Goal: Task Accomplishment & Management: Manage account settings

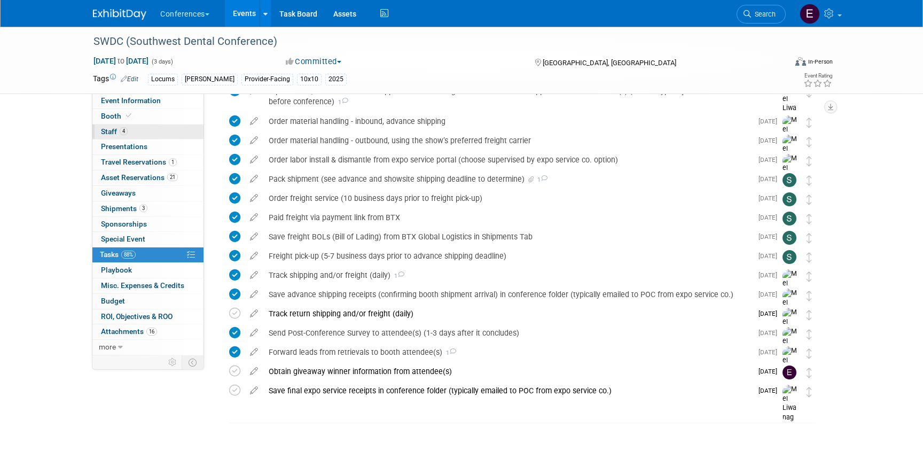
click at [146, 132] on link "4 Staff 4" at bounding box center [147, 131] width 111 height 15
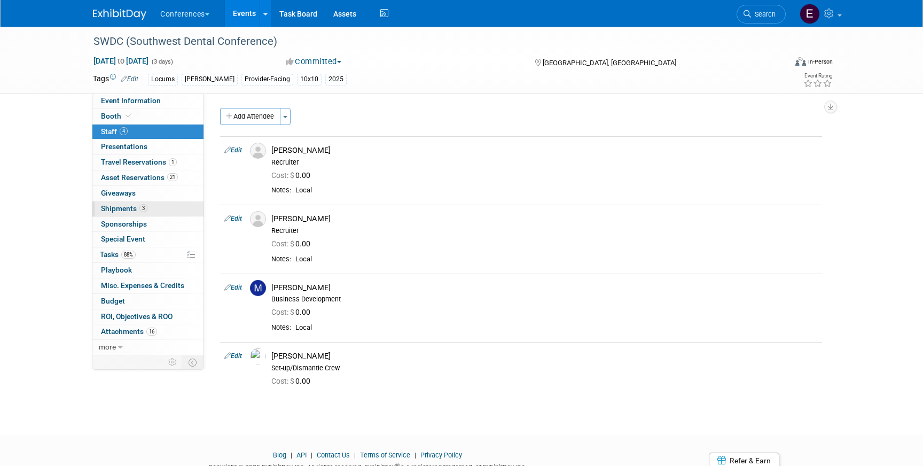
click at [129, 208] on span "Shipments 3" at bounding box center [124, 208] width 46 height 9
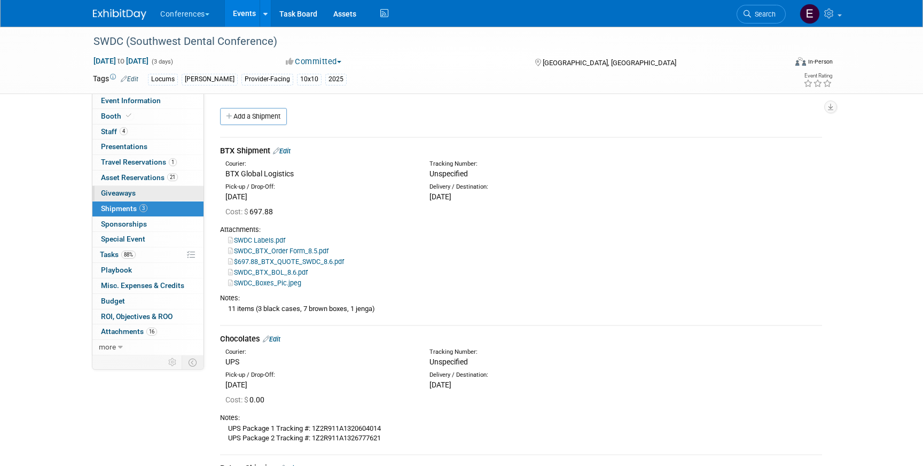
click at [131, 189] on span "Giveaways 0" at bounding box center [118, 192] width 35 height 9
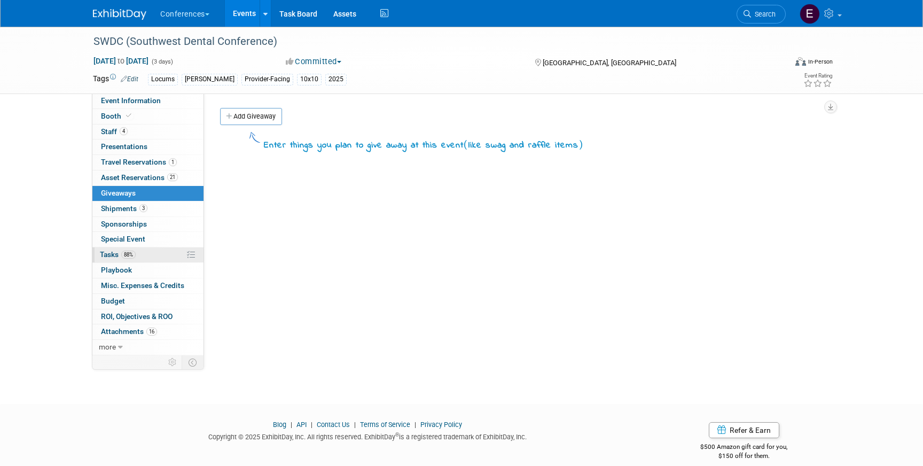
click at [156, 252] on link "88% Tasks 88%" at bounding box center [147, 254] width 111 height 15
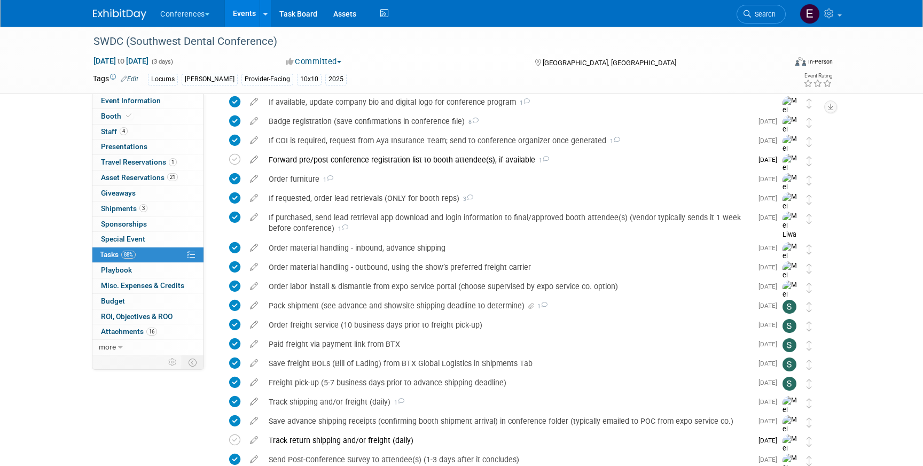
scroll to position [530, 0]
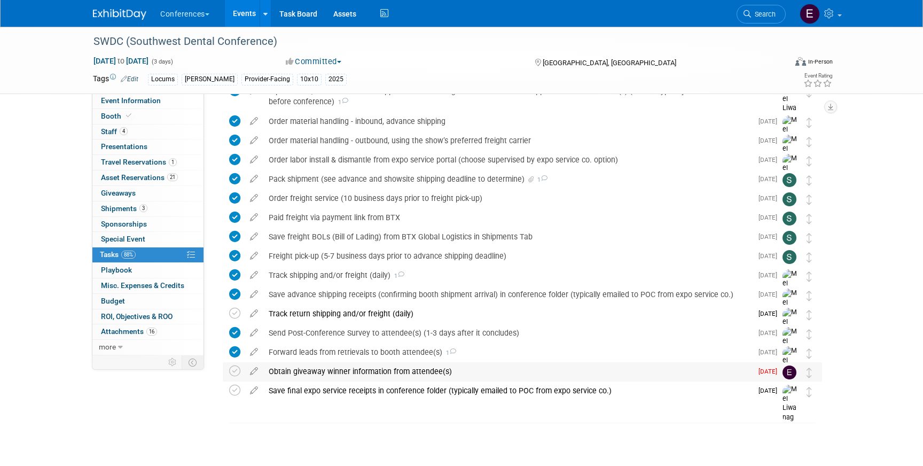
click at [294, 371] on div "Obtain giveaway winner information from attendee(s)" at bounding box center [507, 371] width 489 height 18
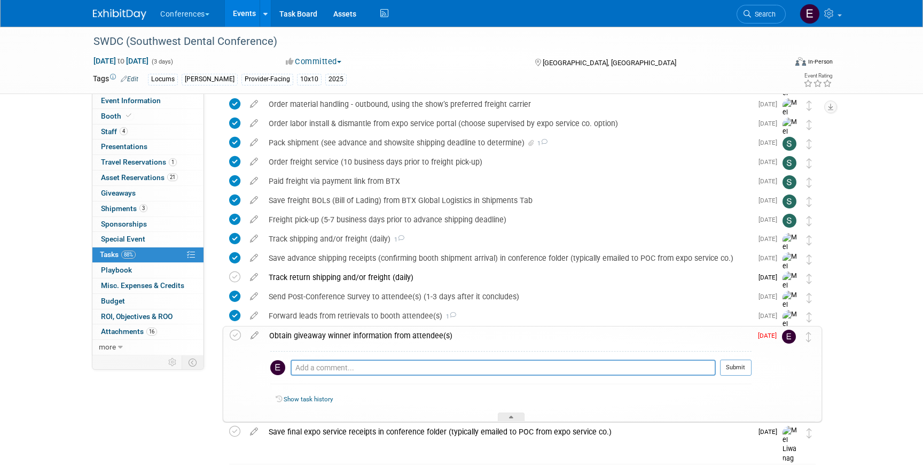
scroll to position [578, 0]
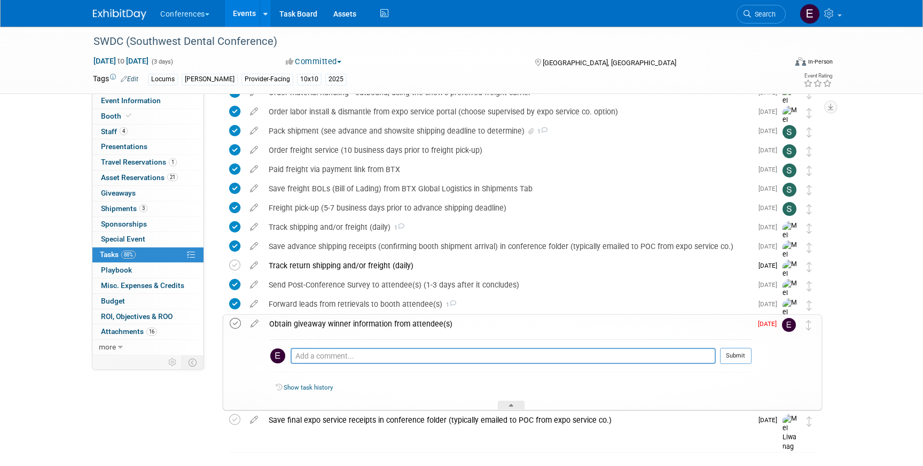
click at [233, 321] on icon at bounding box center [235, 323] width 11 height 11
click at [334, 356] on textarea at bounding box center [502, 356] width 425 height 16
type textarea "Dr. David Nguyen -"
click at [758, 18] on span "Search" at bounding box center [763, 14] width 25 height 8
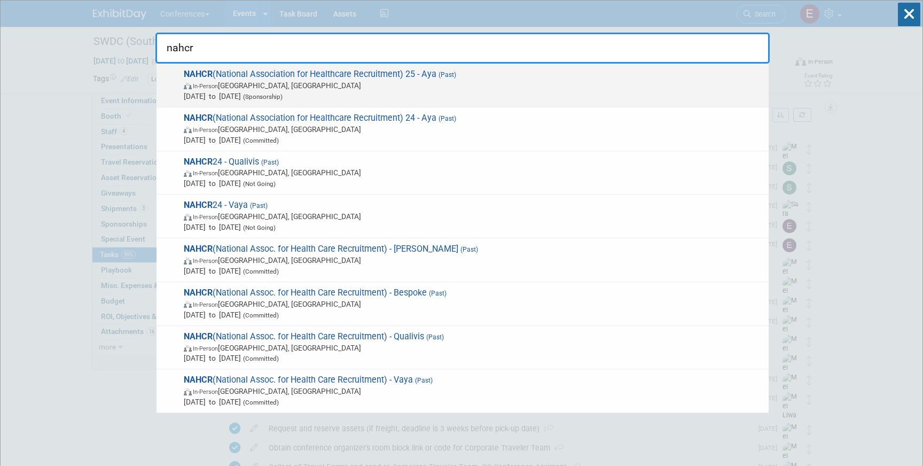
type input "nahcr"
click at [392, 83] on span "In-Person La Quinta, CA" at bounding box center [473, 85] width 579 height 11
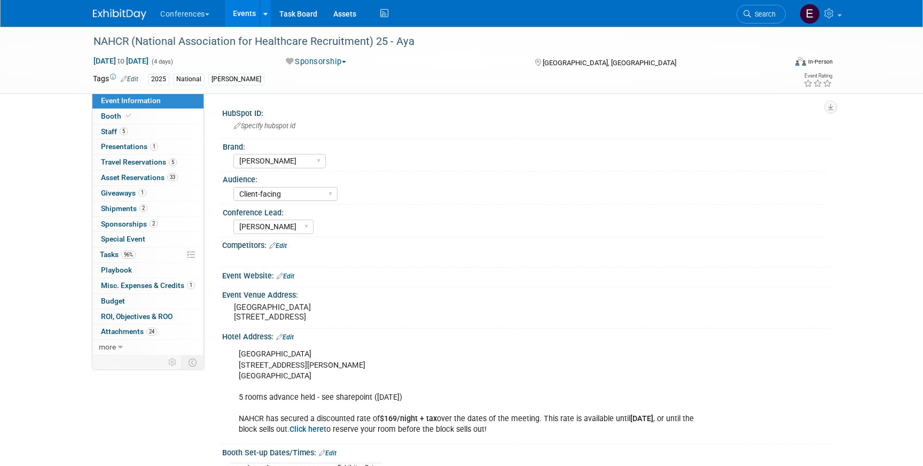
select select "[PERSON_NAME]"
select select "Client-facing"
select select "[PERSON_NAME]"
click at [142, 133] on link "5 Staff 5" at bounding box center [147, 131] width 111 height 15
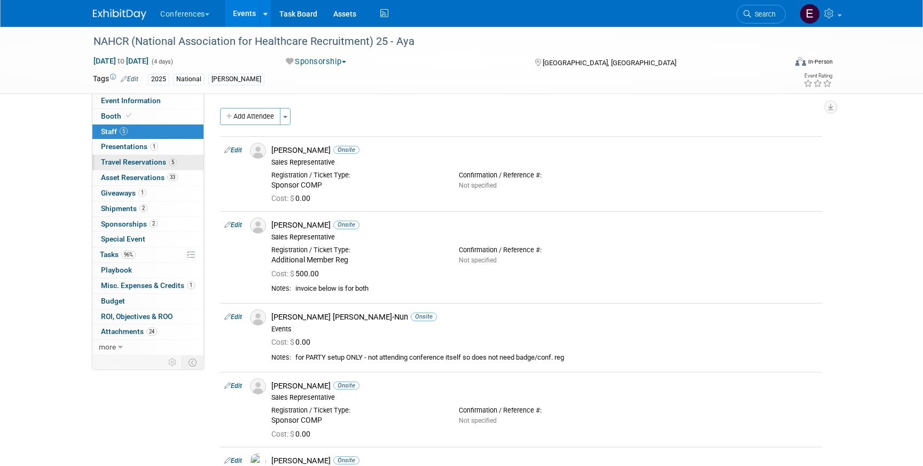
click at [146, 163] on span "Travel Reservations 5" at bounding box center [139, 162] width 76 height 9
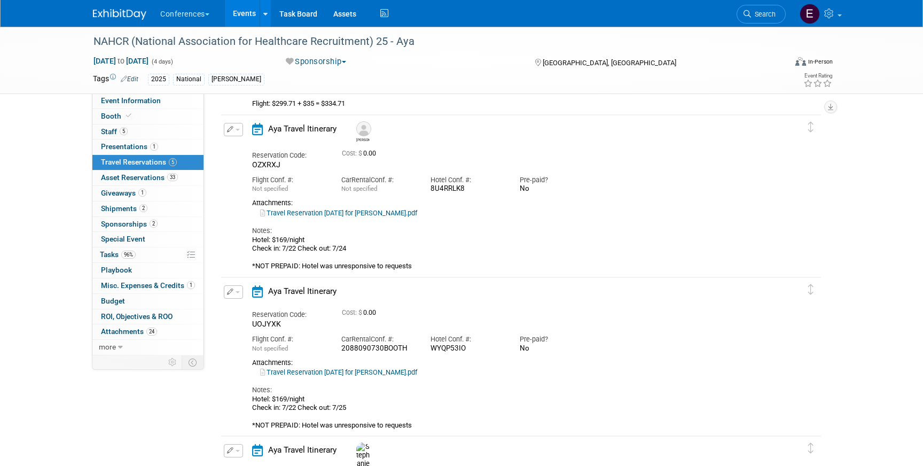
scroll to position [206, 0]
click at [141, 257] on link "96% Tasks 96%" at bounding box center [147, 254] width 111 height 15
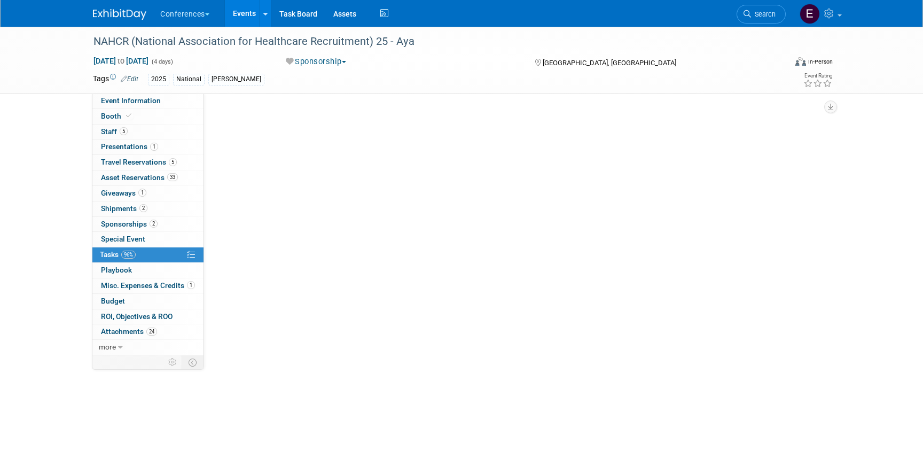
scroll to position [0, 0]
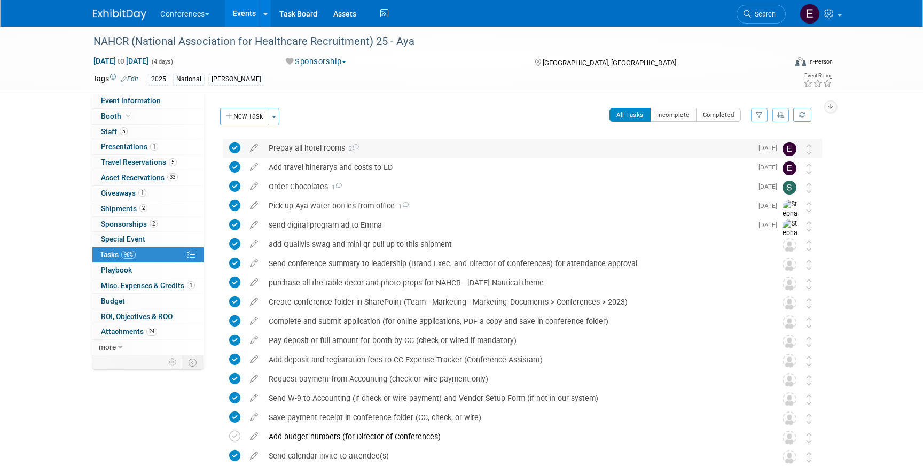
click at [388, 141] on div "Prepay all hotel rooms 2" at bounding box center [507, 148] width 489 height 18
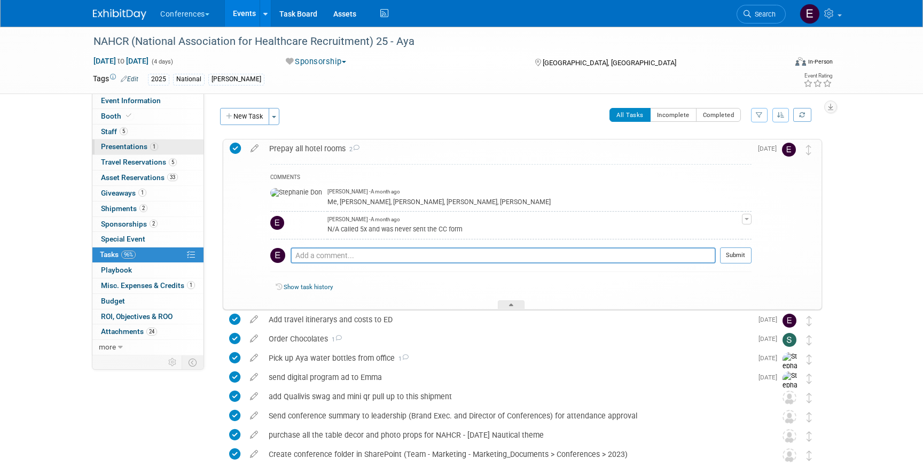
click at [154, 153] on link "1 Presentations 1" at bounding box center [147, 146] width 111 height 15
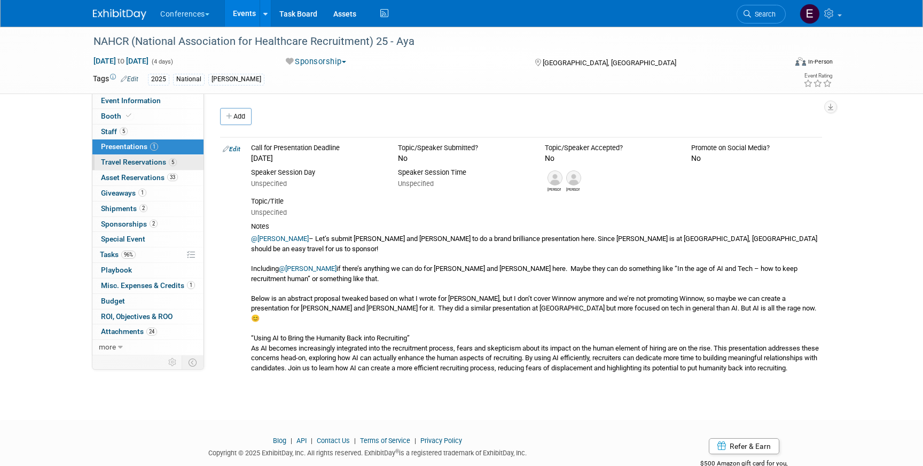
click at [155, 158] on link "5 Travel Reservations 5" at bounding box center [147, 162] width 111 height 15
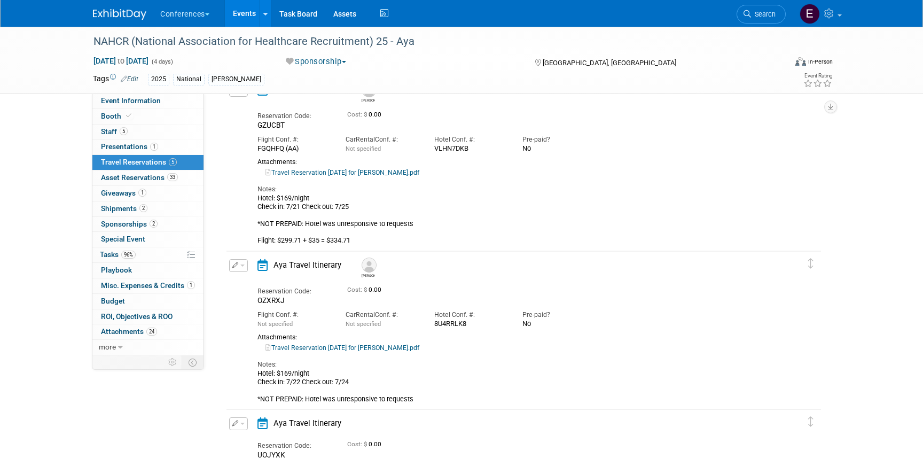
scroll to position [59, 0]
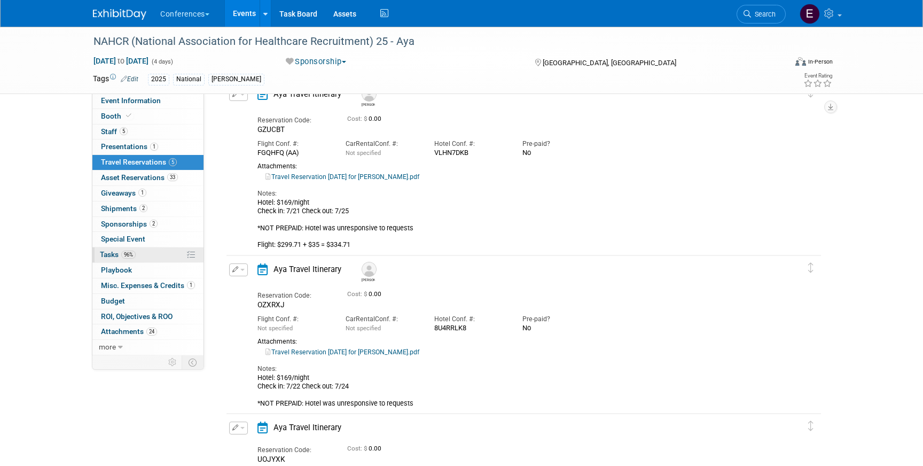
click at [144, 248] on link "96% Tasks 96%" at bounding box center [147, 254] width 111 height 15
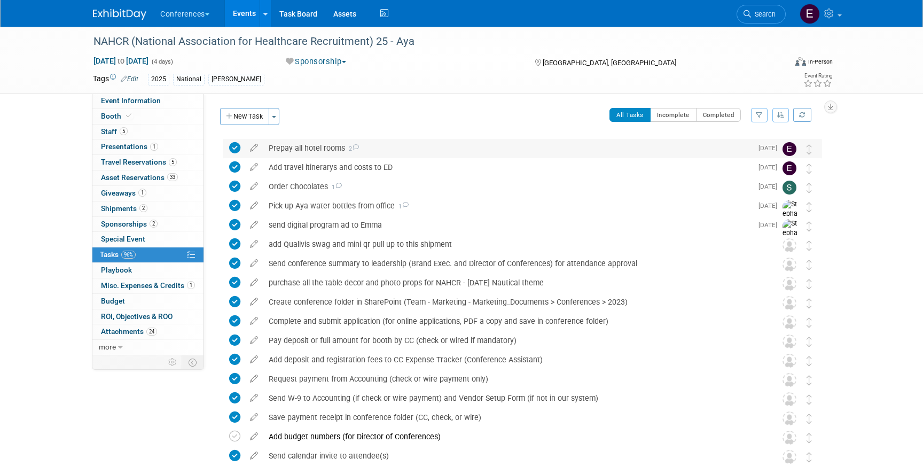
click at [343, 148] on div "Prepay all hotel rooms 2" at bounding box center [507, 148] width 489 height 18
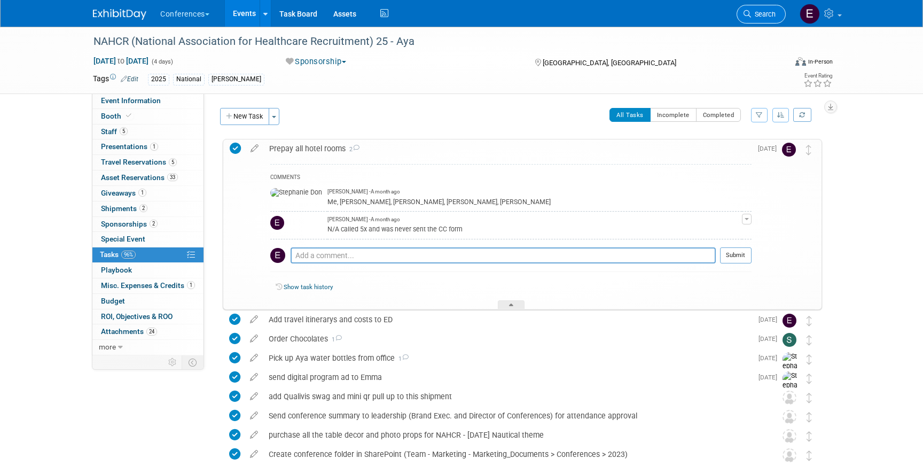
click at [757, 15] on span "Search" at bounding box center [763, 14] width 25 height 8
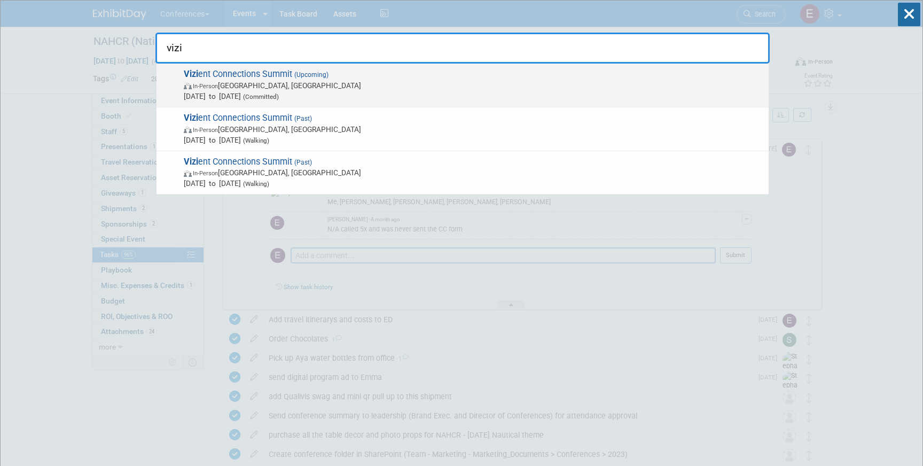
type input "vizi"
click at [458, 82] on span "In-Person Las Vegas, NV" at bounding box center [473, 85] width 579 height 11
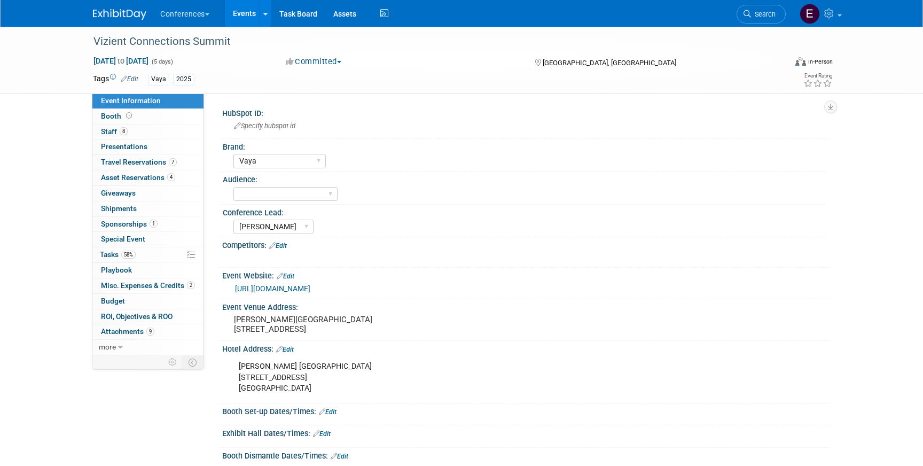
select select "Vaya"
select select "[PERSON_NAME]"
click at [116, 254] on span "Tasks 58%" at bounding box center [118, 254] width 36 height 9
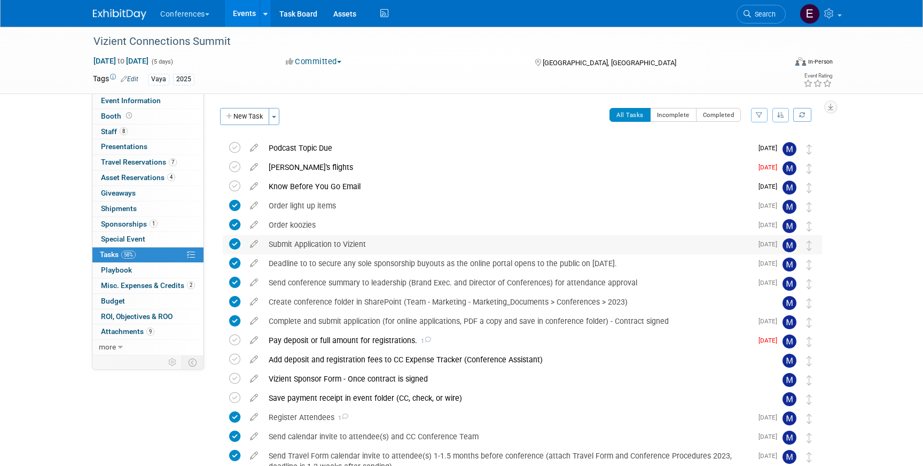
scroll to position [211, 0]
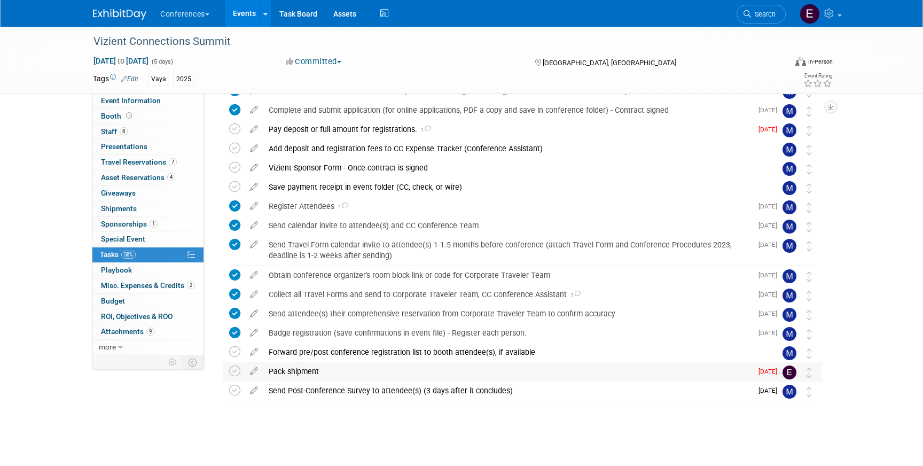
click at [317, 367] on div "Pack shipment" at bounding box center [507, 371] width 489 height 18
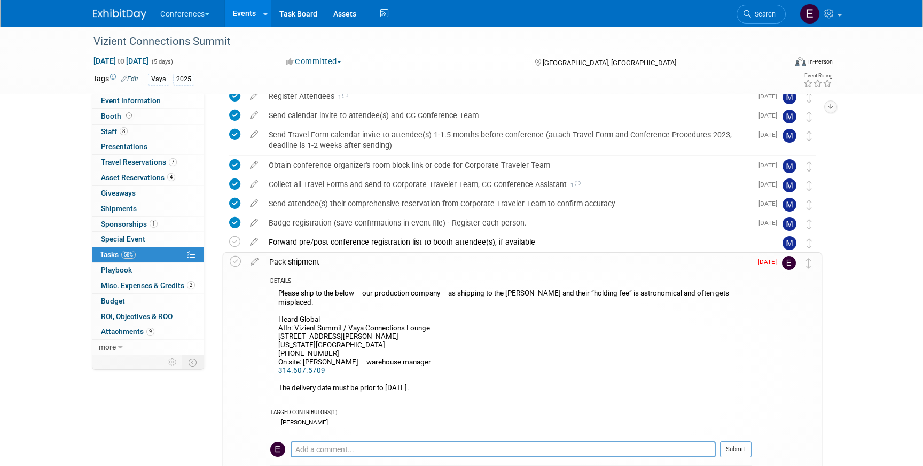
scroll to position [334, 0]
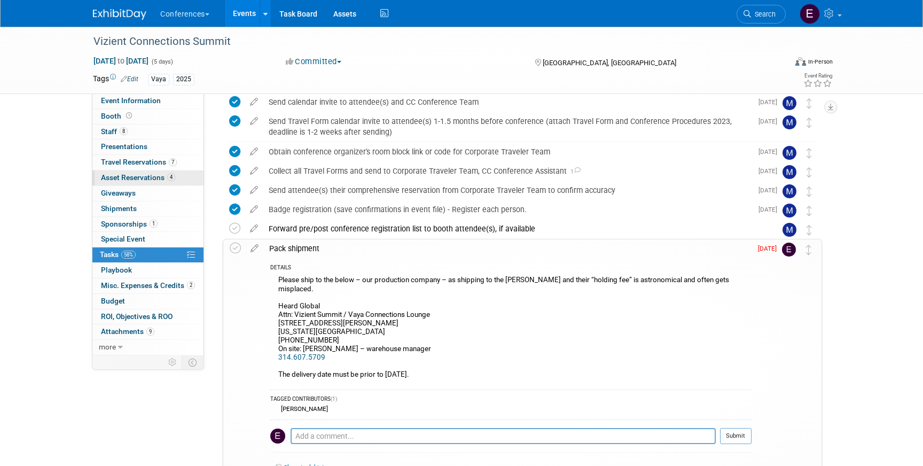
click at [151, 175] on span "Asset Reservations 4" at bounding box center [138, 177] width 74 height 9
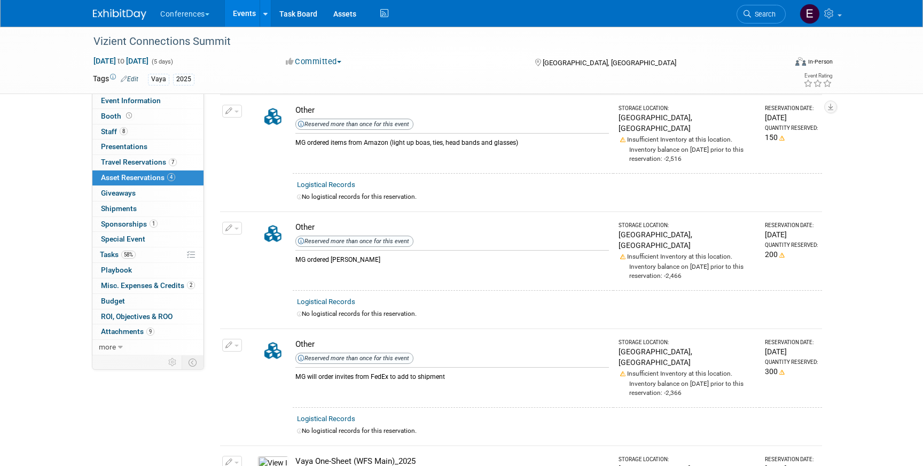
scroll to position [50, 0]
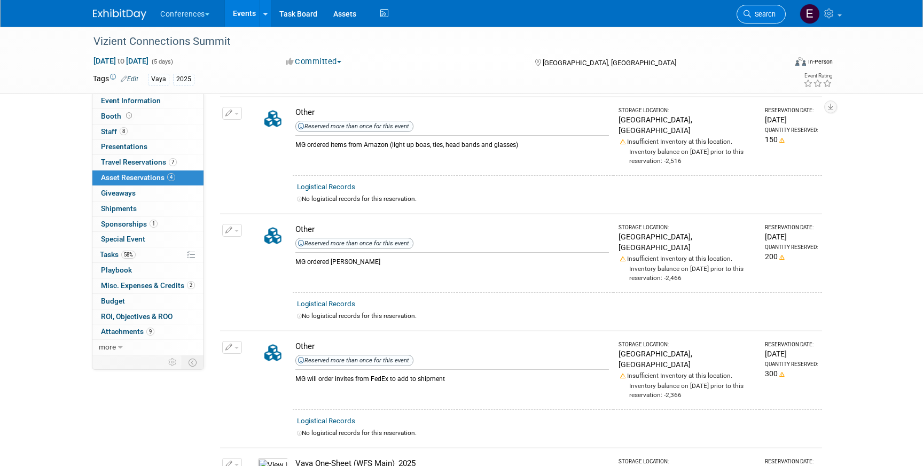
click at [774, 11] on span "Search" at bounding box center [763, 14] width 25 height 8
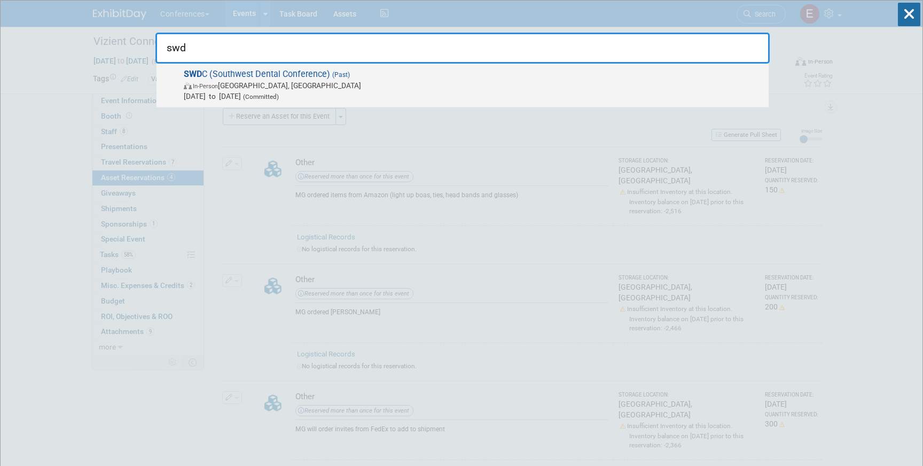
type input "swd"
click at [519, 92] on span "Aug 21, 2025 to Aug 23, 2025 (Committed)" at bounding box center [473, 96] width 579 height 11
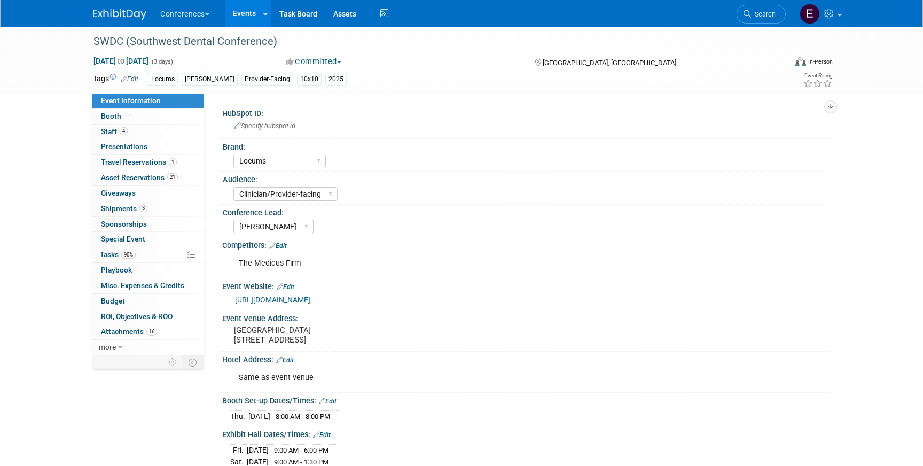
select select "Locums"
select select "Clinician/Provider-facing"
select select "[PERSON_NAME]"
click at [127, 251] on span "90%" at bounding box center [128, 254] width 14 height 8
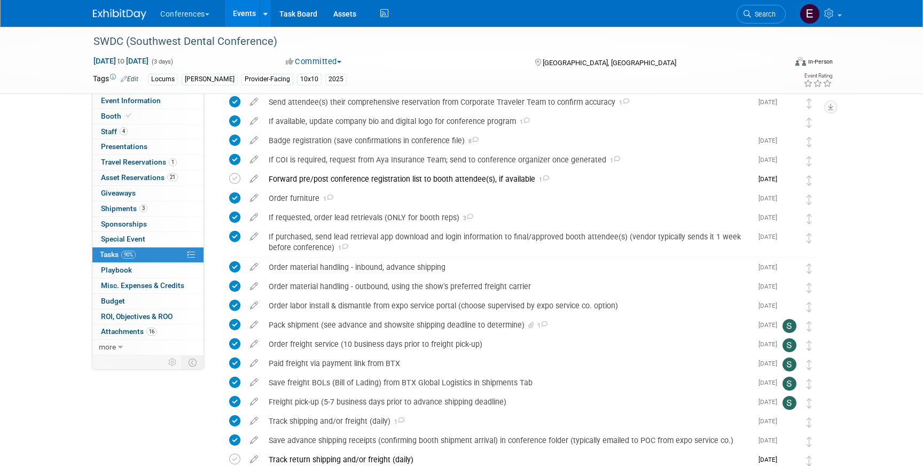
scroll to position [530, 0]
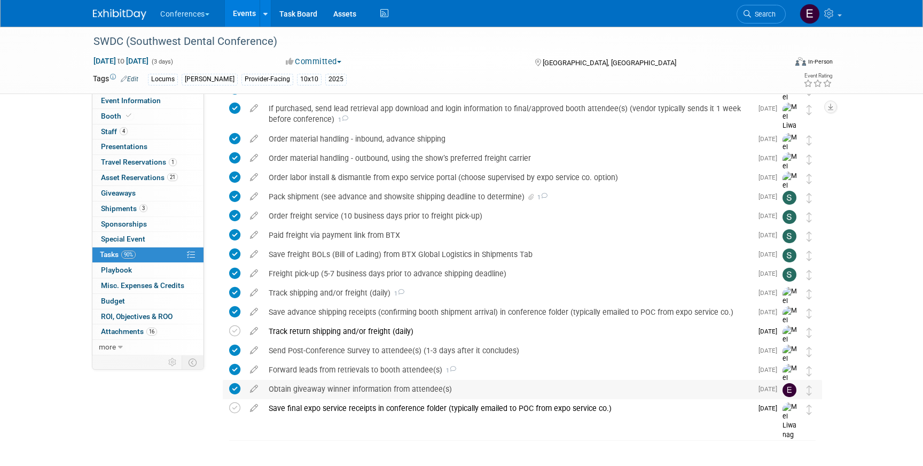
click at [316, 390] on div "Obtain giveaway winner information from attendee(s)" at bounding box center [507, 389] width 489 height 18
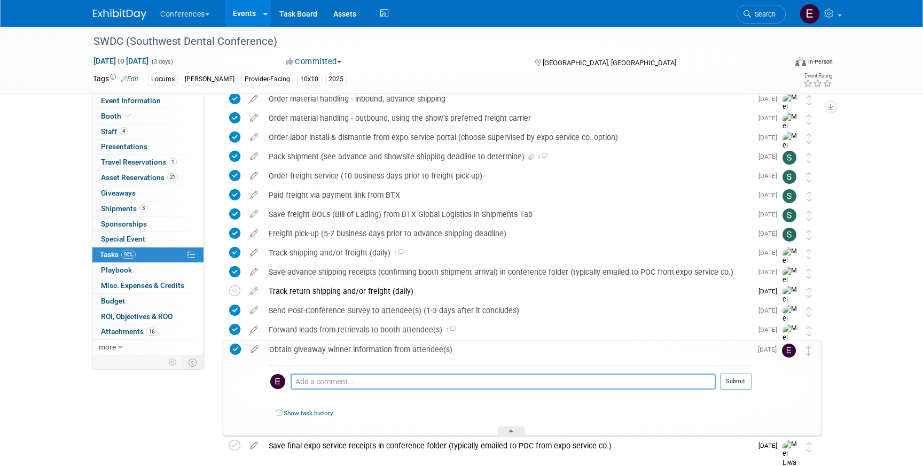
scroll to position [564, 0]
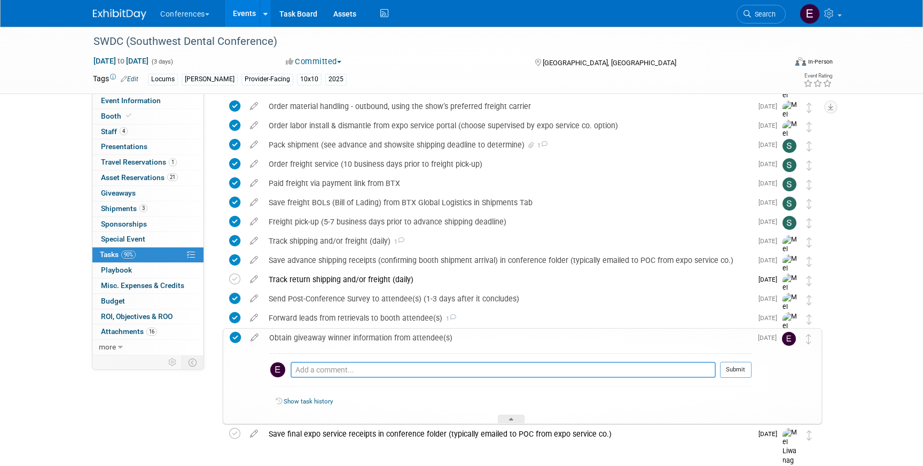
click at [318, 365] on textarea at bounding box center [502, 369] width 425 height 16
paste textarea "davidnguyen1@gmail.com <davidnguyen1@gmail.com>"
drag, startPoint x: 498, startPoint y: 372, endPoint x: 387, endPoint y: 371, distance: 111.1
click at [387, 371] on textarea "davidnguyen1@gmail.com <davidnguyen1@gmail.com>" at bounding box center [502, 369] width 425 height 16
drag, startPoint x: 387, startPoint y: 371, endPoint x: 273, endPoint y: 361, distance: 114.1
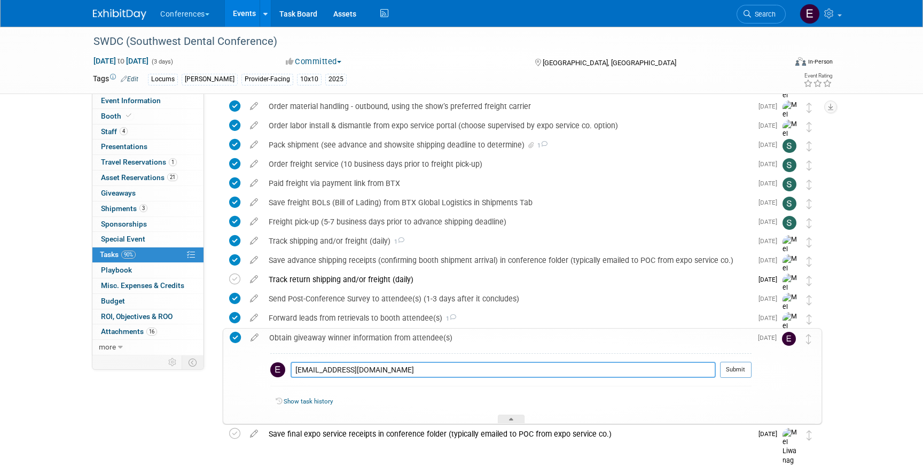
click at [273, 361] on tr "davidnguyen1@gmail.com Pro tip: Press Ctrl-Enter to submit comment. Submit" at bounding box center [510, 373] width 481 height 25
click at [294, 369] on textarea "davidnguyen1@gmail.com" at bounding box center [502, 369] width 425 height 16
drag, startPoint x: 458, startPoint y: 368, endPoint x: 286, endPoint y: 367, distance: 171.9
click at [286, 367] on tr "Dr. David Nguyen - davidnguyen1@gmail.com Pro tip: Press Ctrl-Enter to submit c…" at bounding box center [510, 373] width 481 height 25
type textarea "Dr. [PERSON_NAME] - [EMAIL_ADDRESS][DOMAIN_NAME]"
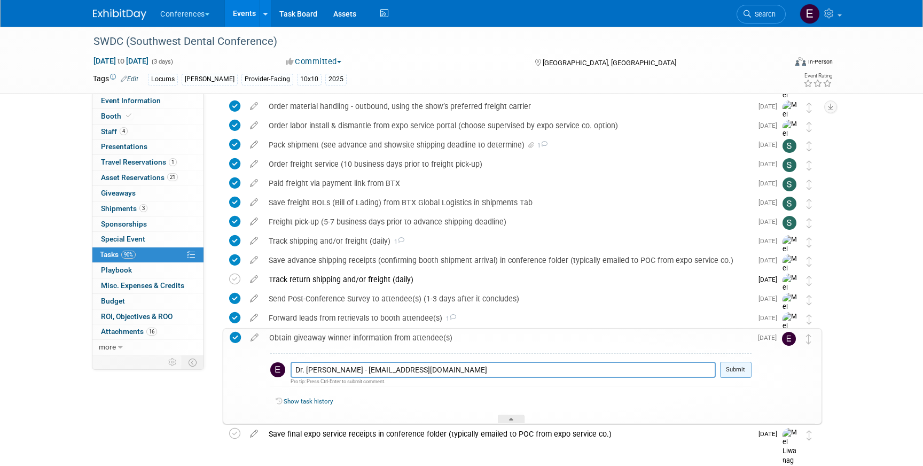
click at [729, 369] on button "Submit" at bounding box center [736, 369] width 32 height 16
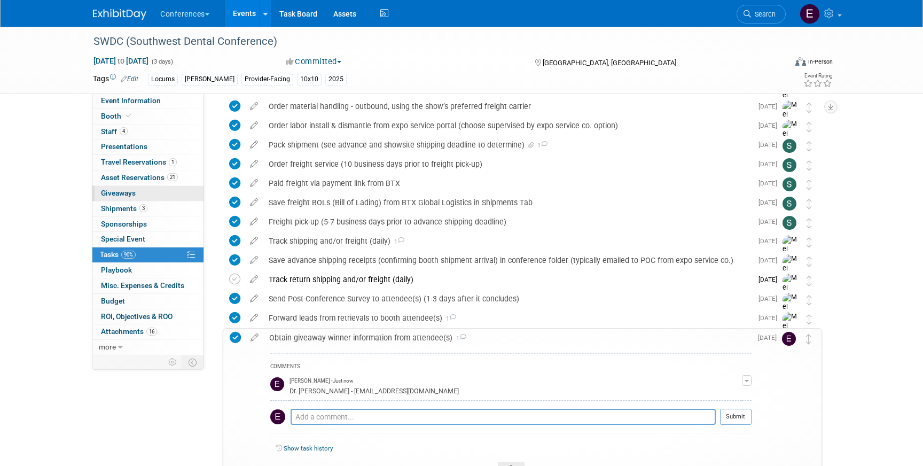
click at [109, 195] on span "Giveaways 0" at bounding box center [118, 192] width 35 height 9
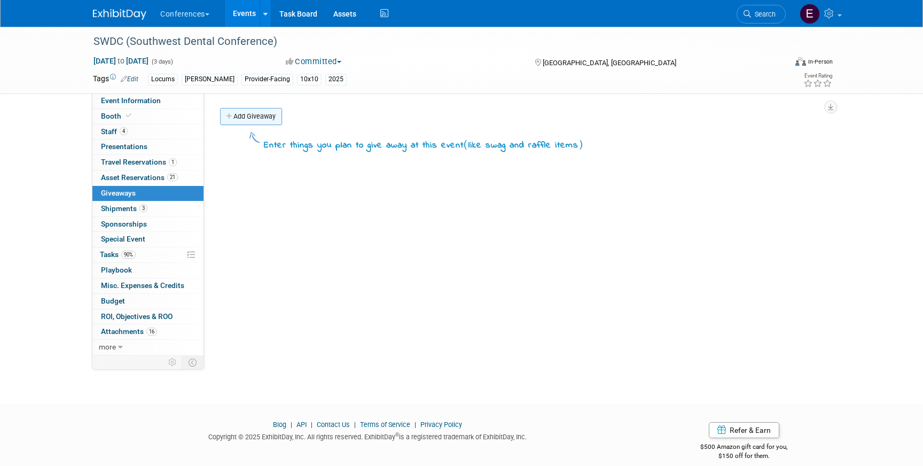
click at [258, 121] on link "Add Giveaway" at bounding box center [251, 116] width 62 height 17
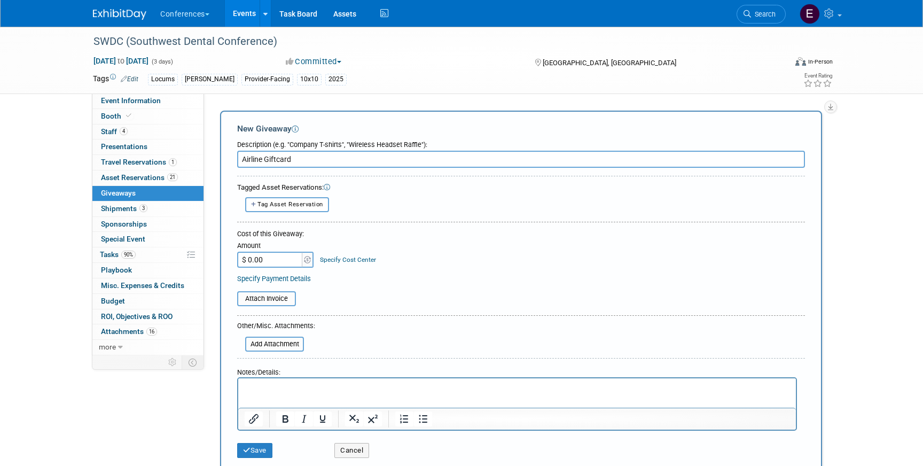
click at [281, 160] on input "Airline Giftcard" at bounding box center [521, 159] width 568 height 17
type input "Airline Gift Card"
click at [277, 391] on p "Rich Text Area. Press ALT-0 for help." at bounding box center [517, 387] width 545 height 11
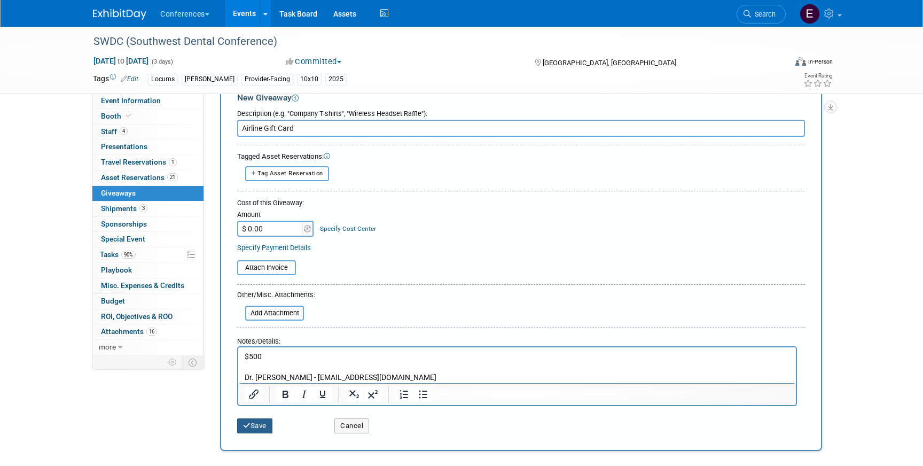
click at [262, 424] on button "Save" at bounding box center [254, 425] width 35 height 15
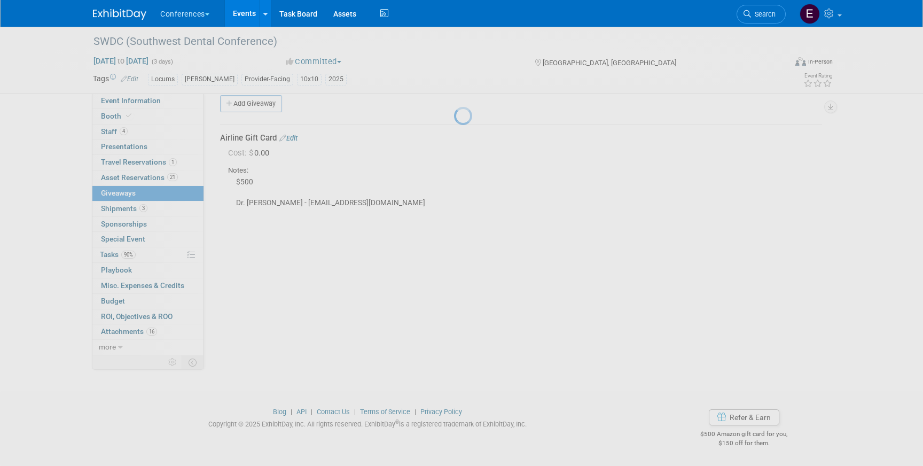
scroll to position [12, 0]
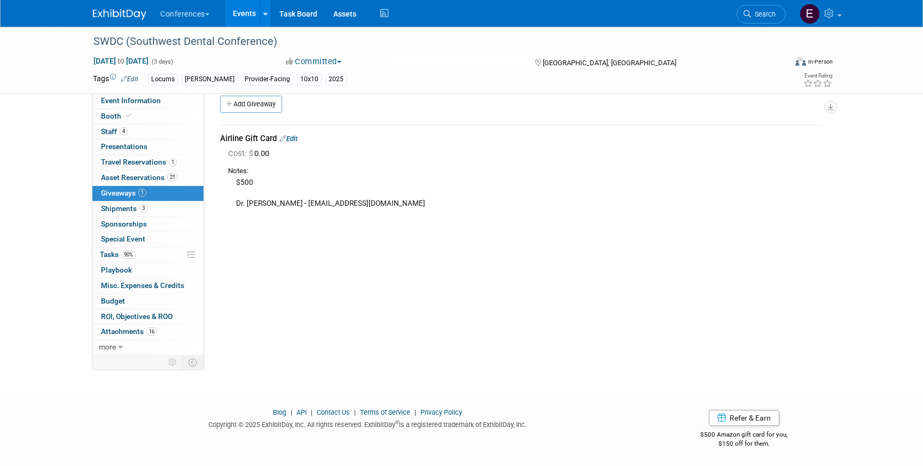
click at [117, 12] on img at bounding box center [119, 14] width 53 height 11
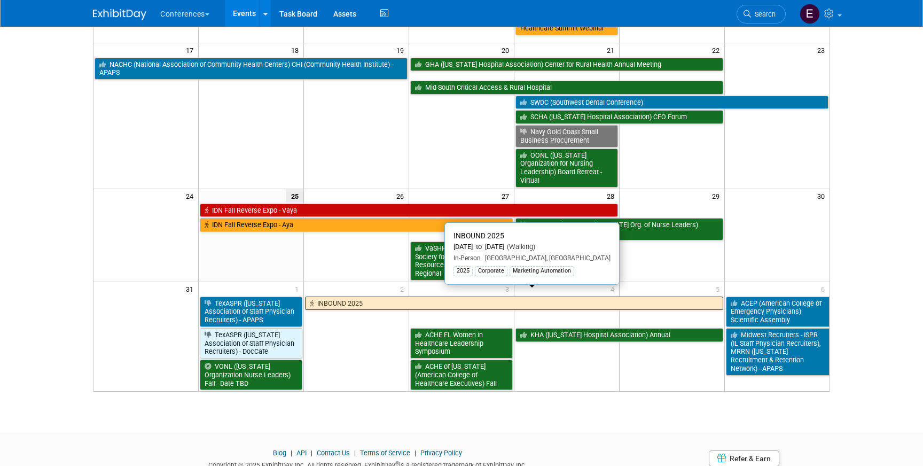
scroll to position [342, 0]
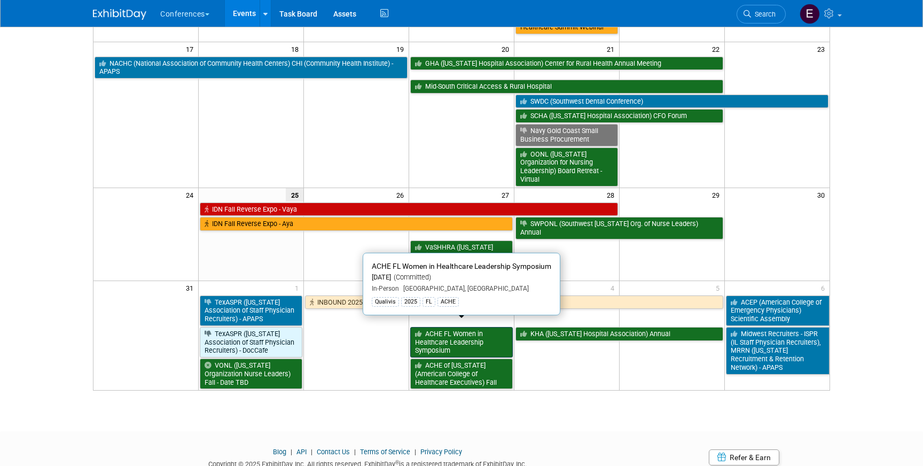
click at [446, 333] on link "ACHE FL Women in Healthcare Leadership Symposium" at bounding box center [461, 342] width 103 height 30
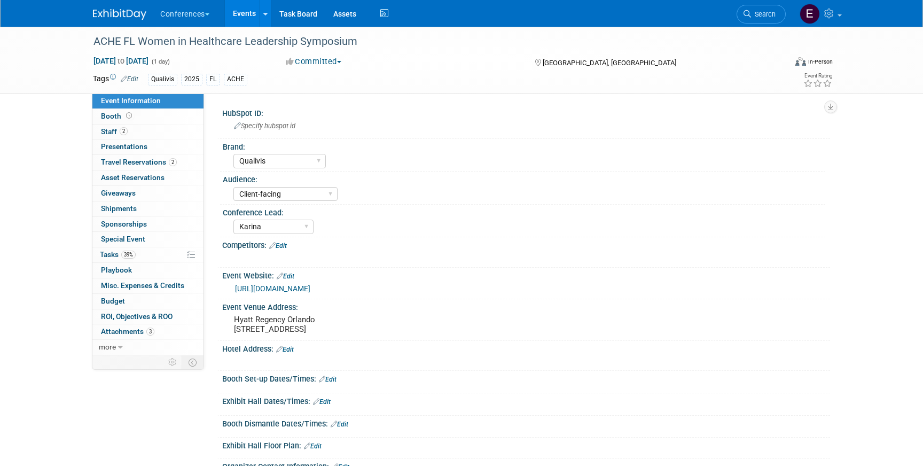
select select "Qualivis"
select select "Client-facing"
select select "Karina"
click at [761, 12] on span "Search" at bounding box center [763, 14] width 25 height 8
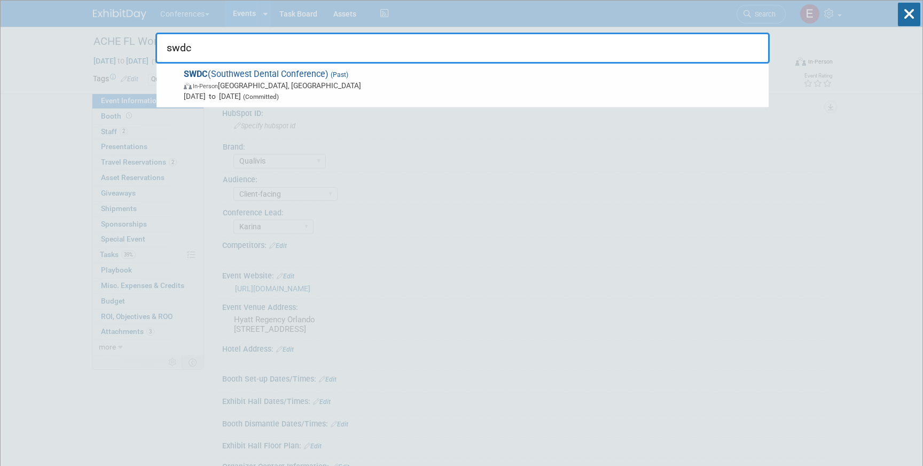
type input "swdc"
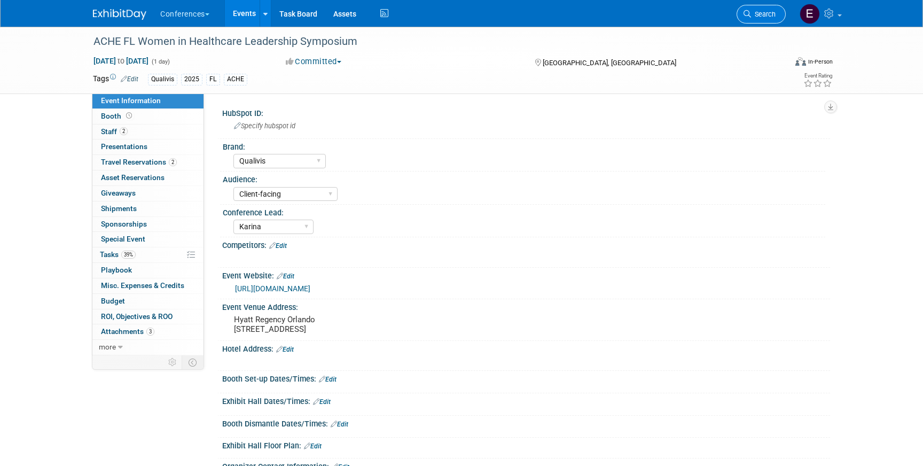
click at [765, 15] on span "Search" at bounding box center [763, 14] width 25 height 8
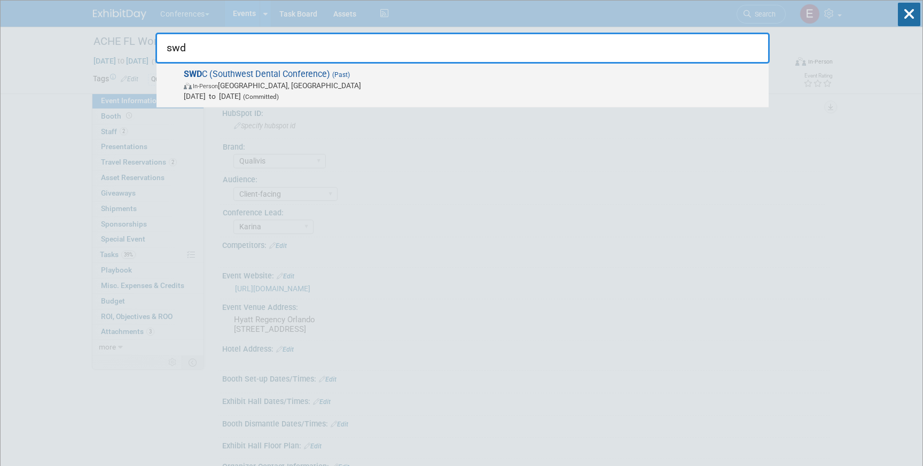
type input "swd"
click at [354, 78] on span "SWD C (Southwest Dental Conference) (Past) In-Person Dallas, TX Aug 21, 2025 to…" at bounding box center [471, 85] width 583 height 33
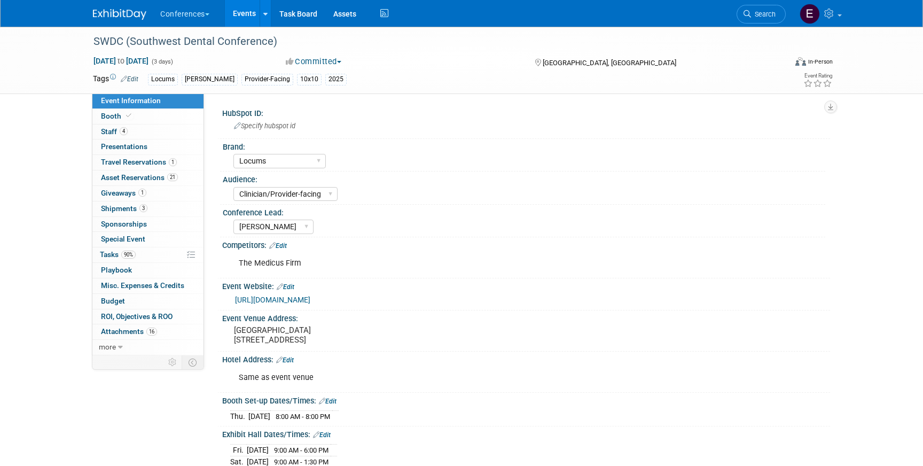
select select "Locums"
select select "Clinician/Provider-facing"
select select "[PERSON_NAME]"
click at [124, 206] on span "Shipments 3" at bounding box center [124, 208] width 46 height 9
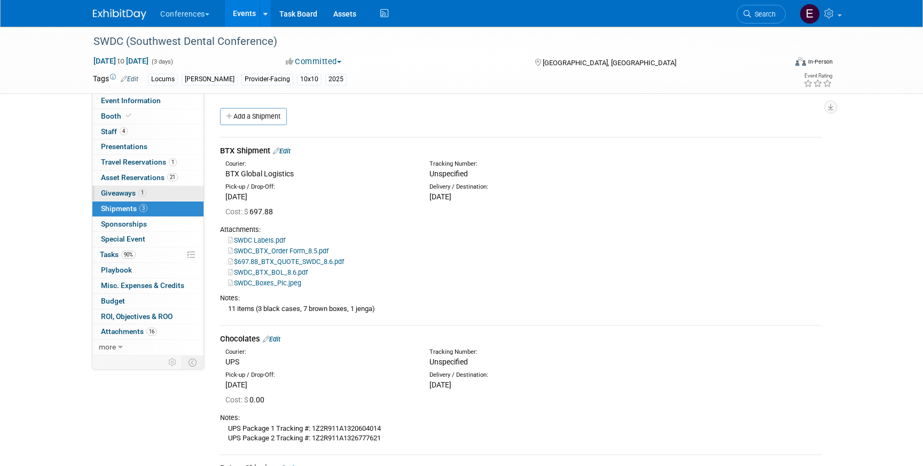
click at [122, 193] on span "Giveaways 1" at bounding box center [123, 192] width 45 height 9
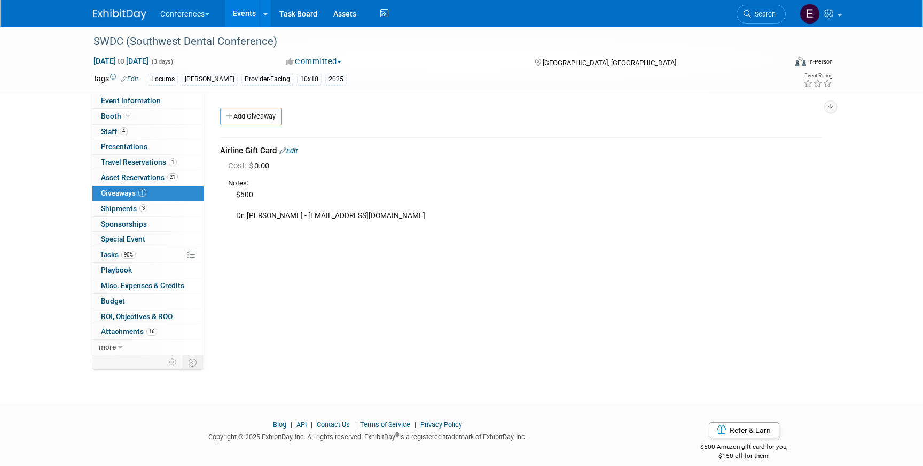
click at [294, 151] on link "Edit" at bounding box center [288, 151] width 18 height 8
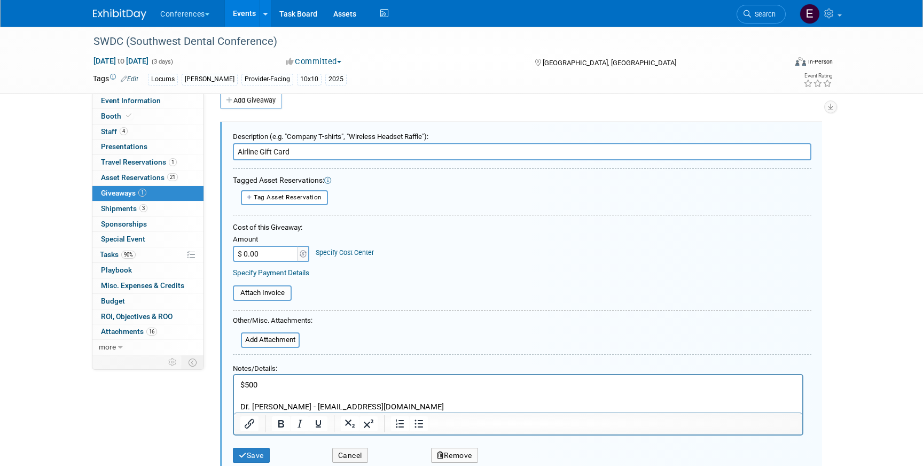
click at [277, 254] on input "$ 0.00" at bounding box center [266, 254] width 67 height 16
type input "$ 500.00"
click at [335, 254] on link "Specify Cost Center" at bounding box center [345, 252] width 58 height 8
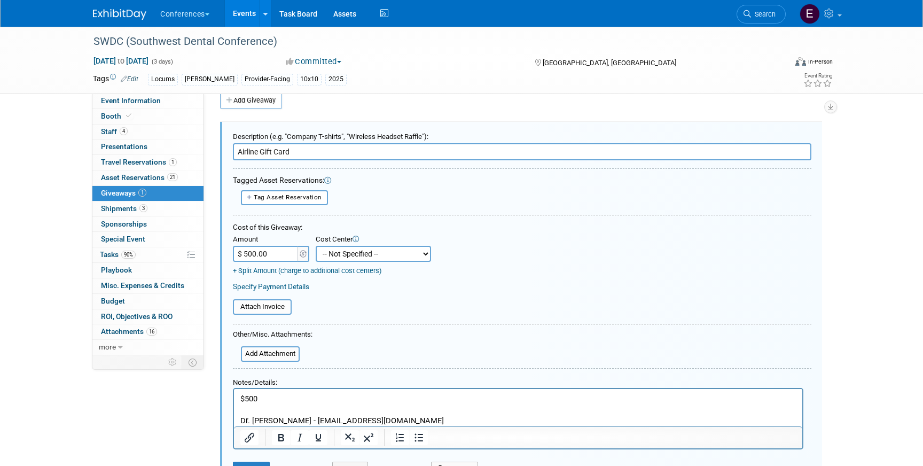
click at [341, 255] on select "-- Not Specified -- Aya Education Aya Healthcare Aya Locums Bespoke Corporate D…" at bounding box center [373, 254] width 115 height 16
select select "18965873"
click at [316, 246] on select "-- Not Specified -- Aya Education Aya Healthcare Aya Locums Bespoke Corporate D…" at bounding box center [373, 254] width 115 height 16
click at [266, 350] on input "file" at bounding box center [234, 353] width 127 height 13
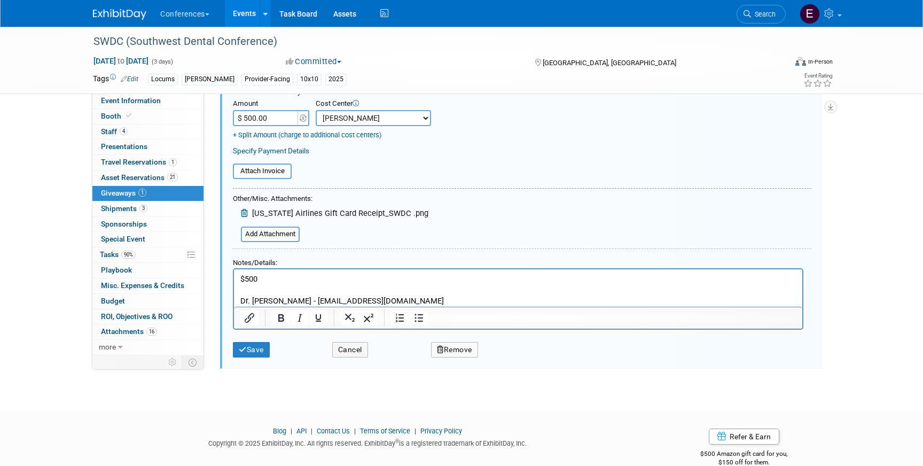
scroll to position [171, 0]
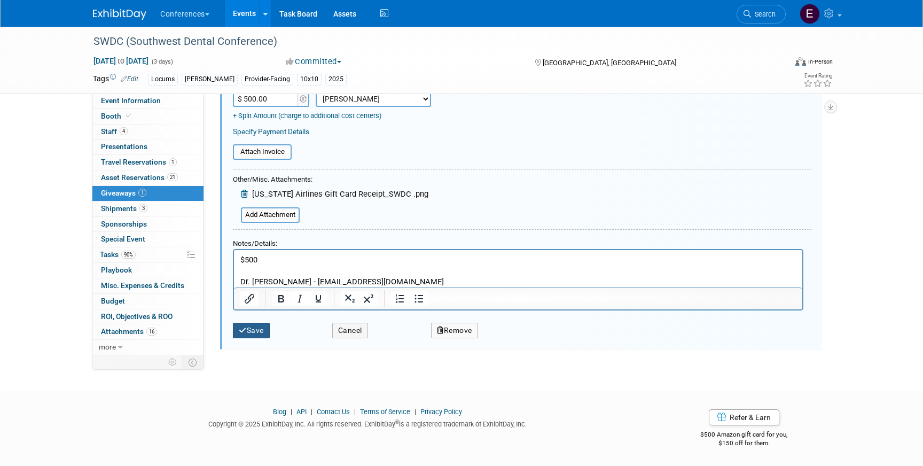
click at [252, 328] on button "Save" at bounding box center [251, 329] width 37 height 15
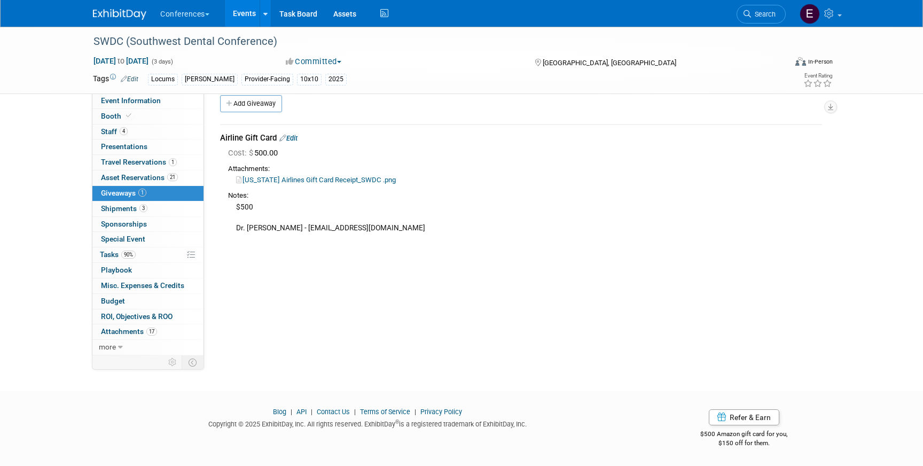
scroll to position [12, 0]
click at [273, 182] on link "Alaska Airlines Gift Card Receipt_SWDC .png" at bounding box center [316, 180] width 160 height 8
click at [147, 263] on link "0 Playbook 0" at bounding box center [147, 270] width 111 height 15
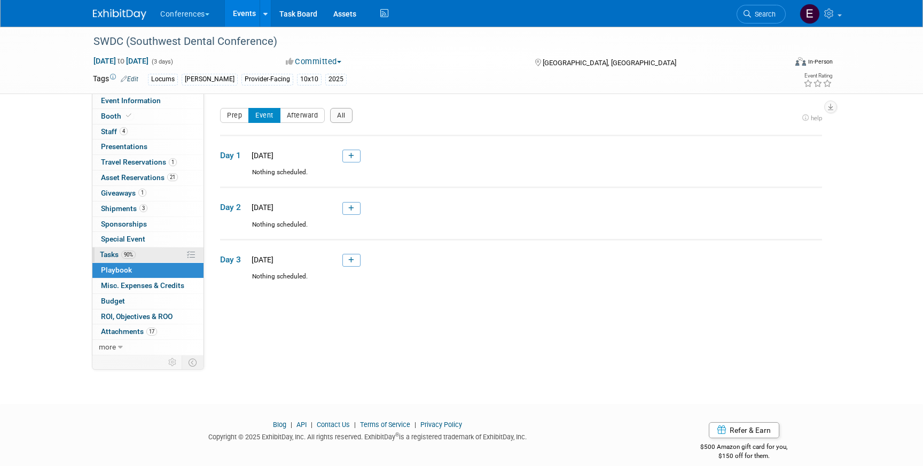
click at [147, 256] on link "90% Tasks 90%" at bounding box center [147, 254] width 111 height 15
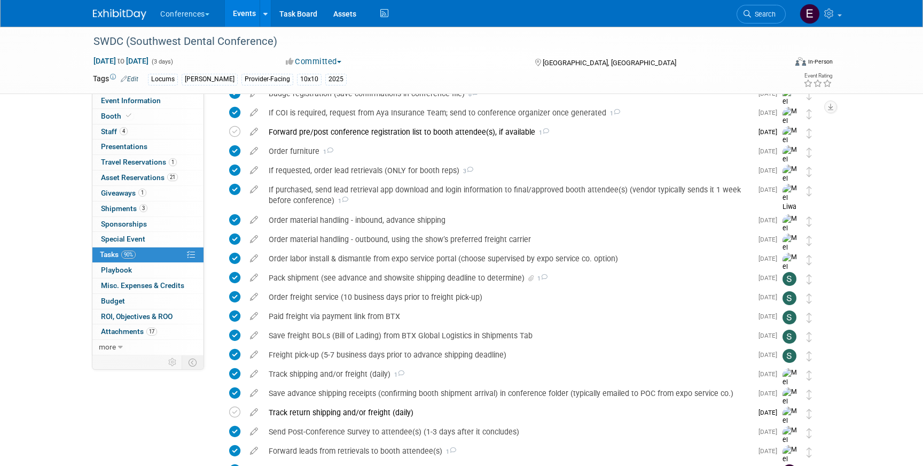
scroll to position [530, 0]
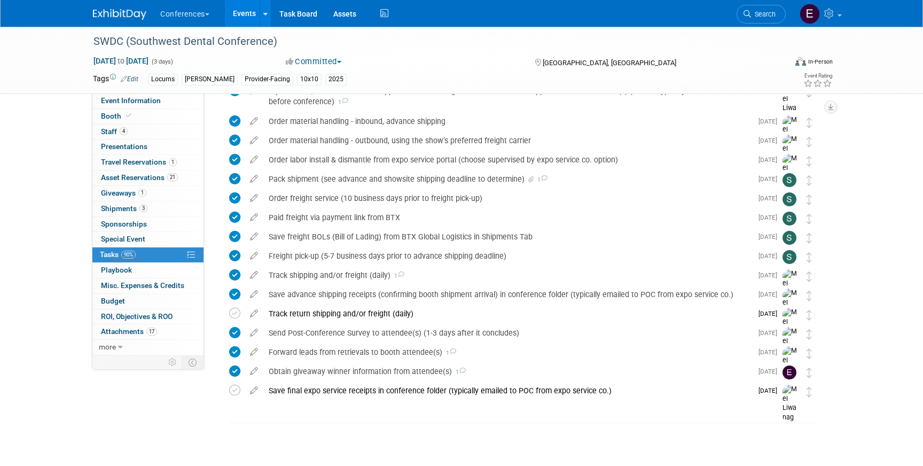
click at [110, 12] on img at bounding box center [119, 14] width 53 height 11
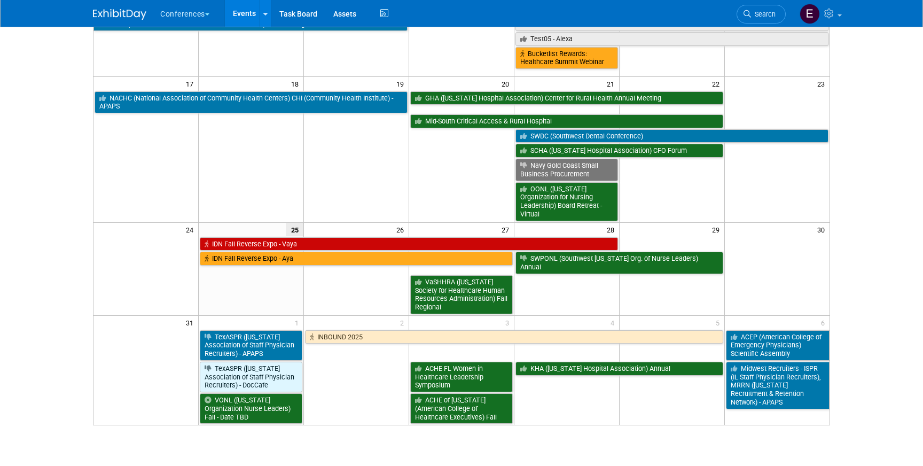
scroll to position [308, 0]
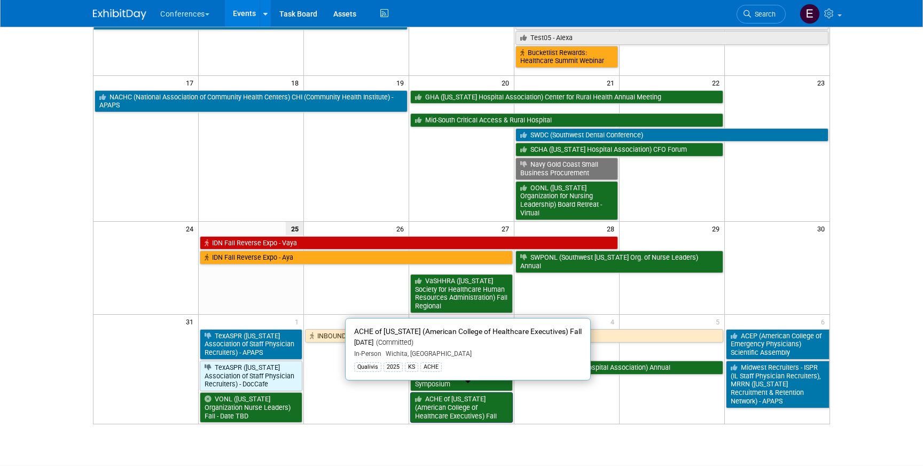
click at [453, 392] on link "ACHE of [US_STATE] (American College of Healthcare Executives) Fall" at bounding box center [461, 407] width 103 height 30
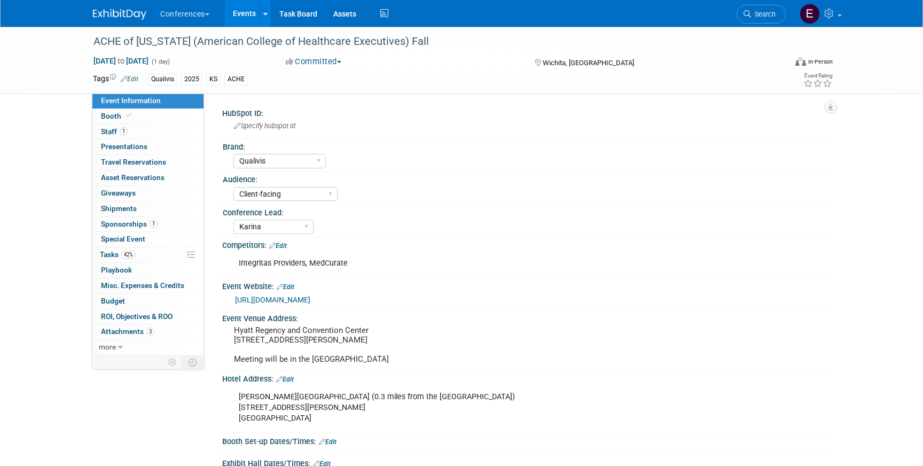
select select "Qualivis"
select select "Client-facing"
select select "Karina"
click at [135, 253] on span "42%" at bounding box center [128, 254] width 14 height 8
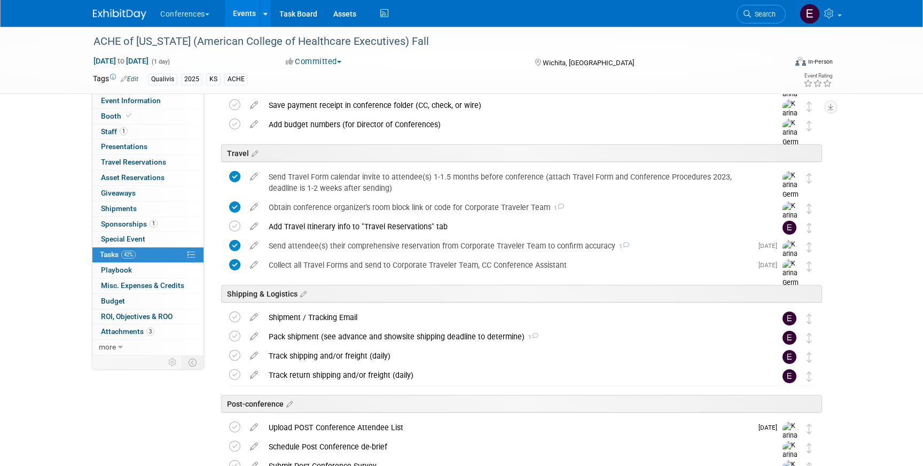
scroll to position [332, 0]
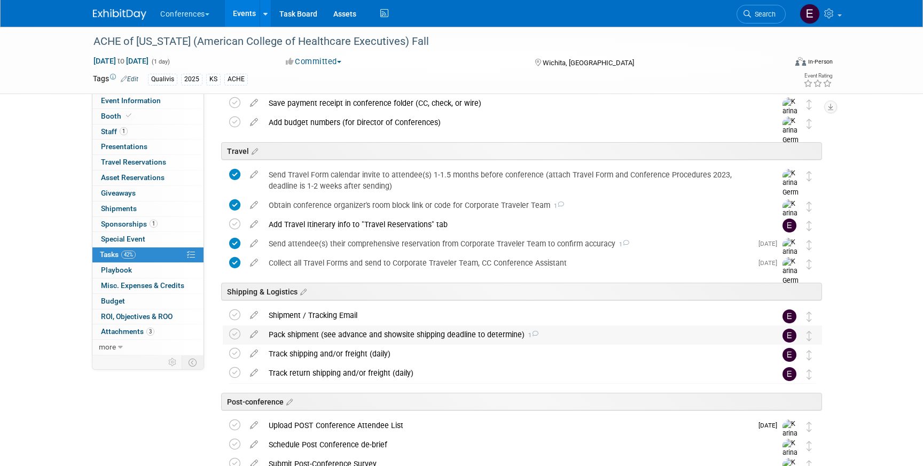
click at [292, 328] on div "Pack shipment (see advance and showsite shipping deadline to determine) 1" at bounding box center [512, 334] width 498 height 18
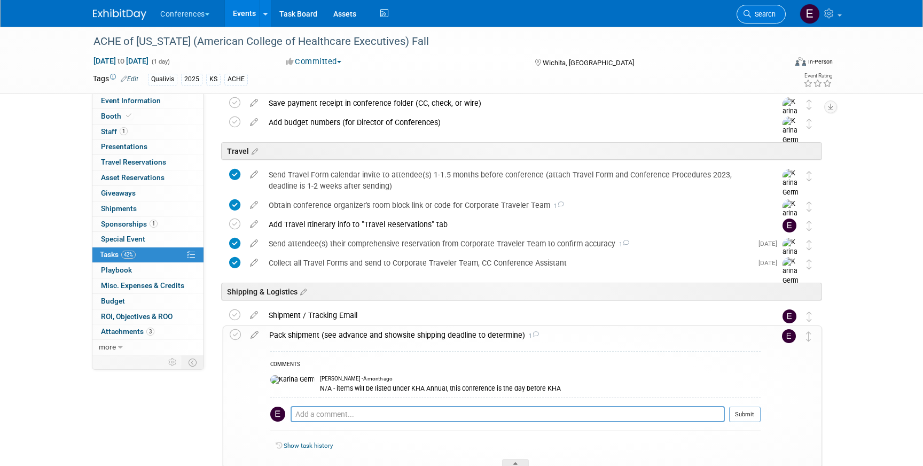
click at [763, 7] on link "Search" at bounding box center [760, 14] width 49 height 19
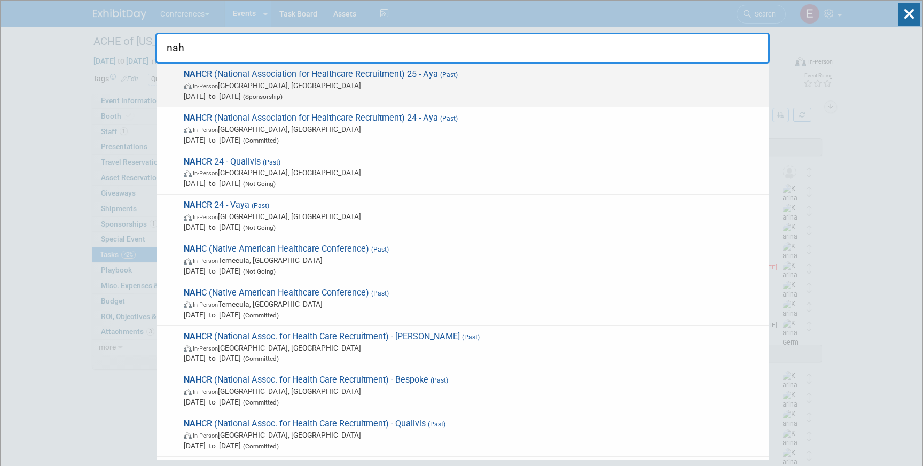
type input "nah"
click at [397, 83] on span "In-Person [GEOGRAPHIC_DATA], [GEOGRAPHIC_DATA]" at bounding box center [473, 85] width 579 height 11
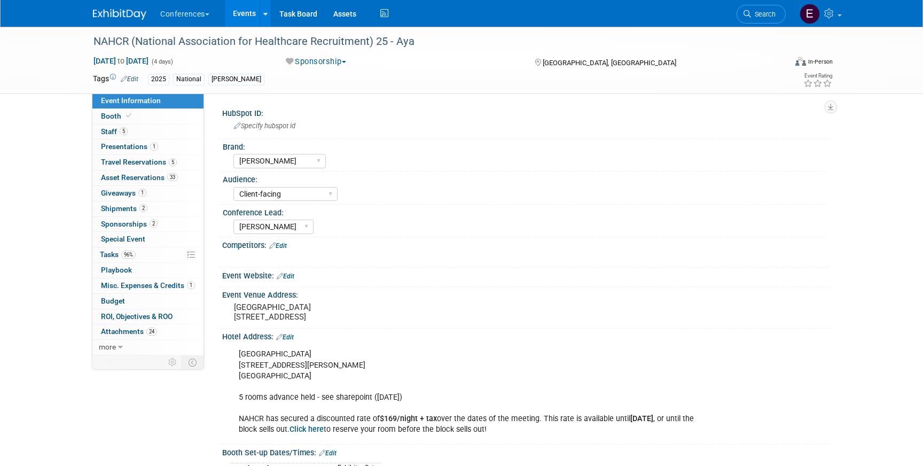
select select "[PERSON_NAME]"
select select "Client-facing"
select select "[PERSON_NAME]"
click at [143, 165] on span "Travel Reservations 5" at bounding box center [139, 162] width 76 height 9
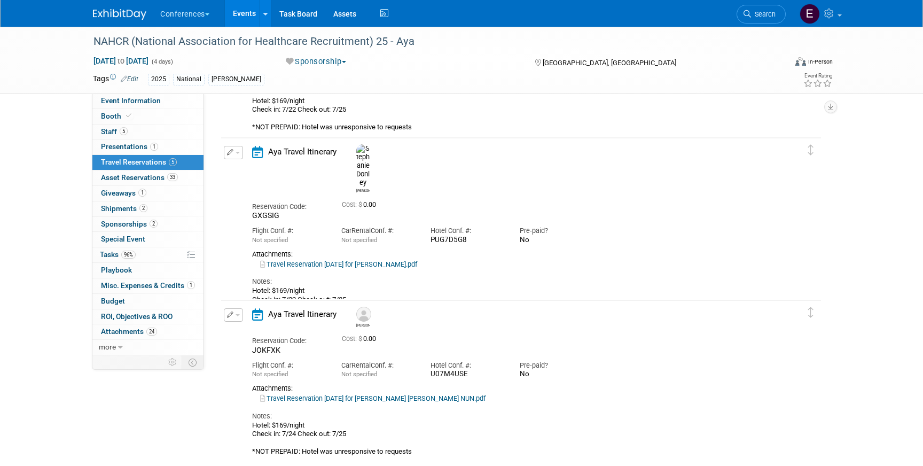
scroll to position [507, 0]
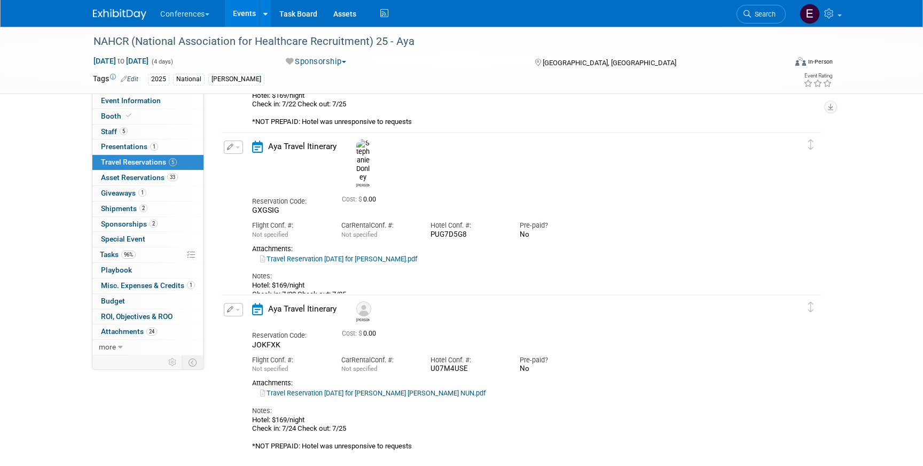
click at [235, 152] on button "button" at bounding box center [233, 146] width 19 height 13
click at [249, 162] on button "Edit Reservation" at bounding box center [269, 165] width 90 height 15
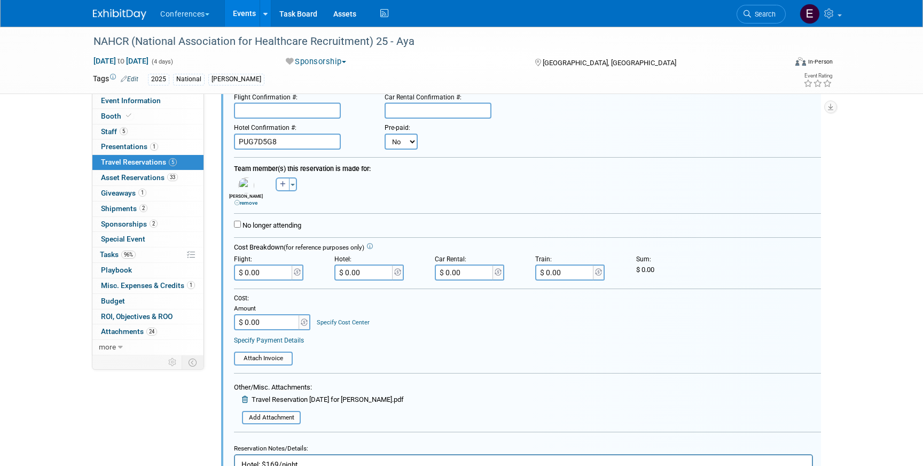
scroll to position [619, 0]
click at [382, 271] on input "$ 0.00" at bounding box center [364, 271] width 60 height 16
type input "$ 521.81"
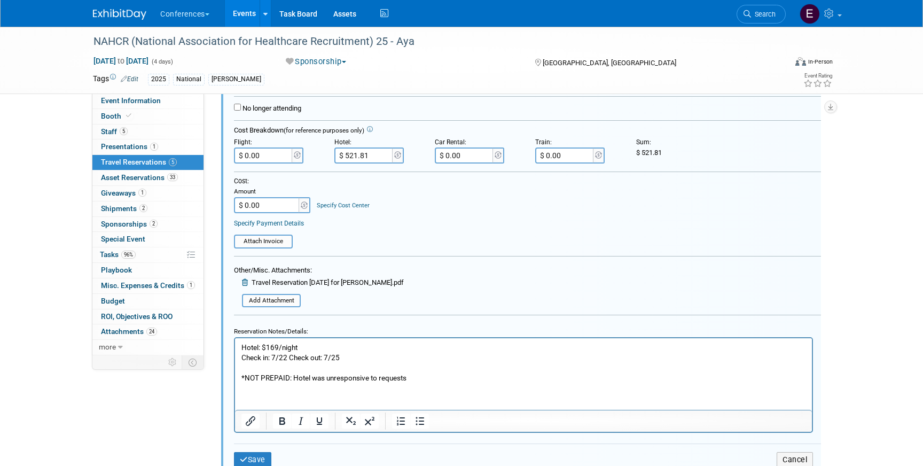
scroll to position [736, 0]
click at [348, 358] on p "Hotel: $169/night Check in: 7/22 Check out: 7/25 *NOT PREPAID: Hotel was unresp…" at bounding box center [523, 361] width 564 height 41
drag, startPoint x: 317, startPoint y: 344, endPoint x: 269, endPoint y: 344, distance: 48.6
click at [268, 344] on p "Hotel: $169/night Check in: 7/22 Check out: 7/25 *NOT PREPAID: Hotel was unresp…" at bounding box center [523, 361] width 564 height 41
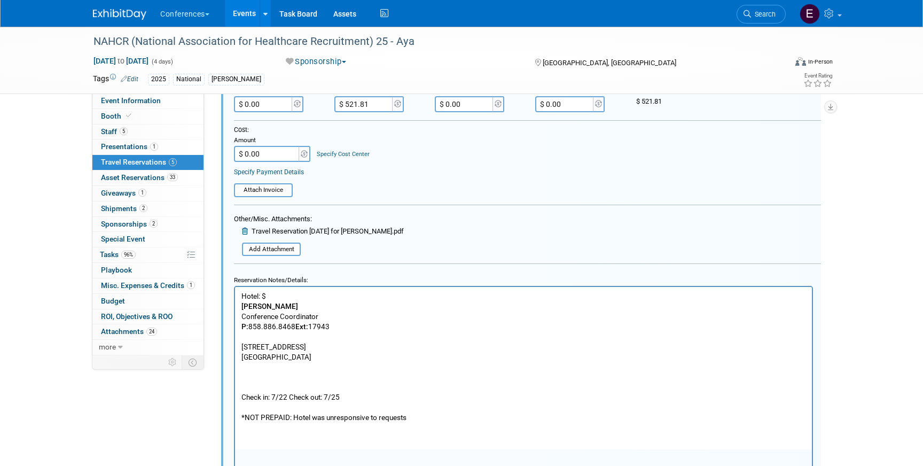
scroll to position [788, 0]
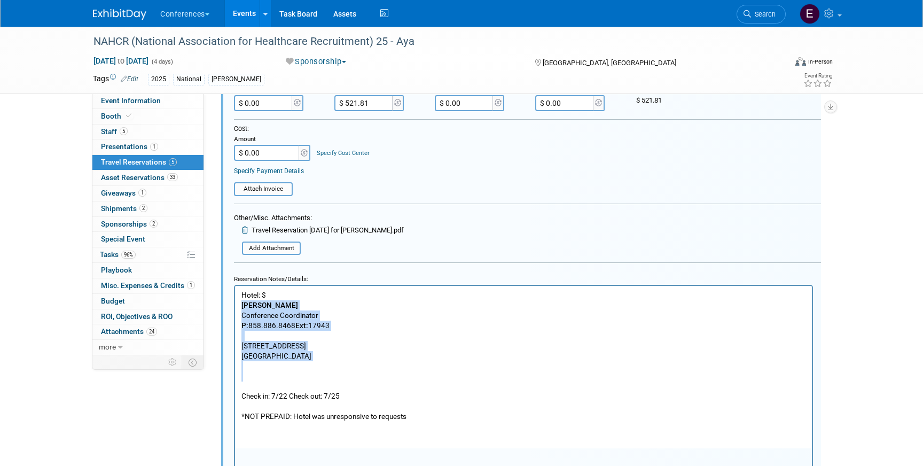
drag, startPoint x: 339, startPoint y: 371, endPoint x: 233, endPoint y: 304, distance: 125.2
click at [235, 304] on html "Hotel: $ Erin Anderson Conference Coordinator P: 858.886.8468 Ext: 17943 5930 C…" at bounding box center [523, 354] width 577 height 136
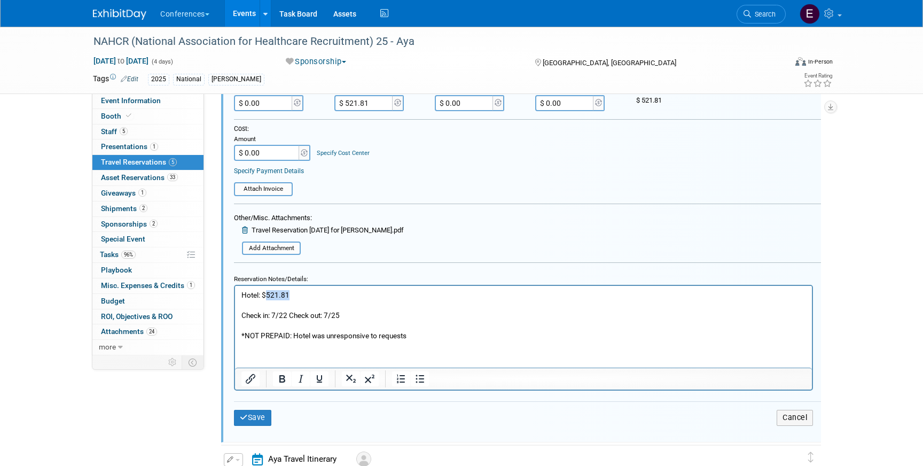
drag, startPoint x: 293, startPoint y: 296, endPoint x: 268, endPoint y: 296, distance: 25.6
click at [268, 296] on p "Hotel: $521.81" at bounding box center [523, 295] width 564 height 10
copy p "521.81"
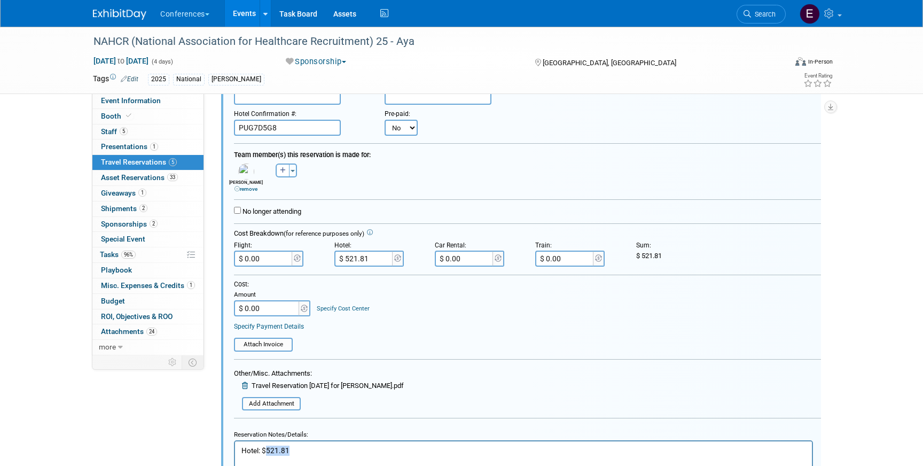
scroll to position [644, 0]
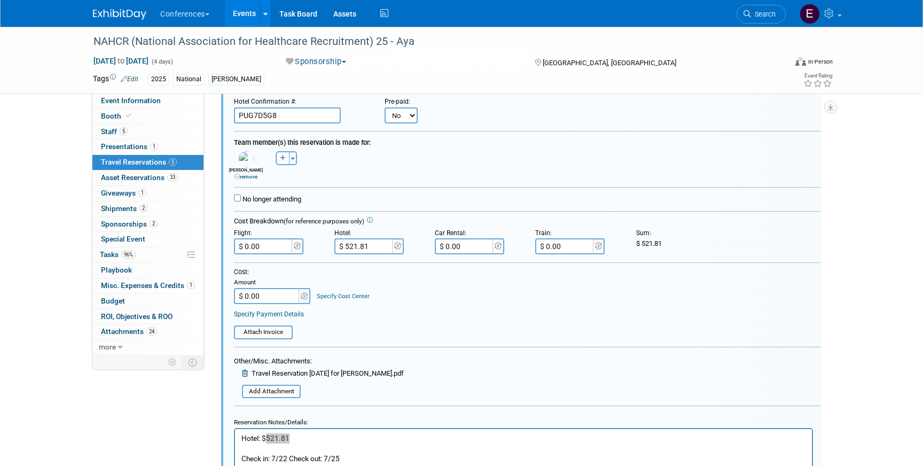
click at [281, 296] on input "$ 0.00" at bounding box center [267, 296] width 67 height 16
type input "$ 521.81"
click at [331, 296] on link "Specify Cost Center" at bounding box center [343, 296] width 53 height 7
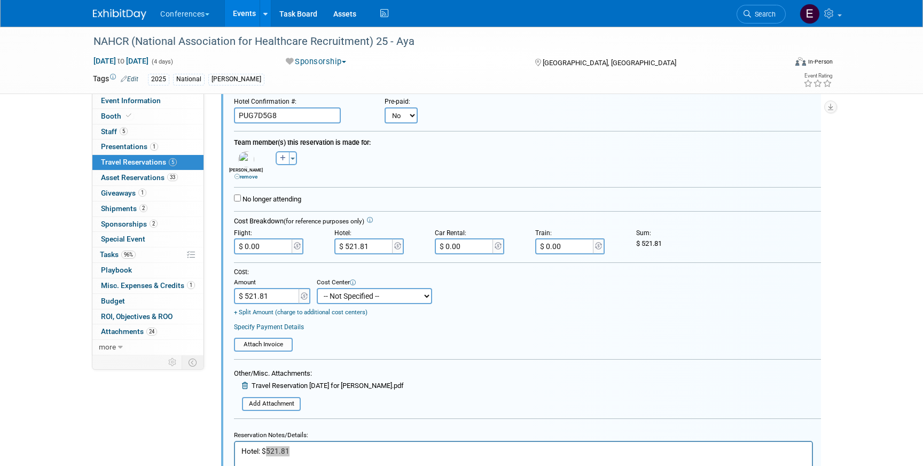
click at [340, 299] on select "-- Not Specified -- Aya Education Aya Healthcare Aya Locums Bespoke Corporate D…" at bounding box center [374, 296] width 115 height 16
select select "18965872"
click at [317, 288] on select "-- Not Specified -- Aya Education Aya Healthcare Aya Locums Bespoke Corporate D…" at bounding box center [374, 296] width 115 height 16
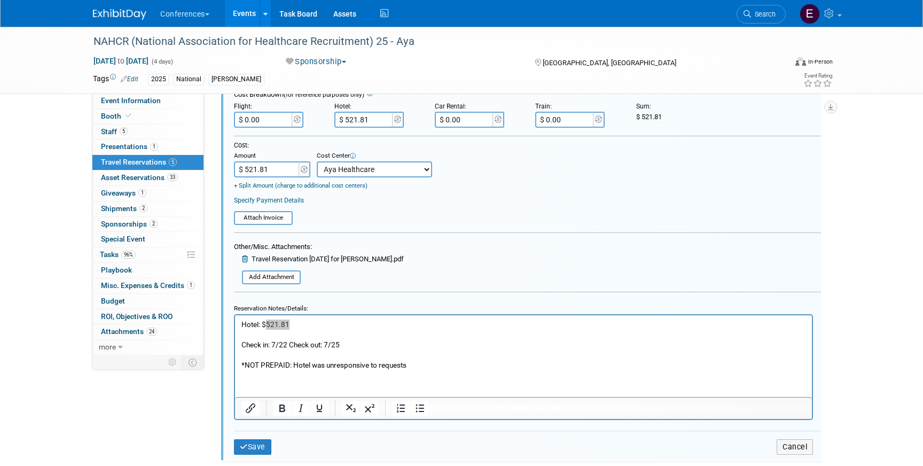
scroll to position [781, 0]
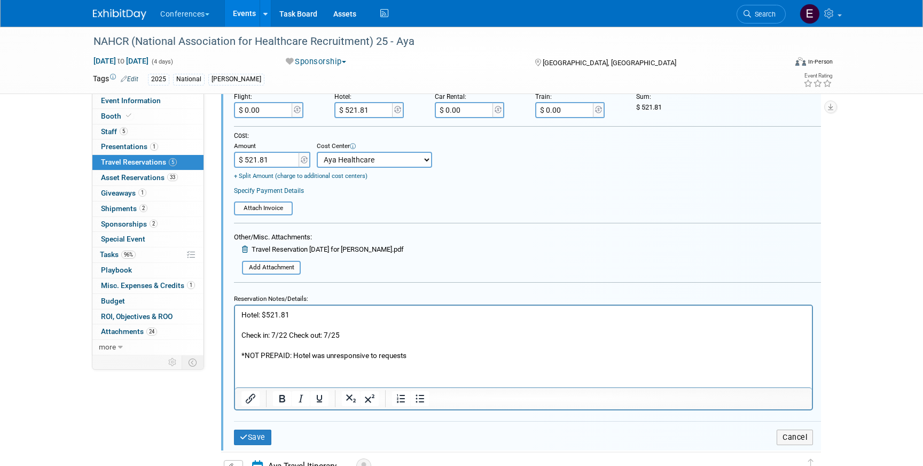
click at [308, 321] on p "Check in: 7/22 Check out: 7/25 *NOT PREPAID: Hotel was unresponsive to requests" at bounding box center [523, 339] width 564 height 41
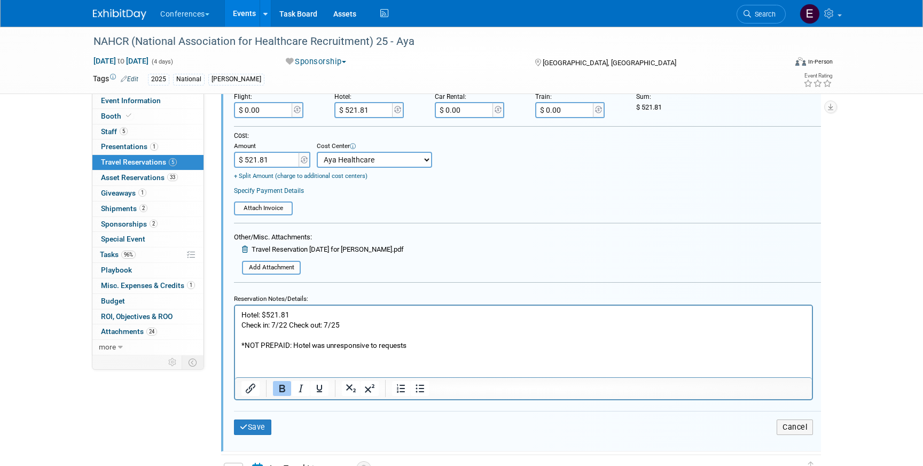
click at [346, 314] on p "Hotel: $521.81" at bounding box center [523, 314] width 564 height 10
click at [268, 431] on button "Save" at bounding box center [252, 426] width 37 height 15
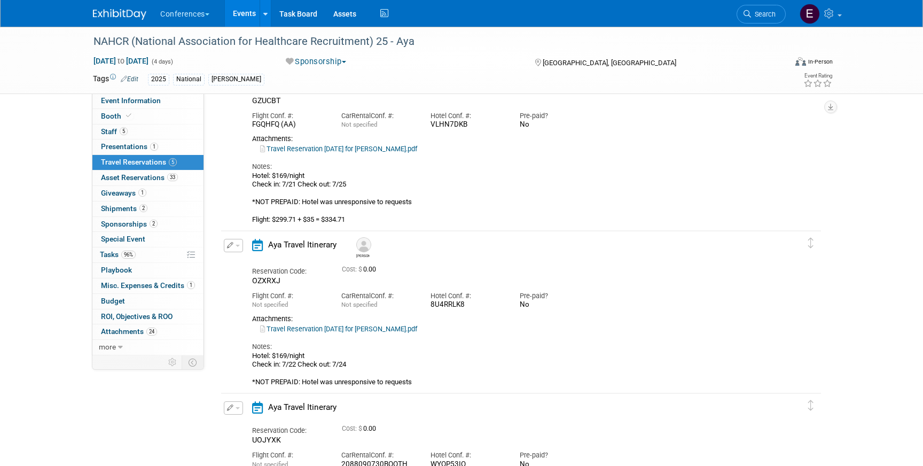
scroll to position [81, 0]
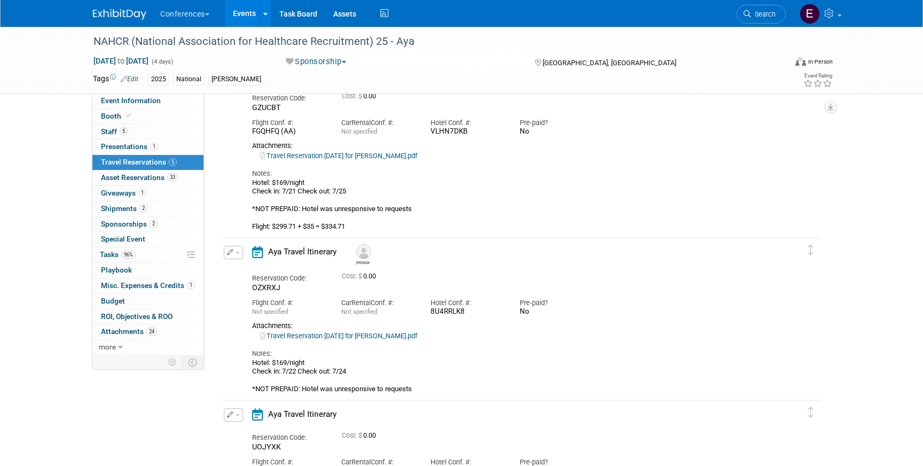
click at [230, 252] on icon "button" at bounding box center [230, 252] width 7 height 6
click at [246, 268] on button "Edit Reservation" at bounding box center [269, 270] width 90 height 15
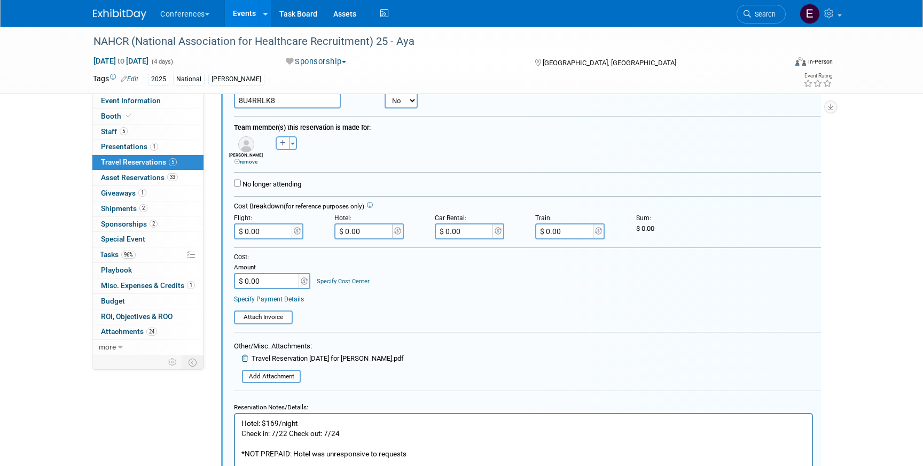
scroll to position [342, 0]
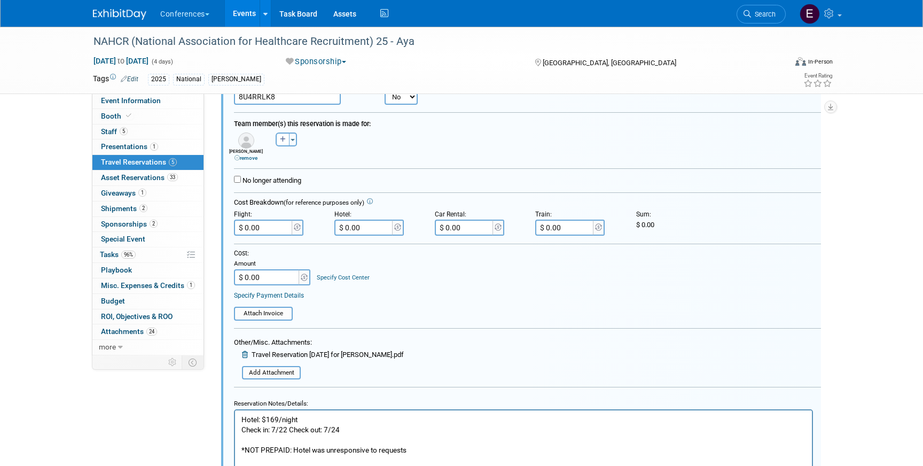
click at [373, 227] on input "$ 0.00" at bounding box center [364, 227] width 60 height 16
type input "$ 477.83"
click at [384, 229] on input "$ 477.83" at bounding box center [364, 227] width 60 height 16
drag, startPoint x: 341, startPoint y: 422, endPoint x: 272, endPoint y: 420, distance: 68.9
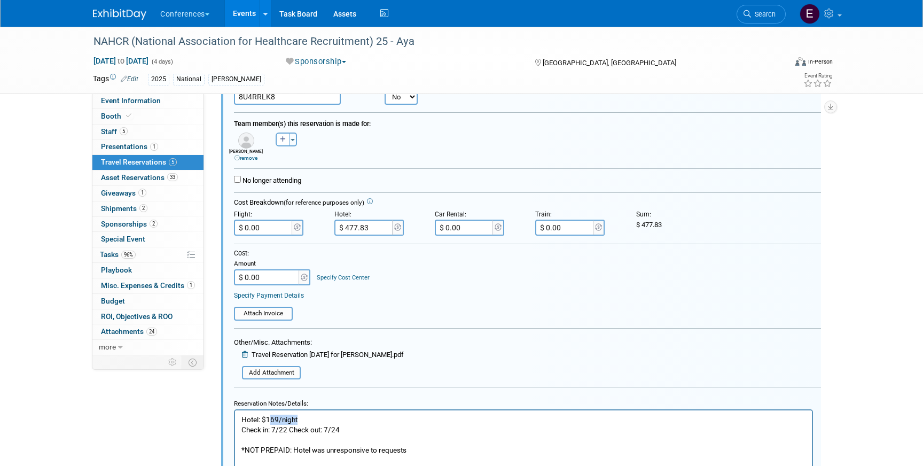
click at [272, 420] on p "Hotel: $169/night Check in: 7/22 Check out: 7/24 *NOT PREPAID: Hotel was unresp…" at bounding box center [523, 434] width 564 height 41
click at [304, 420] on p "Hotel: $477.83 Check in: 7/22 Check out: 7/24 *NOT PREPAID: Hotel was unrespons…" at bounding box center [523, 434] width 564 height 41
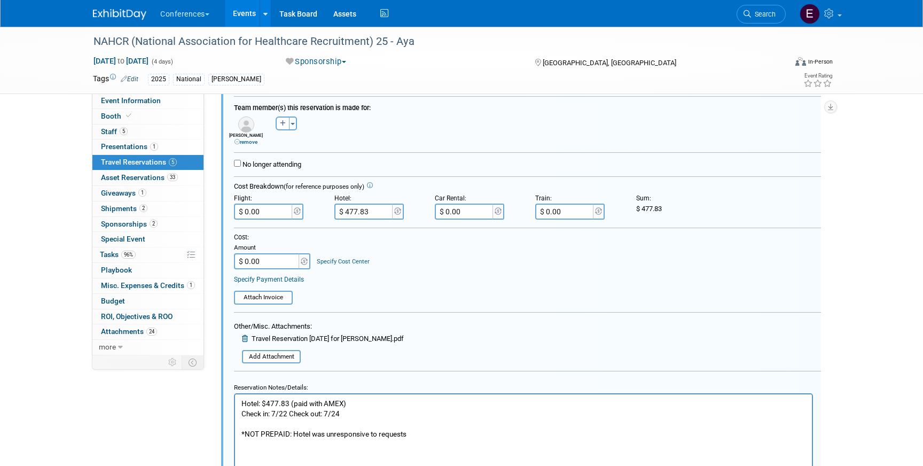
click at [325, 405] on p "Hotel: $477.83 (paid with AMEX) Check in: 7/22 Check out: 7/24 *NOT PREPAID: Ho…" at bounding box center [523, 418] width 564 height 41
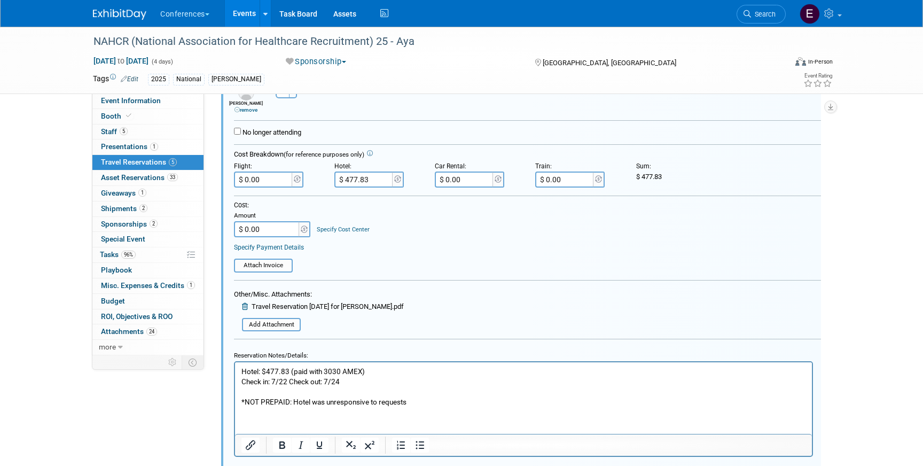
scroll to position [404, 0]
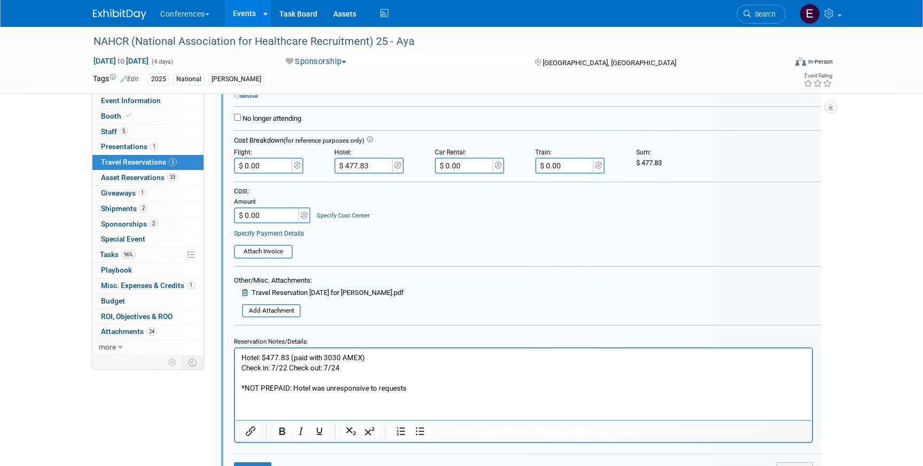
click at [278, 218] on input "$ 0.00" at bounding box center [267, 215] width 67 height 16
type input "$ 477.83"
click at [333, 219] on div "Specify Cost Center" at bounding box center [343, 210] width 53 height 19
click at [333, 215] on link "Specify Cost Center" at bounding box center [343, 215] width 53 height 7
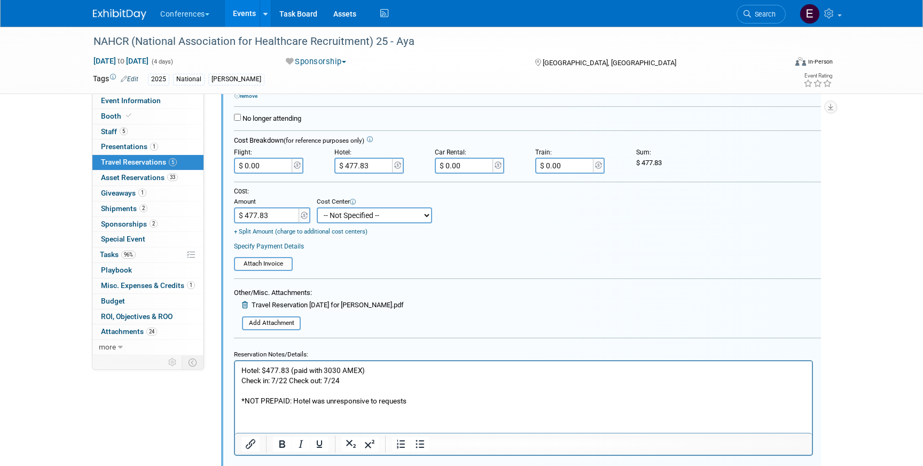
click at [357, 221] on select "-- Not Specified -- Aya Education Aya Healthcare Aya Locums Bespoke Corporate D…" at bounding box center [374, 215] width 115 height 16
select select "18965872"
click at [317, 208] on select "-- Not Specified -- Aya Education Aya Healthcare Aya Locums Bespoke Corporate D…" at bounding box center [374, 215] width 115 height 16
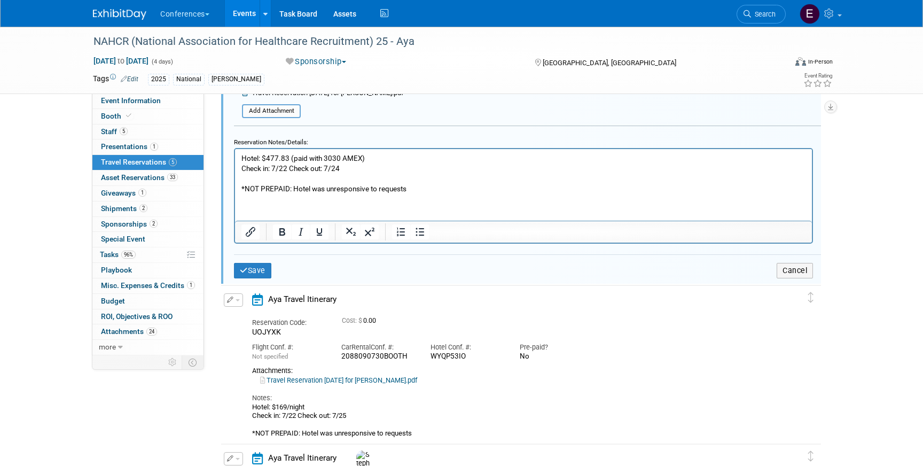
scroll to position [624, 0]
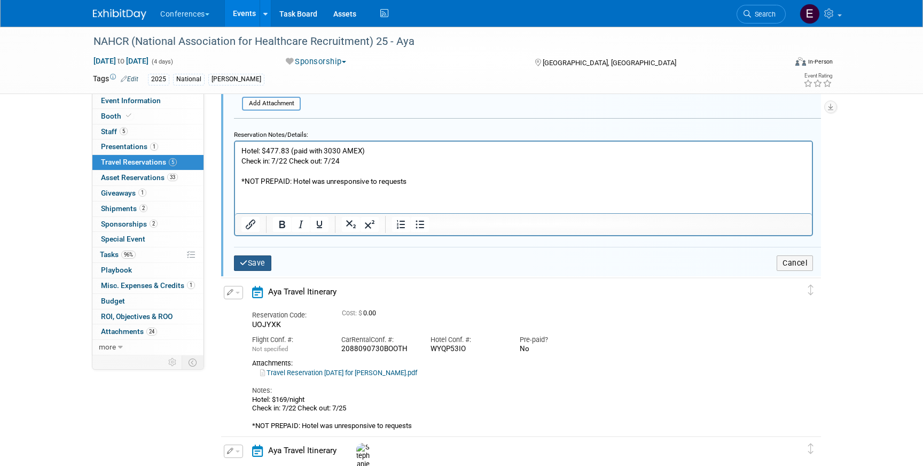
click at [245, 263] on icon "submit" at bounding box center [244, 262] width 8 height 7
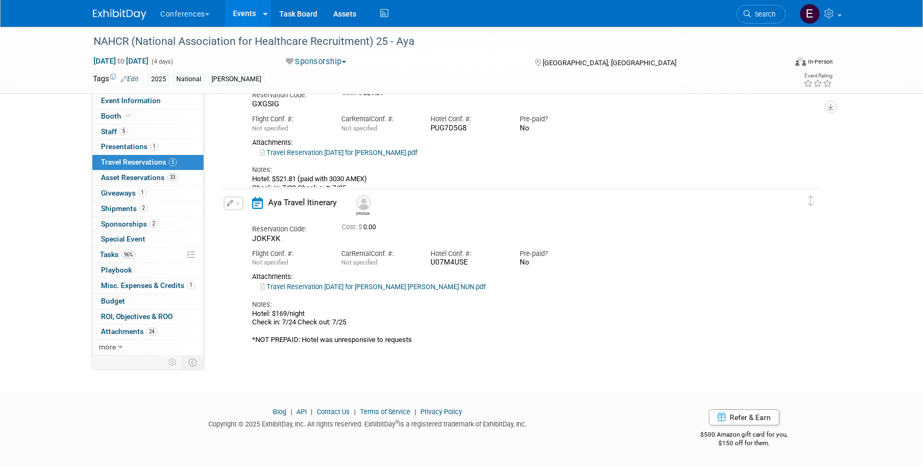
scroll to position [198, 0]
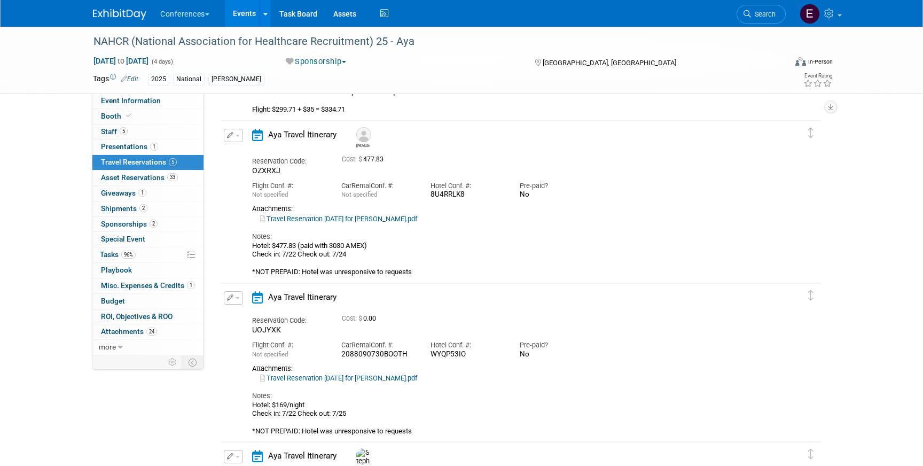
click at [230, 136] on icon "button" at bounding box center [230, 135] width 7 height 6
click at [251, 151] on button "Edit Reservation" at bounding box center [269, 153] width 90 height 15
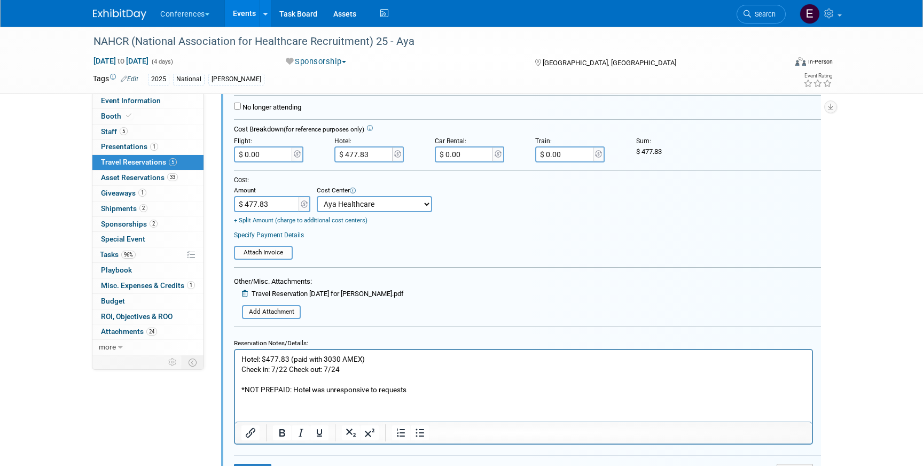
scroll to position [414, 0]
click at [381, 361] on p "Hotel: $477.83 (paid with 3030 AMEX) Check in: 7/22 Check out: 7/24 *NOT PREPAI…" at bounding box center [523, 375] width 564 height 41
click at [353, 155] on input "$ 477.83" at bounding box center [364, 155] width 60 height 16
click at [352, 155] on input "$ 477.83" at bounding box center [364, 155] width 60 height 16
type input "$ 487.83"
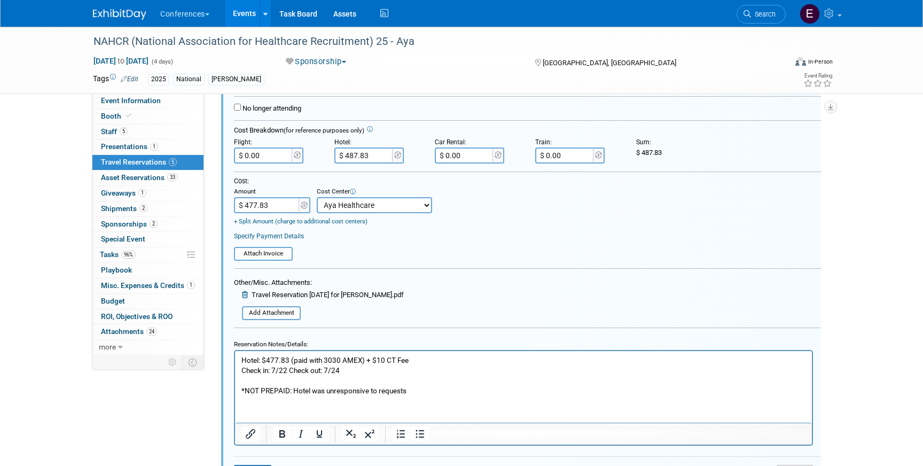
click at [255, 208] on input "$ 477.83" at bounding box center [267, 205] width 67 height 16
click at [255, 202] on input "$ 477.83" at bounding box center [267, 205] width 67 height 16
type input "$ 487.83"
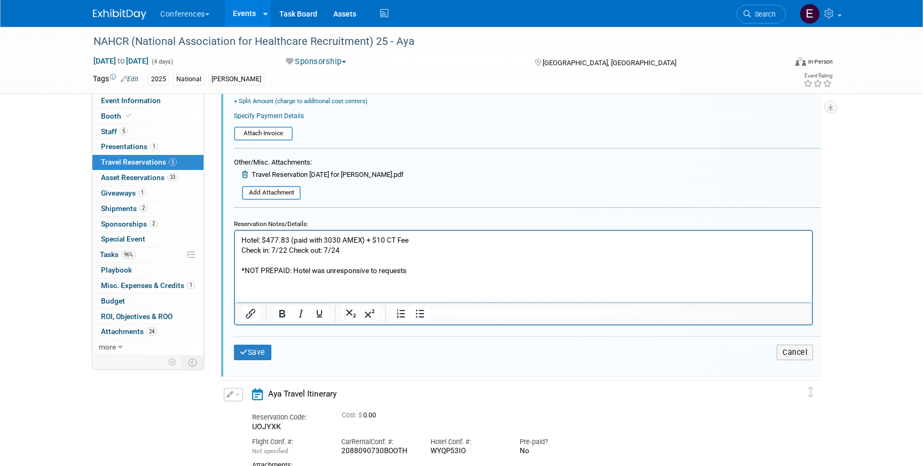
scroll to position [536, 0]
click at [254, 350] on button "Save" at bounding box center [252, 350] width 37 height 15
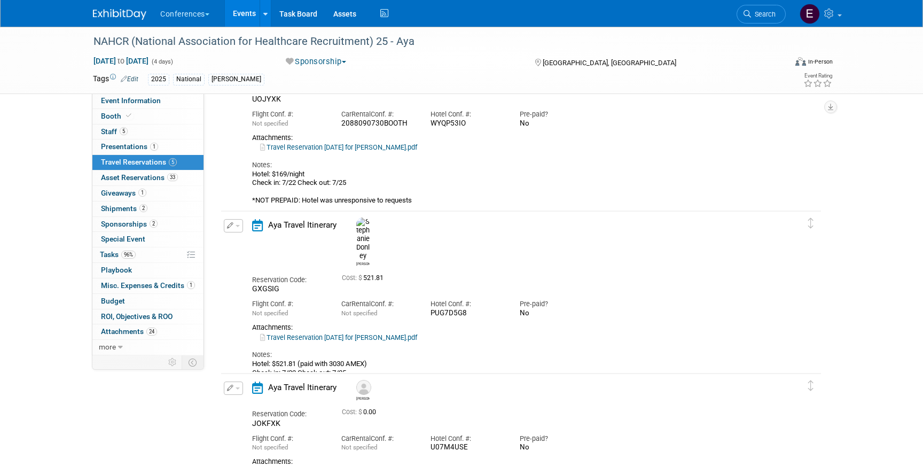
scroll to position [430, 0]
click at [239, 227] on button "button" at bounding box center [233, 224] width 19 height 13
click at [256, 238] on button "Edit Reservation" at bounding box center [269, 242] width 90 height 15
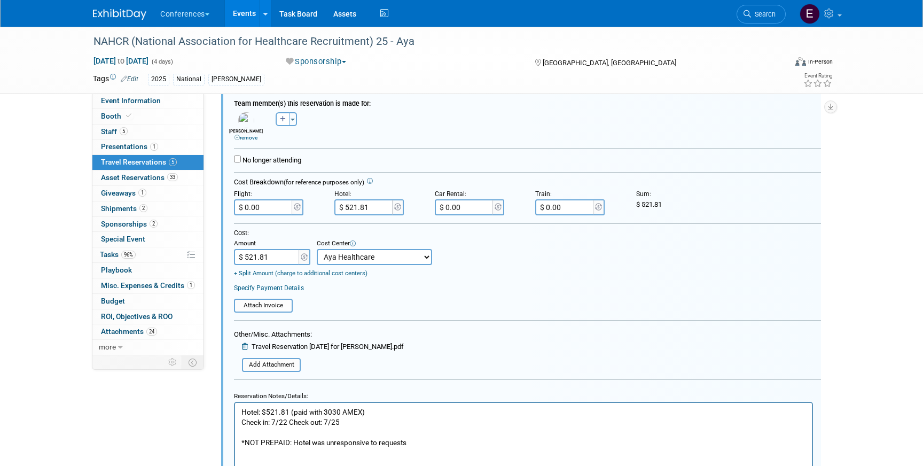
scroll to position [687, 0]
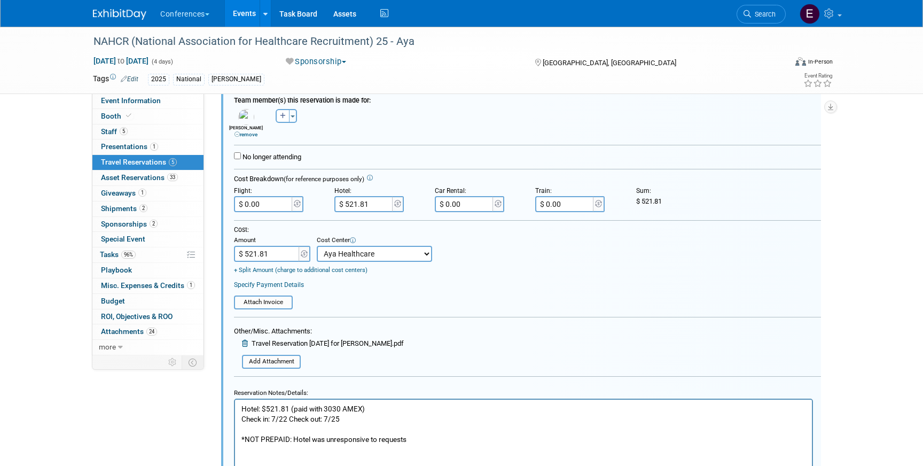
click at [372, 405] on p "Hotel: $521.81 (paid with 3030 AMEX) Check in: 7/22 Check out: 7/25 *NOT PREPAI…" at bounding box center [523, 423] width 564 height 41
click at [355, 208] on input "$ 521.81" at bounding box center [364, 204] width 60 height 16
click at [353, 206] on input "$ 521.81" at bounding box center [364, 204] width 60 height 16
type input "$ 531.81"
click at [253, 247] on input "$ 521.81" at bounding box center [267, 254] width 67 height 16
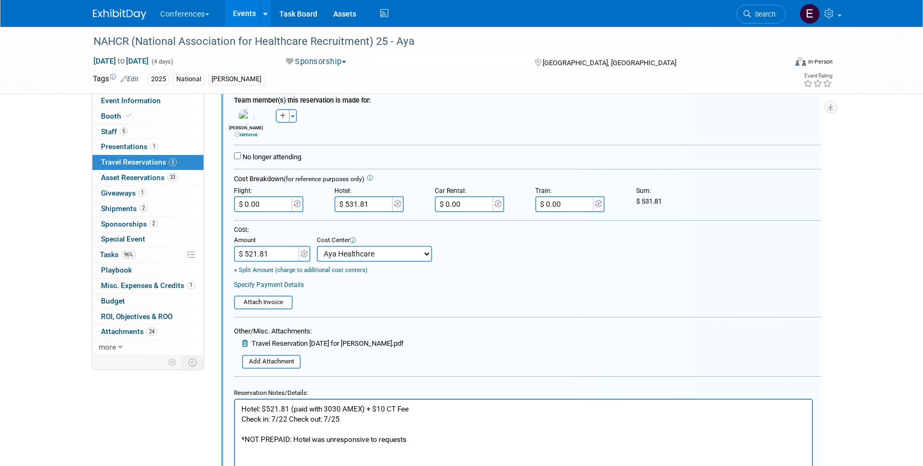
click at [253, 251] on input "$ 521.81" at bounding box center [267, 254] width 67 height 16
type input "$ 531.81"
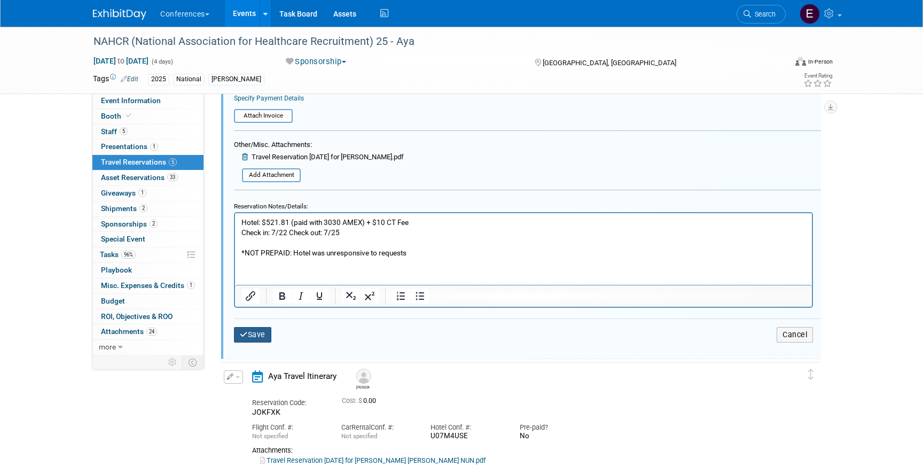
click at [255, 337] on button "Save" at bounding box center [252, 334] width 37 height 15
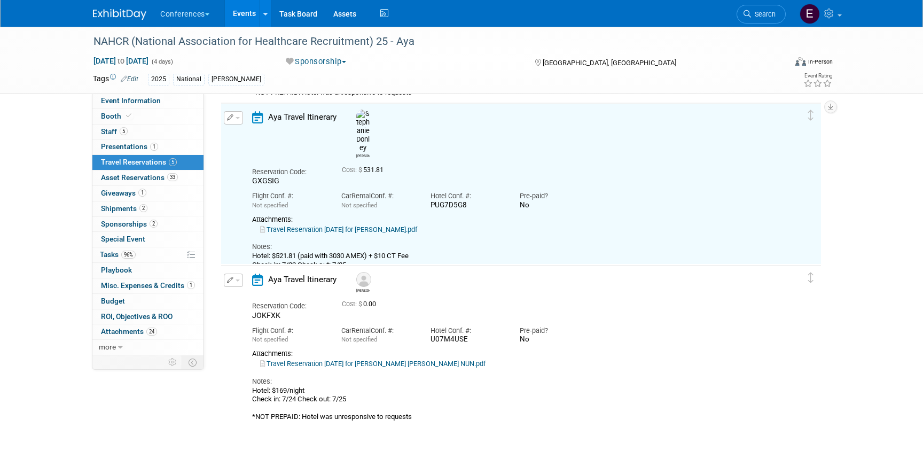
scroll to position [519, 0]
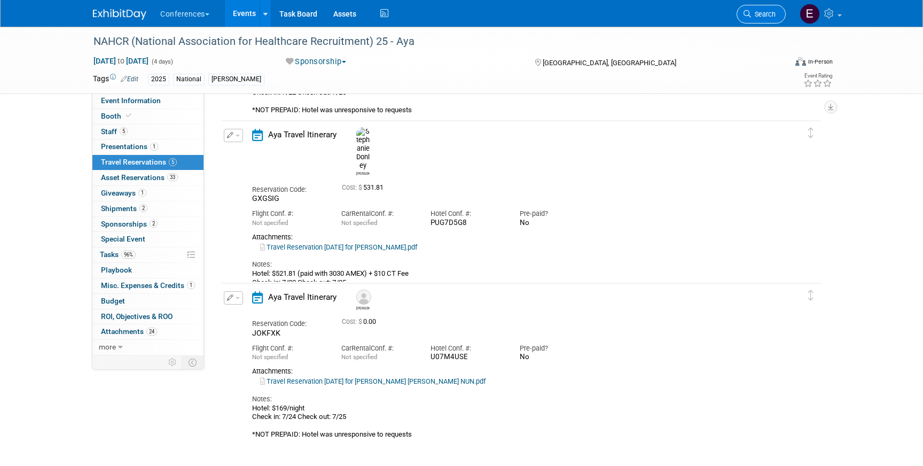
click at [767, 19] on link "Search" at bounding box center [760, 14] width 49 height 19
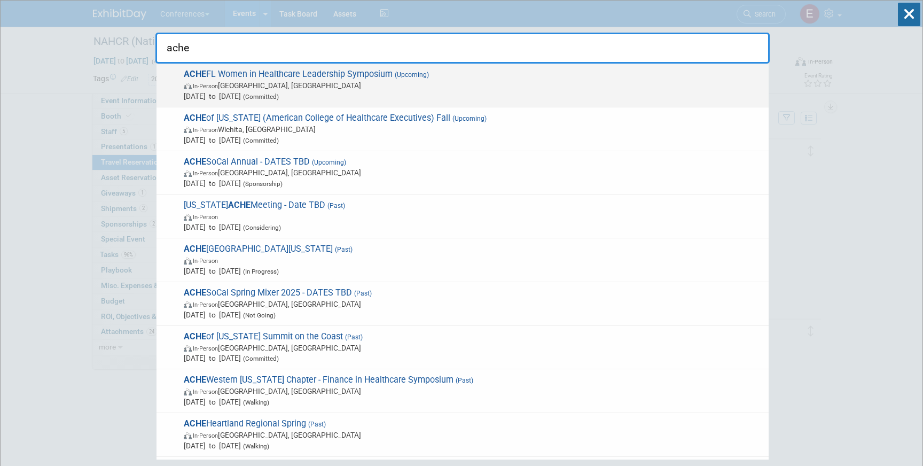
type input "ache"
click at [547, 95] on span "Sep 3, 2025 to Sep 3, 2025 (Committed)" at bounding box center [473, 96] width 579 height 11
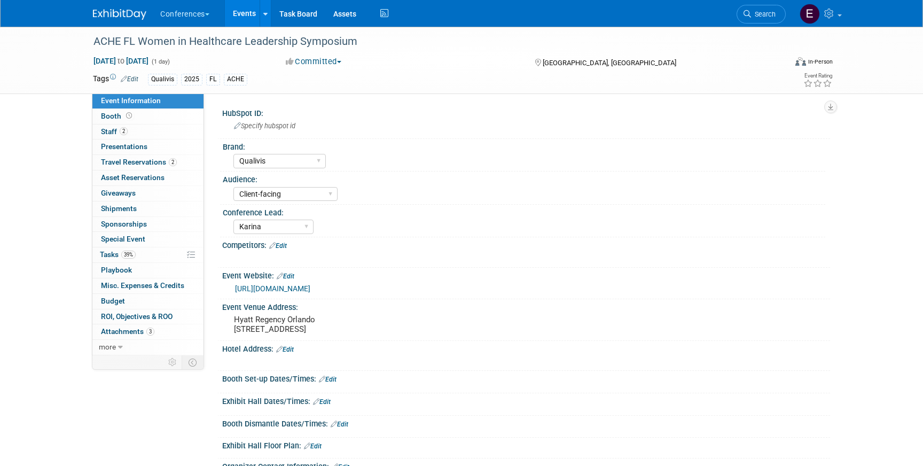
select select "Qualivis"
select select "Client-facing"
select select "Karina"
click at [167, 256] on link "39% Tasks 39%" at bounding box center [147, 254] width 111 height 15
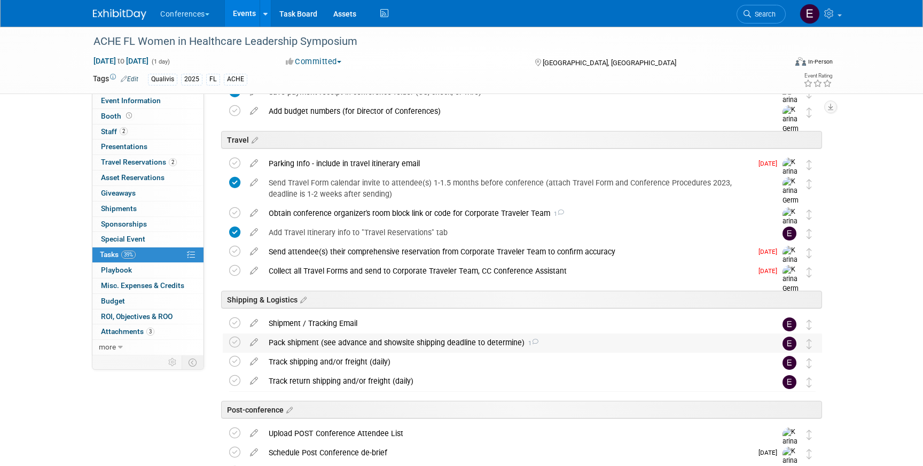
click at [289, 336] on div "Pack shipment (see advance and showsite shipping deadline to determine) 1" at bounding box center [512, 342] width 498 height 18
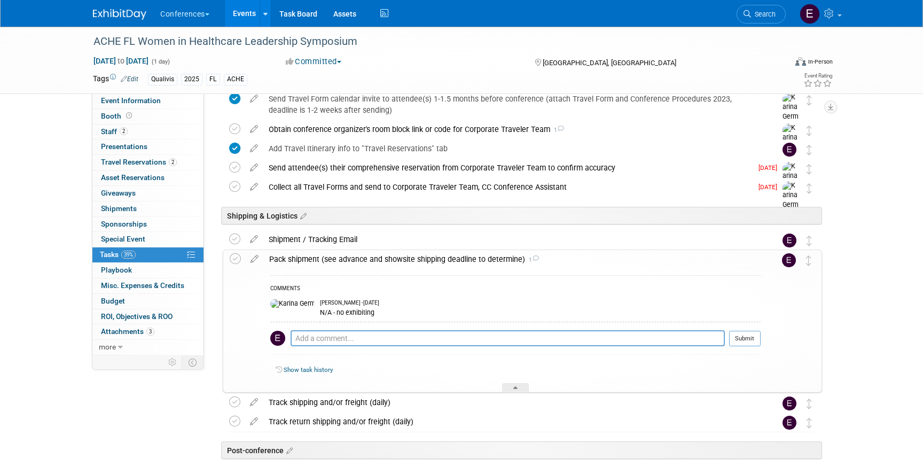
scroll to position [330, 0]
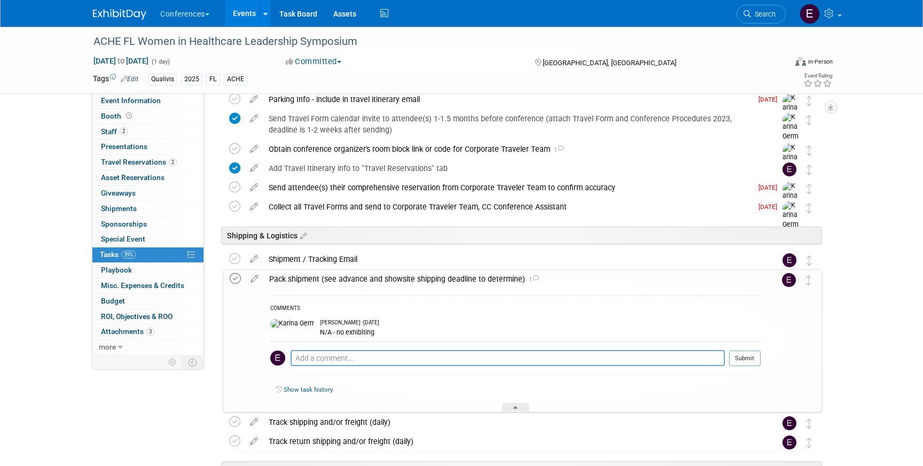
click at [234, 281] on icon at bounding box center [235, 278] width 11 height 11
click at [234, 259] on icon at bounding box center [234, 258] width 11 height 11
click at [236, 420] on icon at bounding box center [234, 421] width 11 height 11
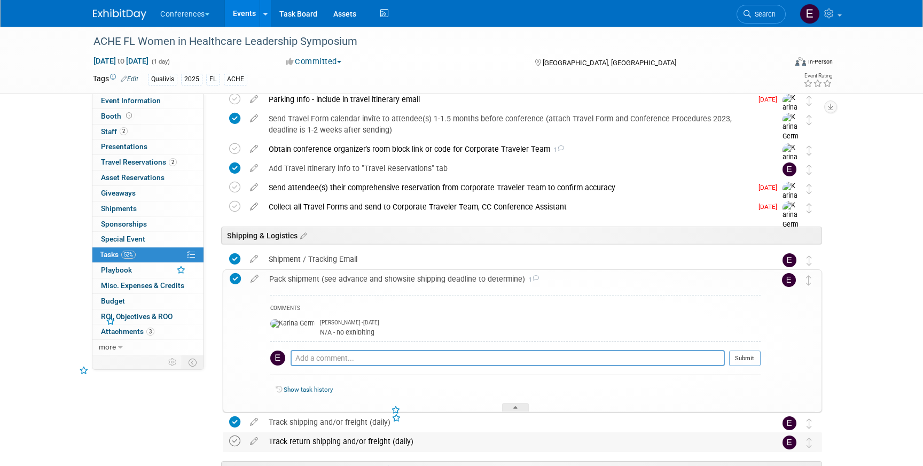
click at [235, 438] on icon at bounding box center [234, 440] width 11 height 11
click at [770, 13] on span "Search" at bounding box center [763, 14] width 25 height 8
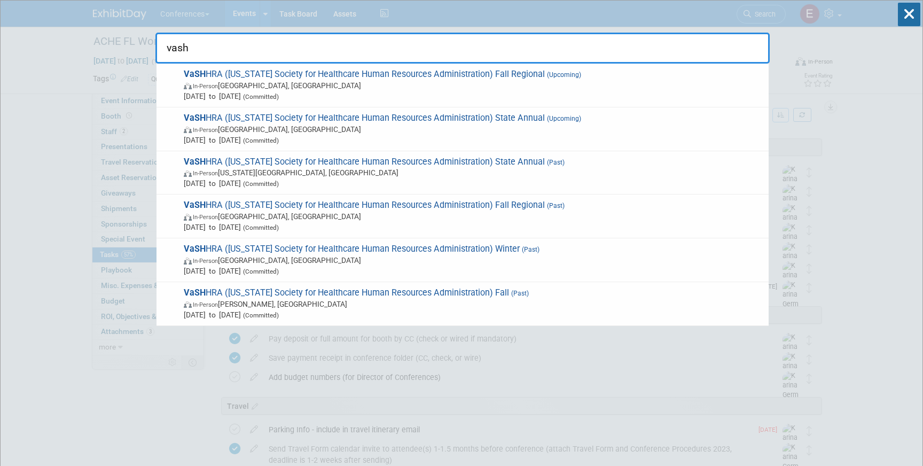
type input "vash"
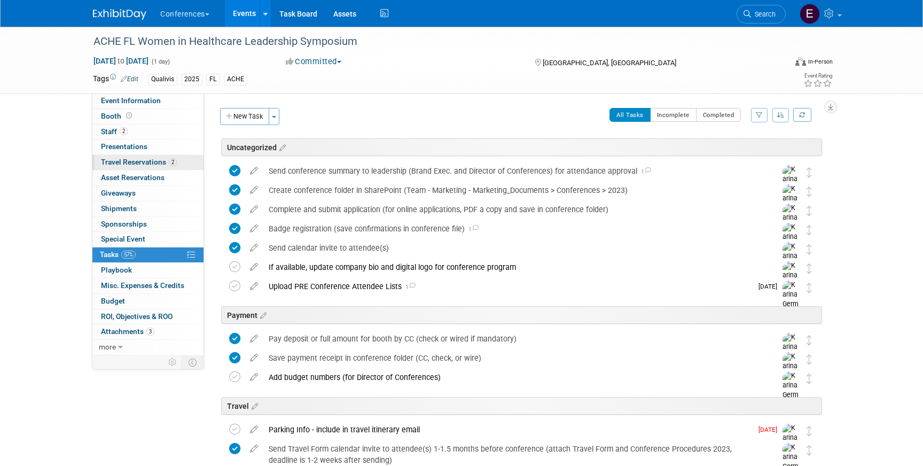
click at [147, 163] on span "Travel Reservations 2" at bounding box center [139, 162] width 76 height 9
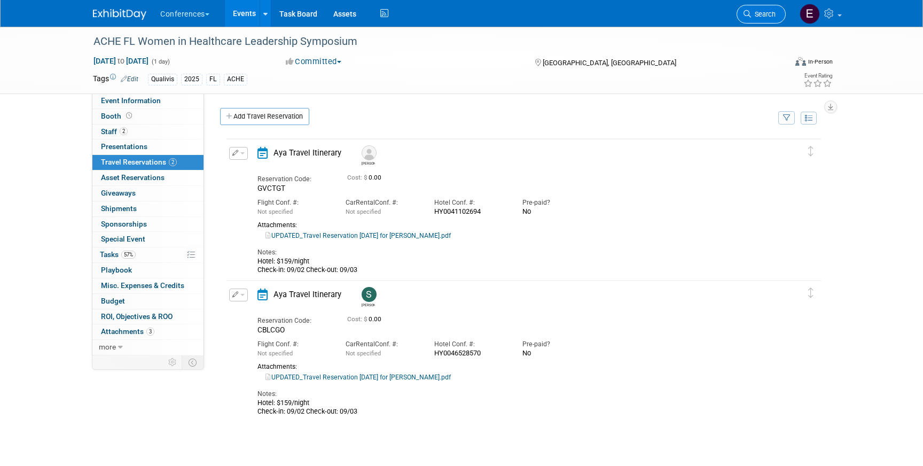
click at [751, 10] on span "Search" at bounding box center [763, 14] width 25 height 8
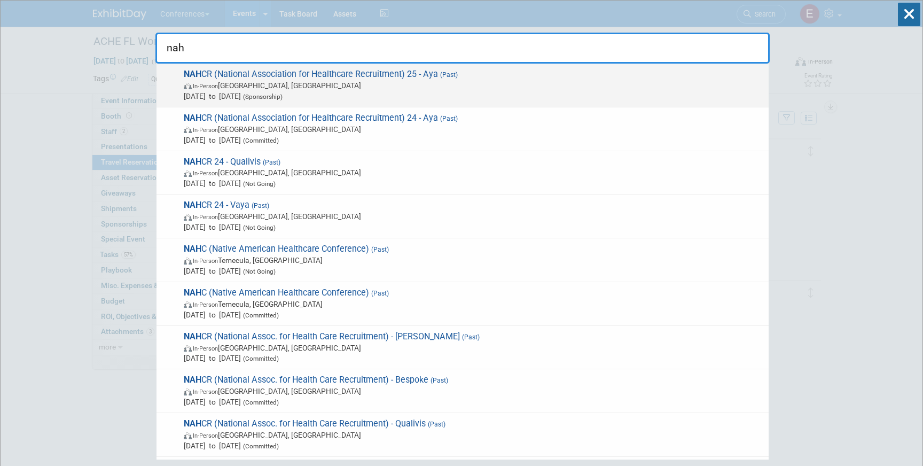
type input "nah"
click at [415, 94] on span "Jul 22, 2025 to Jul 25, 2025 (Sponsorship)" at bounding box center [473, 96] width 579 height 11
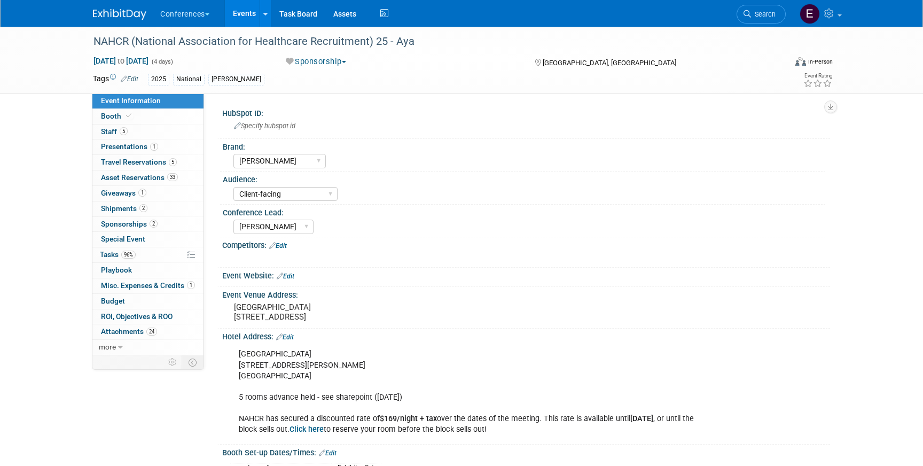
select select "[PERSON_NAME]"
select select "Client-facing"
select select "[PERSON_NAME]"
click at [144, 167] on link "5 Travel Reservations 5" at bounding box center [147, 162] width 111 height 15
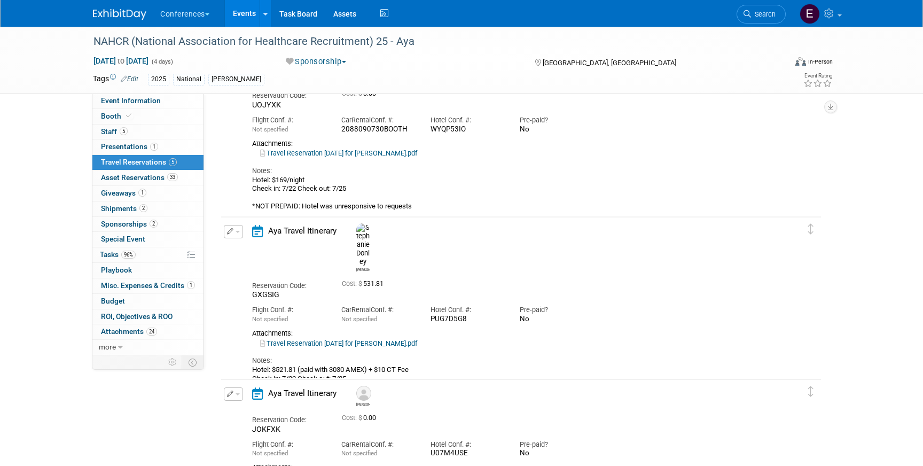
scroll to position [441, 0]
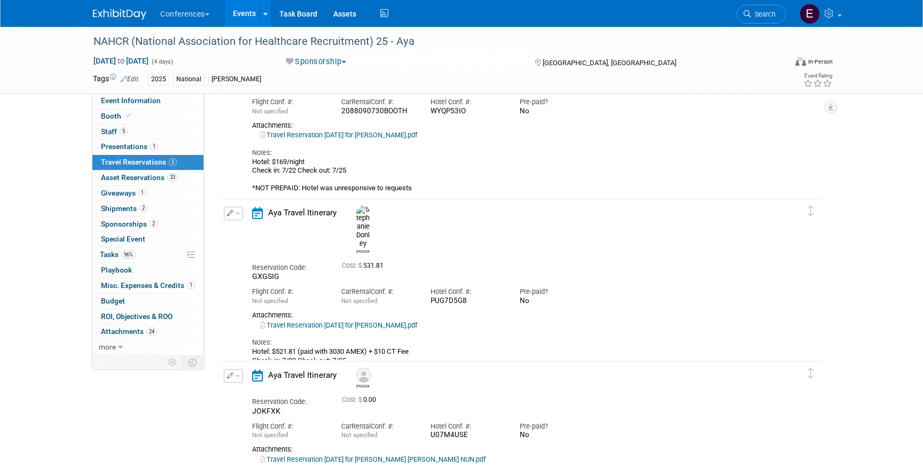
click at [235, 210] on button "button" at bounding box center [233, 213] width 19 height 13
click at [262, 230] on button "Edit Reservation" at bounding box center [269, 231] width 90 height 15
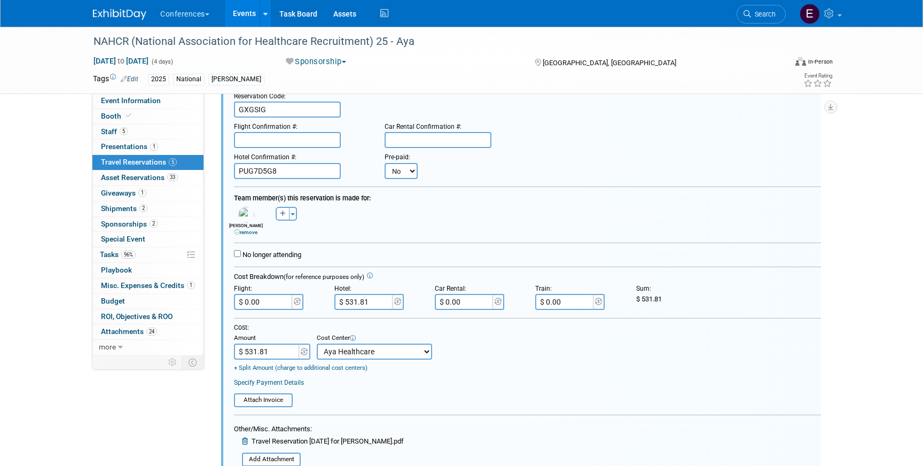
scroll to position [665, 0]
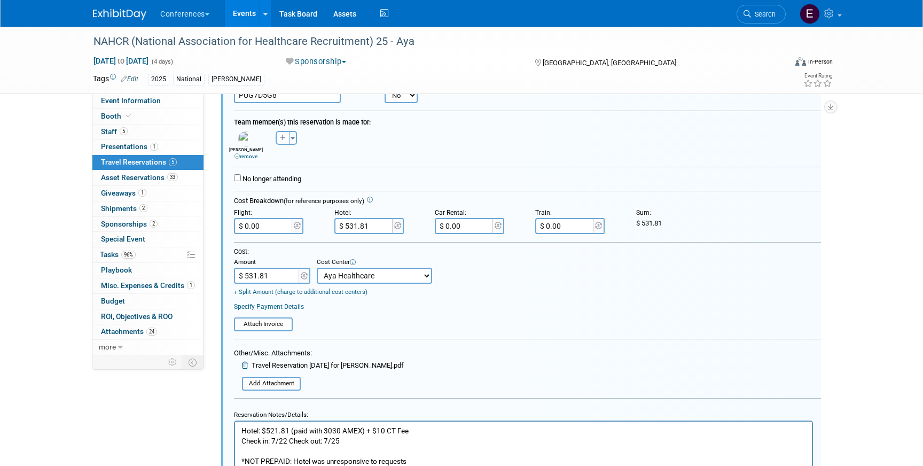
click at [376, 225] on input "$ 531.81" at bounding box center [364, 226] width 60 height 16
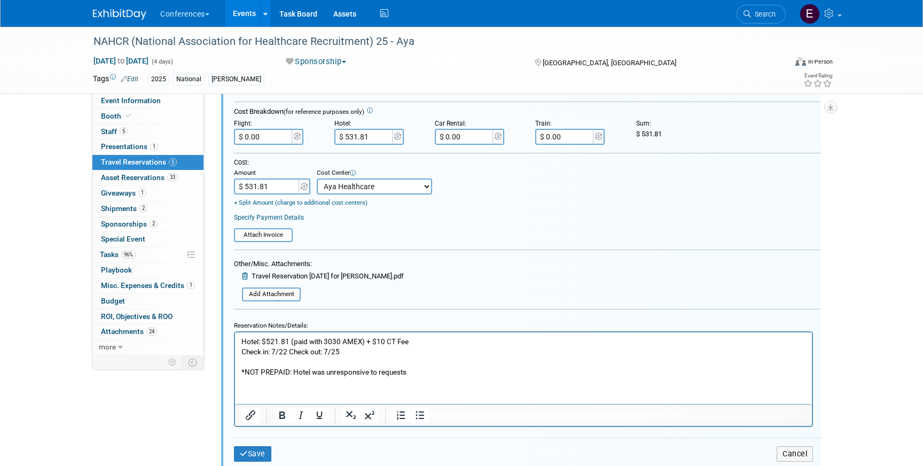
scroll to position [758, 0]
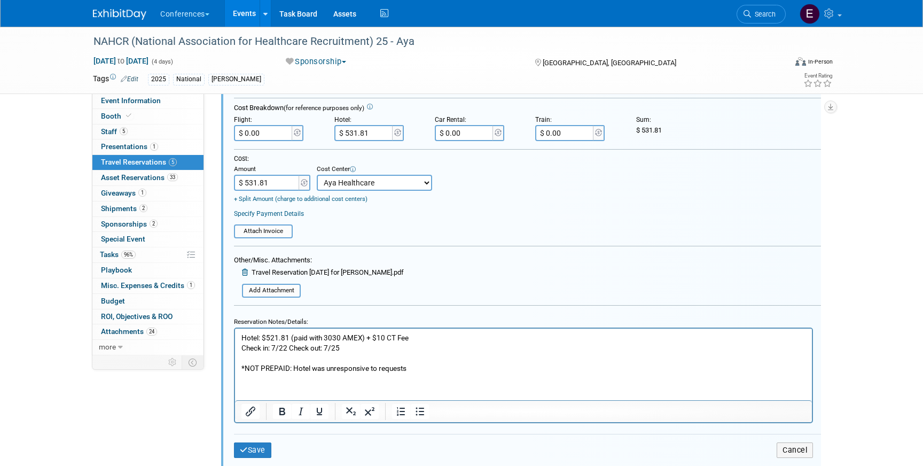
click at [461, 341] on p "Hotel: $521.81 (paid with 3030 AMEX) + $10 CT Fee Check in: 7/22 Check out: 7/2…" at bounding box center [523, 352] width 564 height 41
click at [415, 335] on p "Hotel: $521.81 (paid with 3030 AMEX) + $10 CT Fee = 531.81 Check in: 7/22 Check…" at bounding box center [523, 352] width 564 height 41
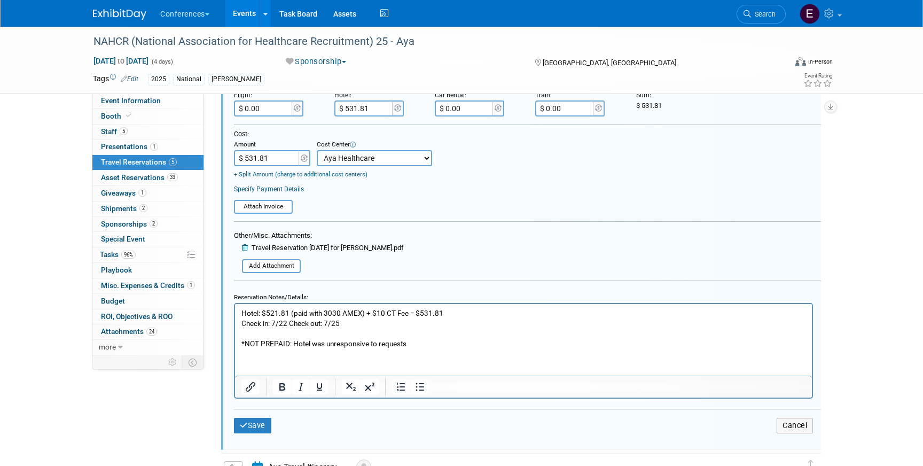
scroll to position [785, 0]
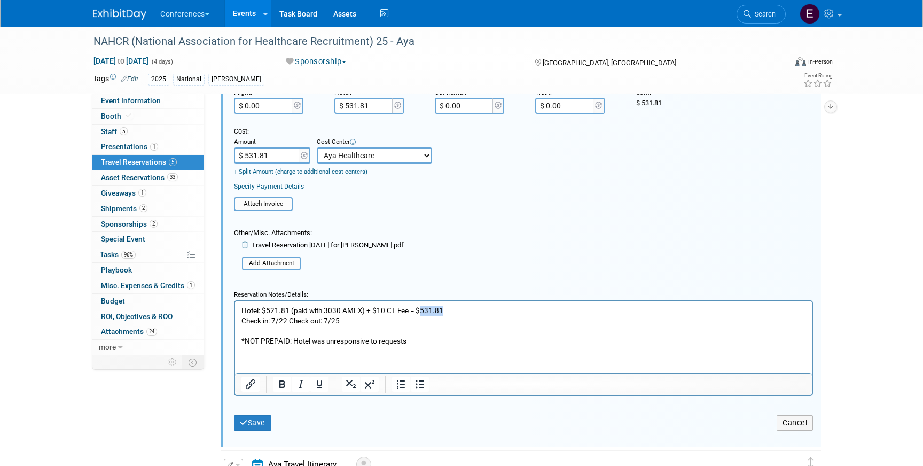
drag, startPoint x: 447, startPoint y: 310, endPoint x: 420, endPoint y: 310, distance: 26.7
click at [420, 310] on p "Hotel: $521.81 (paid with 3030 AMEX) + $10 CT Fee = $531.81 Check in: 7/22 Chec…" at bounding box center [523, 325] width 564 height 41
copy p "531.81"
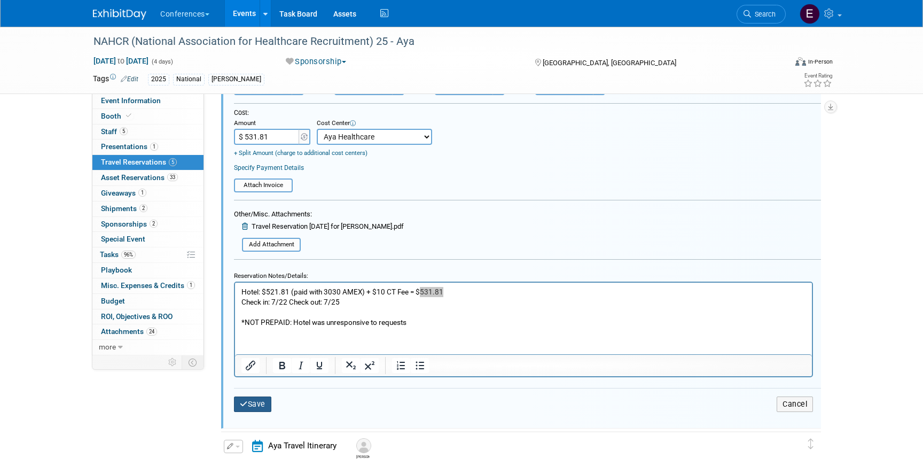
click at [260, 406] on button "Save" at bounding box center [252, 403] width 37 height 15
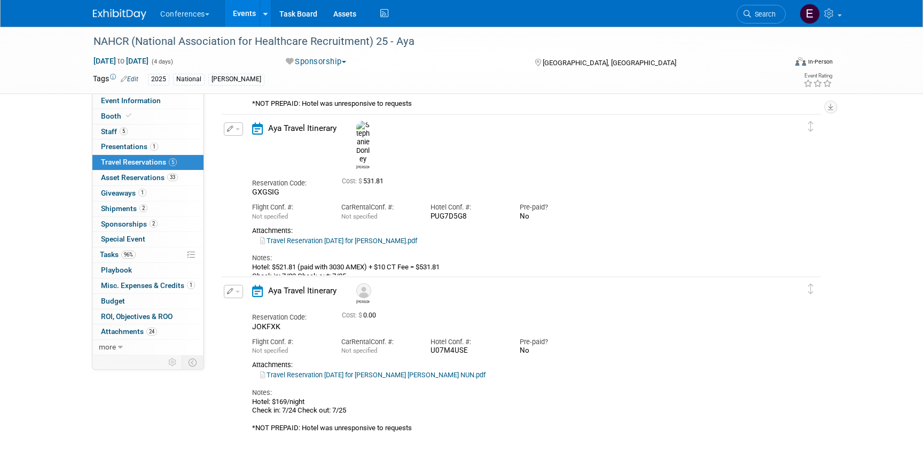
scroll to position [521, 0]
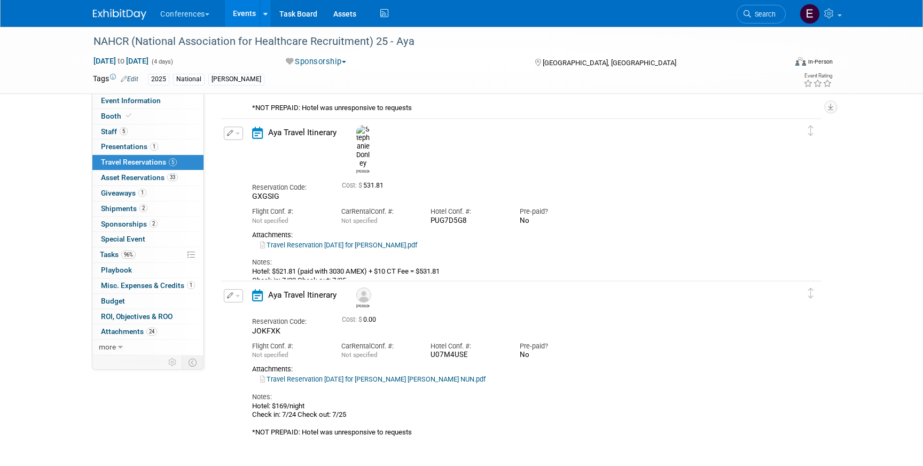
click at [234, 301] on button "button" at bounding box center [233, 295] width 19 height 13
click at [259, 311] on button "Edit Reservation" at bounding box center [269, 313] width 90 height 15
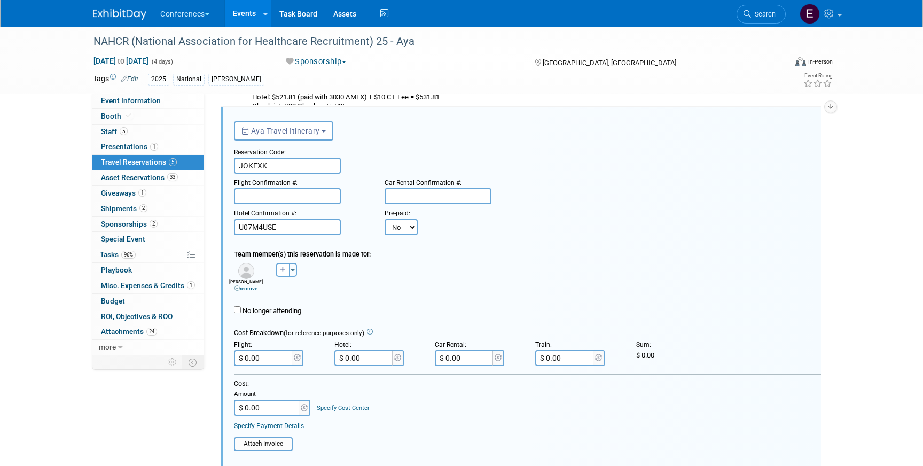
scroll to position [702, 0]
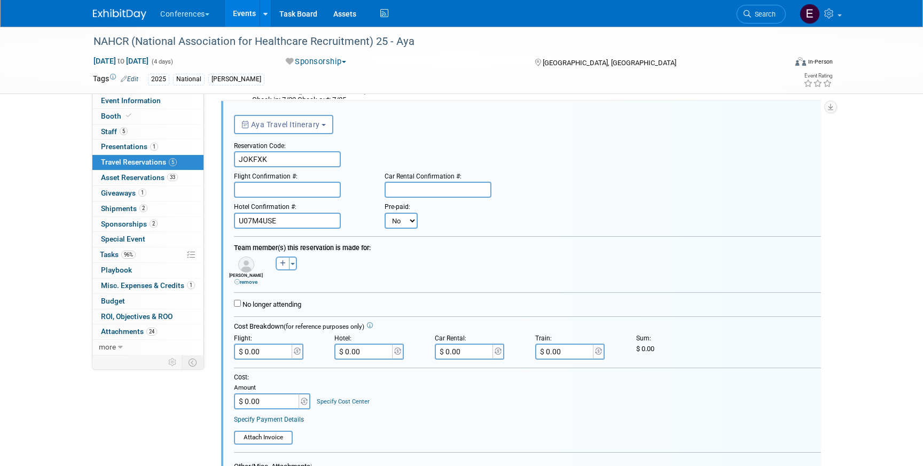
click at [370, 351] on input "$ 0.00" at bounding box center [364, 351] width 60 height 16
click at [375, 349] on input "$ 177.00" at bounding box center [364, 351] width 60 height 16
type input "$ 177.27"
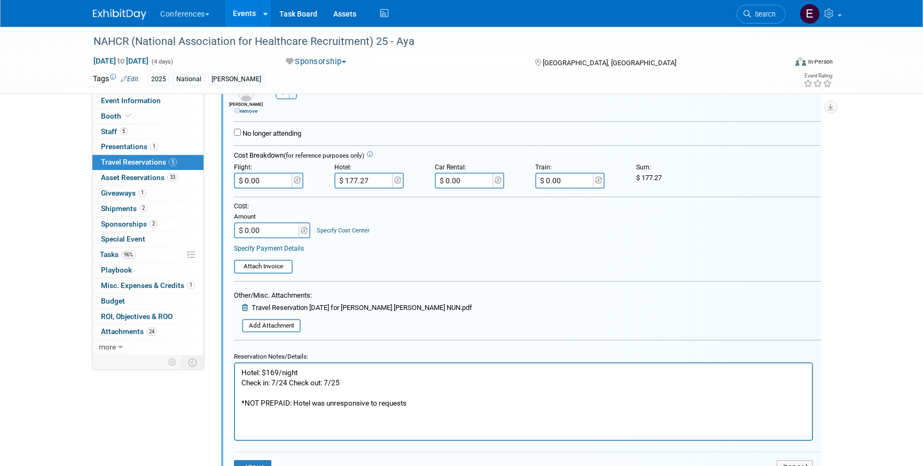
scroll to position [874, 0]
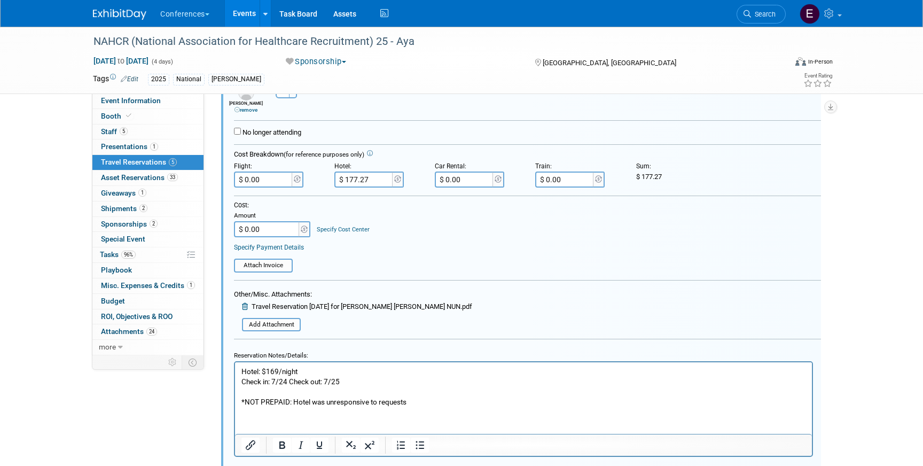
drag, startPoint x: 312, startPoint y: 373, endPoint x: 267, endPoint y: 372, distance: 44.9
click at [267, 372] on p "Hotel: $169/night Check in: 7/24 Check out: 7/25 *NOT PREPAID: Hotel was unresp…" at bounding box center [523, 386] width 564 height 41
click at [375, 181] on input "$ 177.27" at bounding box center [364, 179] width 60 height 16
click at [294, 376] on p "Hotel: $531.81 Check in: 7/24 Check out: 7/25 *NOT PREPAID: Hotel was unrespons…" at bounding box center [523, 386] width 564 height 41
click at [293, 371] on p "Hotel: $531.81 Check in: 7/24 Check out: 7/25 *NOT PREPAID: Hotel was unrespons…" at bounding box center [523, 386] width 564 height 41
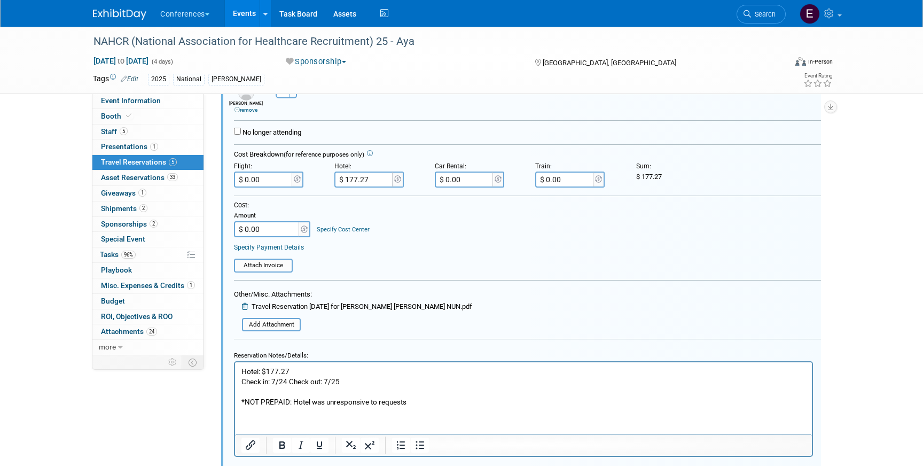
click at [310, 370] on p "Hotel: $177.27 Check in: 7/24 Check out: 7/25 *NOT PREPAID: Hotel was unrespons…" at bounding box center [523, 386] width 564 height 41
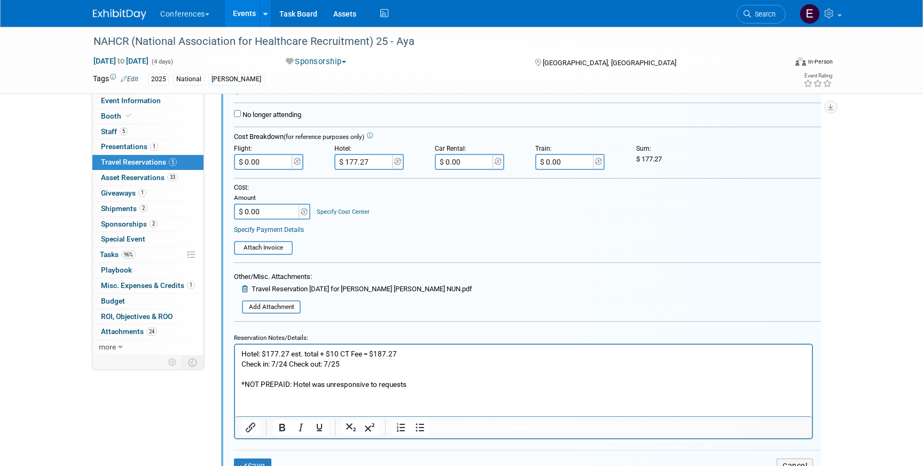
click at [352, 161] on input "$ 177.27" at bounding box center [364, 162] width 60 height 16
type input "$ 187.27"
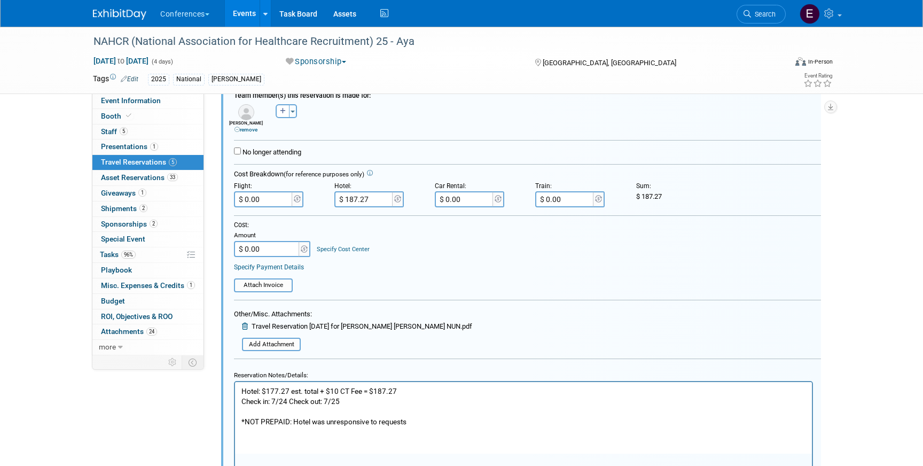
scroll to position [855, 0]
click at [282, 244] on input "$ 0.00" at bounding box center [267, 247] width 67 height 16
type input "$ 187.27"
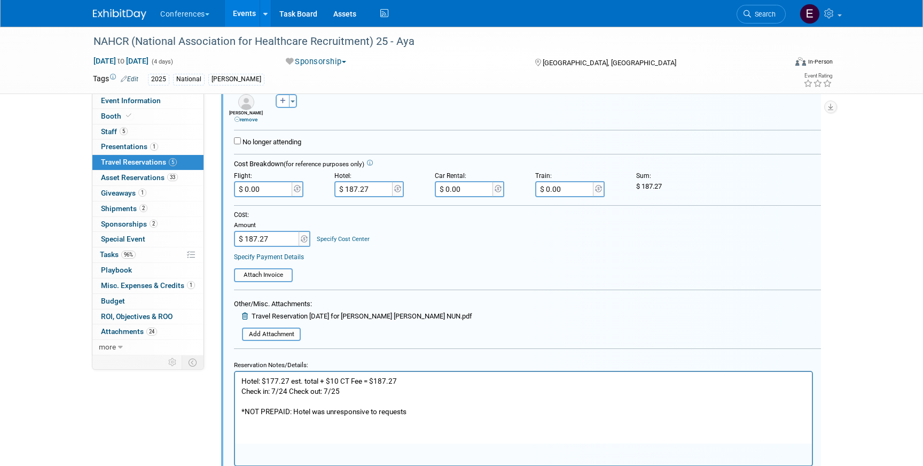
click at [341, 242] on link "Specify Cost Center" at bounding box center [343, 238] width 53 height 7
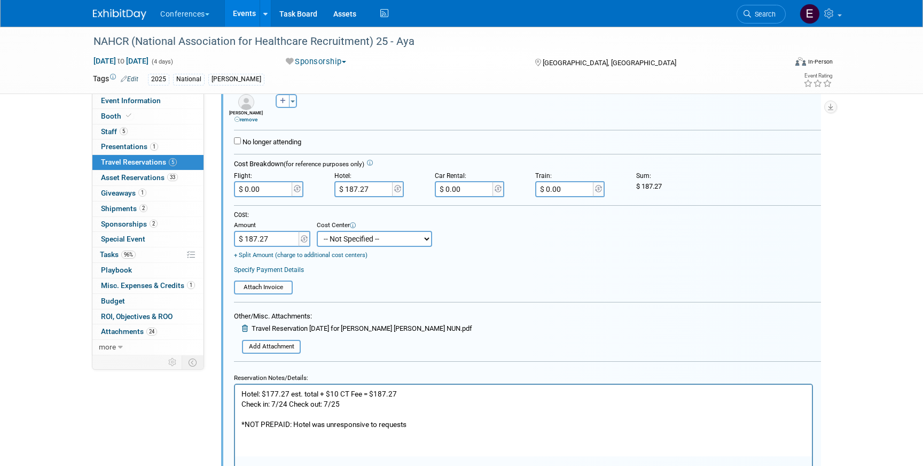
click at [343, 239] on select "-- Not Specified -- Aya Education Aya Healthcare Aya Locums Bespoke Corporate D…" at bounding box center [374, 239] width 115 height 16
select select "18965872"
click at [317, 231] on select "-- Not Specified -- Aya Education Aya Healthcare Aya Locums Bespoke Corporate D…" at bounding box center [374, 239] width 115 height 16
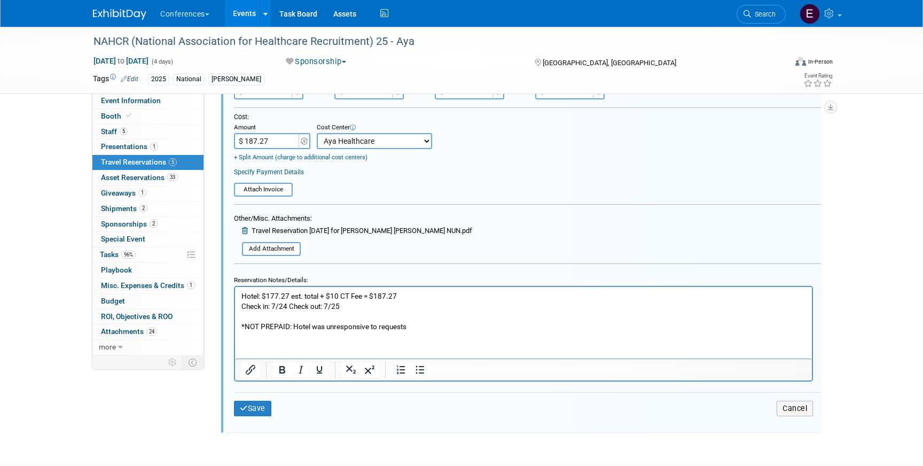
scroll to position [986, 0]
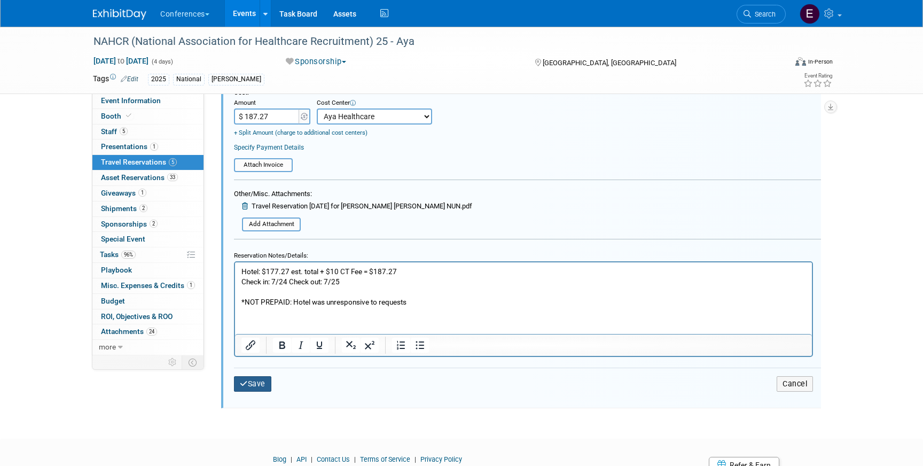
click at [254, 387] on button "Save" at bounding box center [252, 383] width 37 height 15
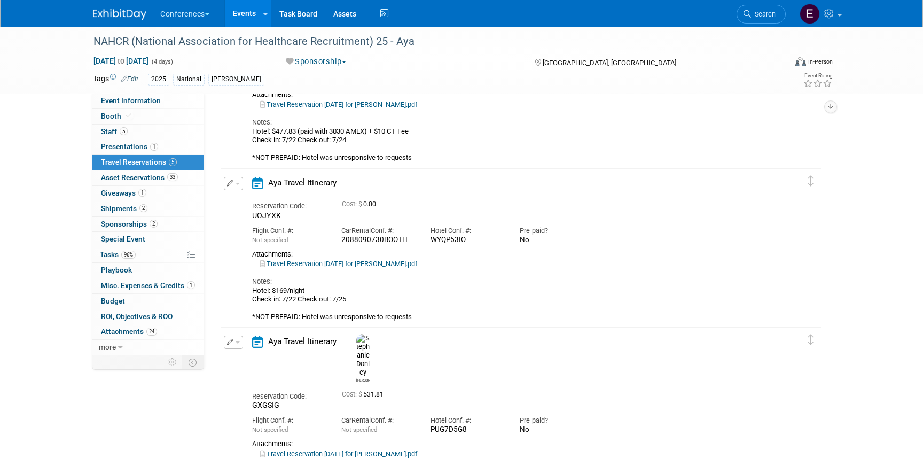
scroll to position [306, 0]
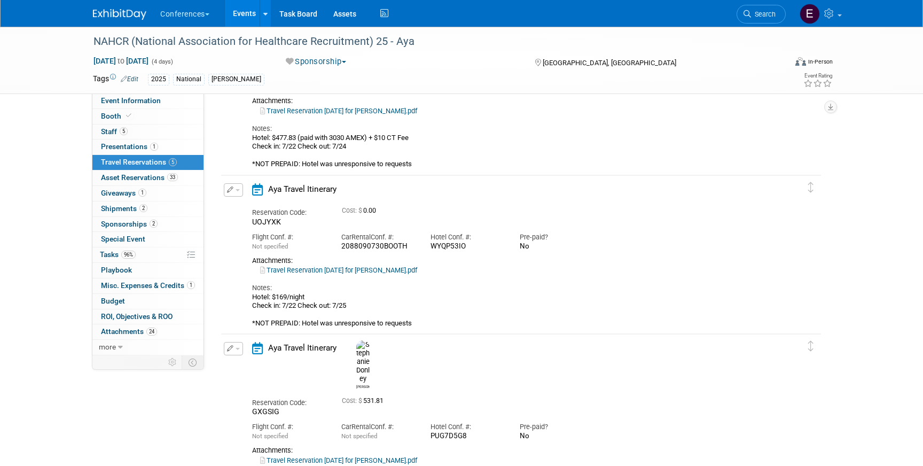
click at [236, 192] on button "button" at bounding box center [233, 189] width 19 height 13
click at [254, 204] on button "Edit Reservation" at bounding box center [269, 208] width 90 height 15
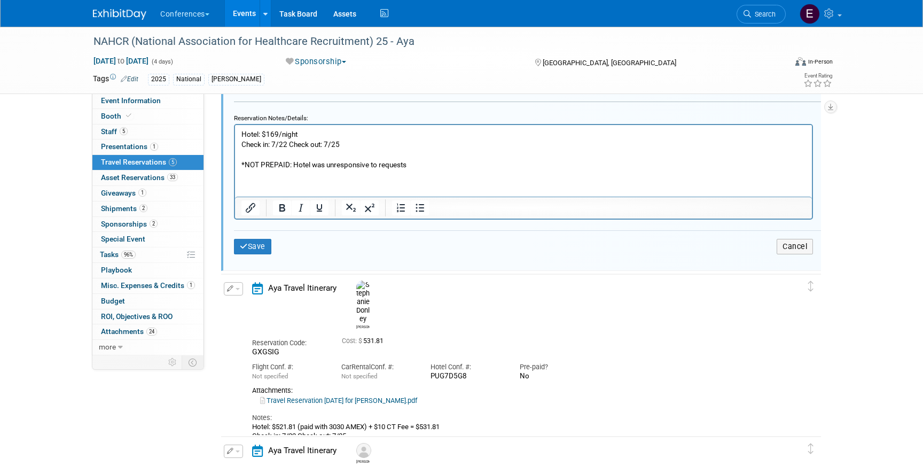
scroll to position [820, 0]
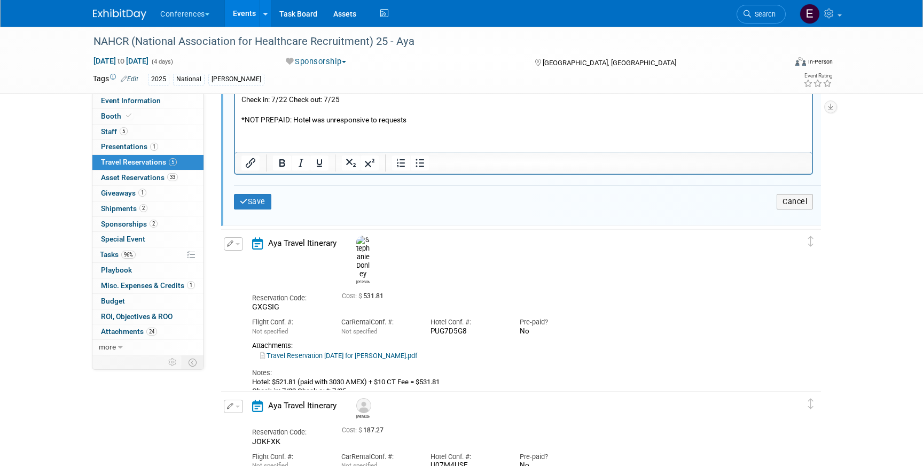
drag, startPoint x: 298, startPoint y: 353, endPoint x: 276, endPoint y: 355, distance: 22.5
click at [276, 377] on div "Hotel: $521.81 (paid with 3030 AMEX) + $10 CT Fee = $531.81 Check in: 7/22 Chec…" at bounding box center [511, 394] width 519 height 35
copy div "521.81"
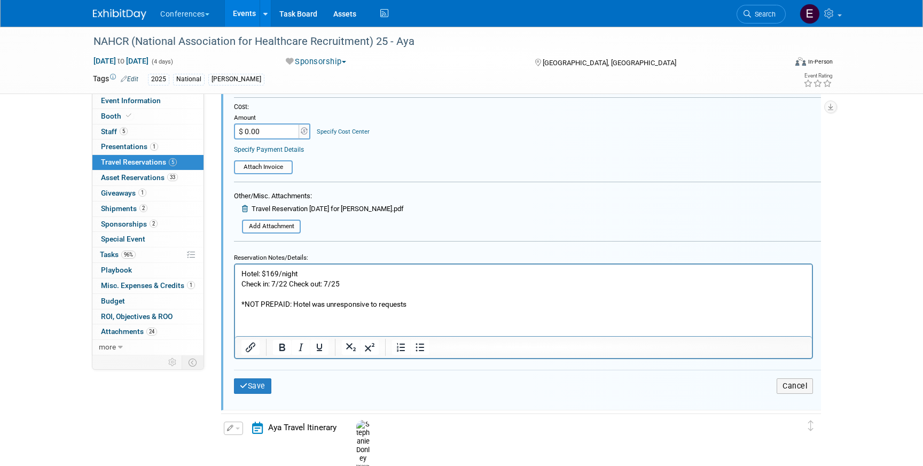
scroll to position [628, 0]
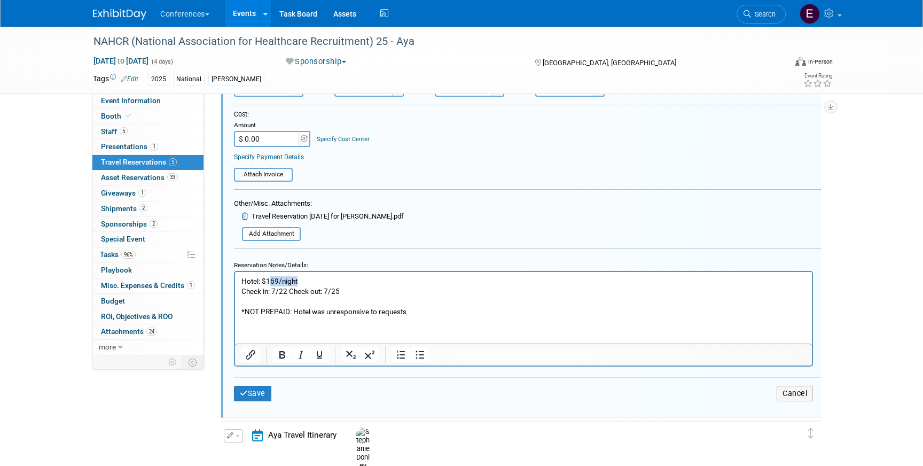
drag, startPoint x: 303, startPoint y: 282, endPoint x: 269, endPoint y: 281, distance: 34.2
click at [269, 281] on p "Hotel: $169/night Check in: 7/22 Check out: 7/25 *NOT PREPAID: Hotel was unresp…" at bounding box center [523, 296] width 564 height 41
click at [306, 278] on p "Hotel: $521.81 Check in: 7/22 Check out: 7/25 *NOT PREPAID: Hotel was unrespons…" at bounding box center [523, 296] width 564 height 41
drag, startPoint x: 403, startPoint y: 284, endPoint x: 374, endPoint y: 283, distance: 28.3
click at [374, 283] on p "Hotel: $521.81 est. total + $10 CT Fee = $531.81 Check in: 7/22 Check out: 7/25…" at bounding box center [523, 296] width 564 height 41
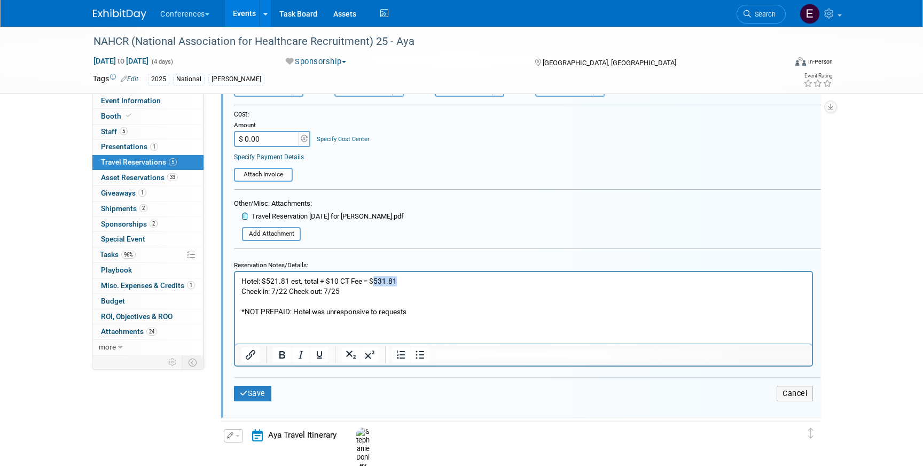
copy p "531.81"
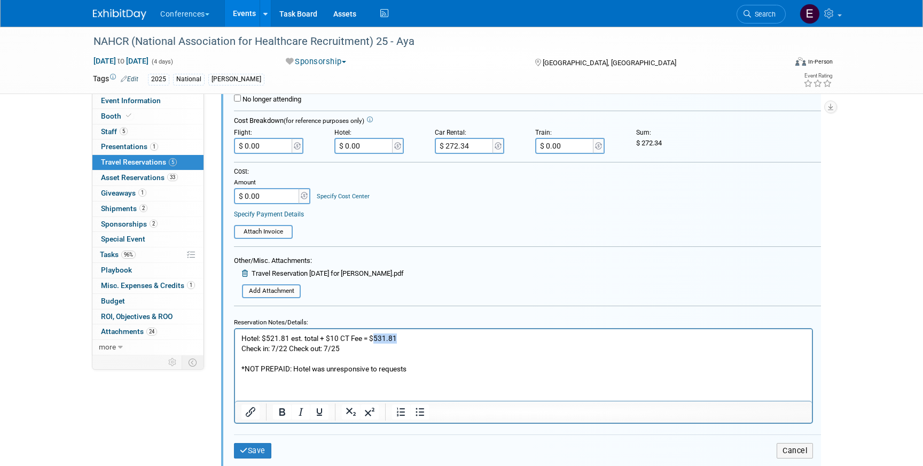
scroll to position [553, 0]
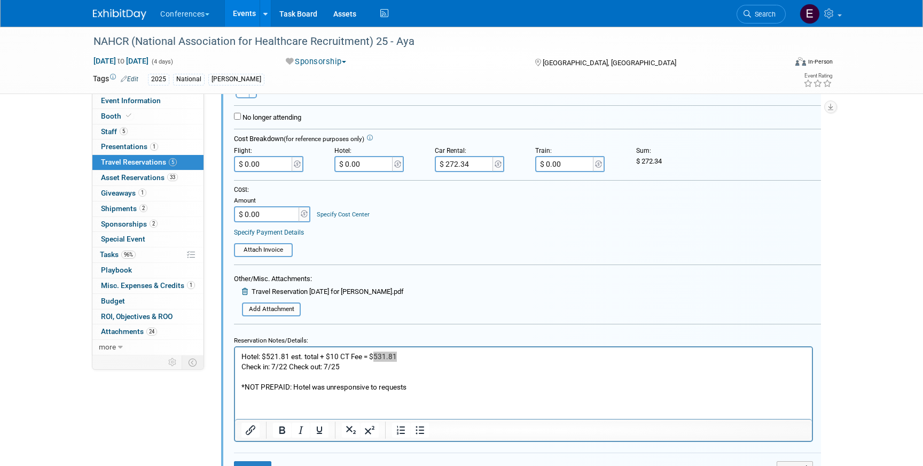
click at [369, 163] on input "$ 0.00" at bounding box center [364, 164] width 60 height 16
paste input "531.81"
type input "$ 531.81"
click at [289, 216] on input "$ 0.00" at bounding box center [267, 214] width 67 height 16
type input "$ 804.15"
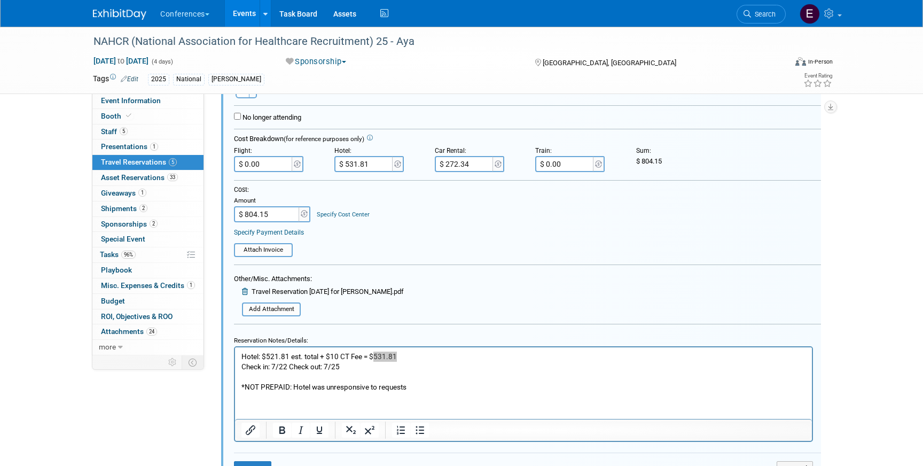
click at [345, 214] on link "Specify Cost Center" at bounding box center [343, 214] width 53 height 7
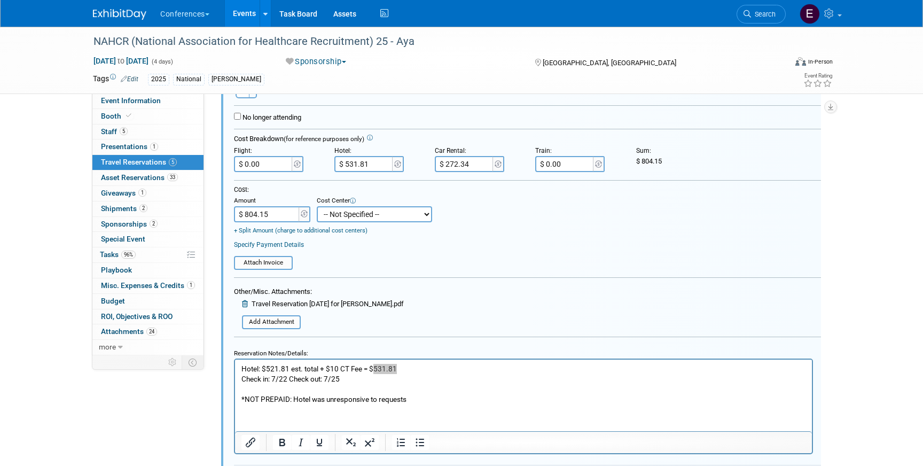
click at [343, 220] on select "-- Not Specified -- Aya Education Aya Healthcare Aya Locums Bespoke Corporate D…" at bounding box center [374, 214] width 115 height 16
select select "18965872"
click at [317, 206] on select "-- Not Specified -- Aya Education Aya Healthcare Aya Locums Bespoke Corporate D…" at bounding box center [374, 214] width 115 height 16
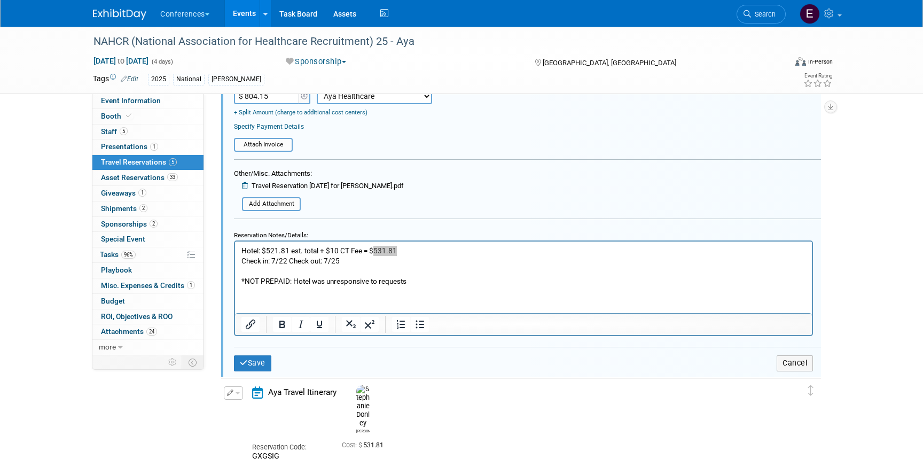
scroll to position [681, 0]
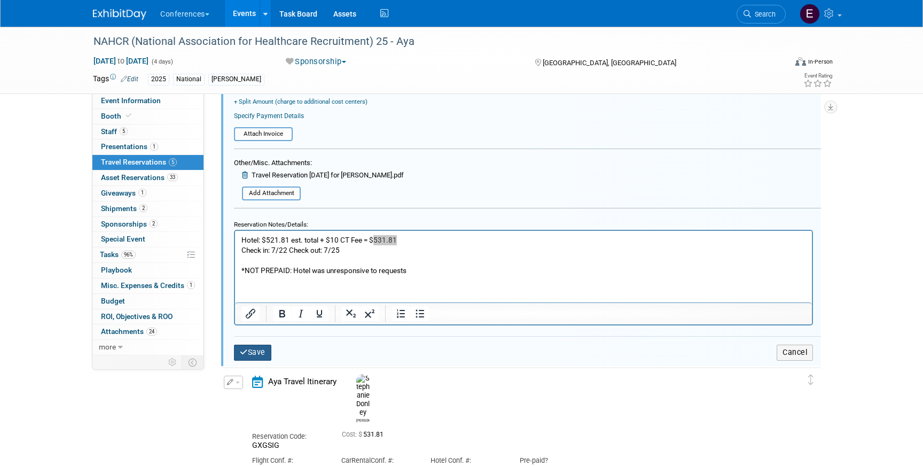
click at [253, 355] on button "Save" at bounding box center [252, 351] width 37 height 15
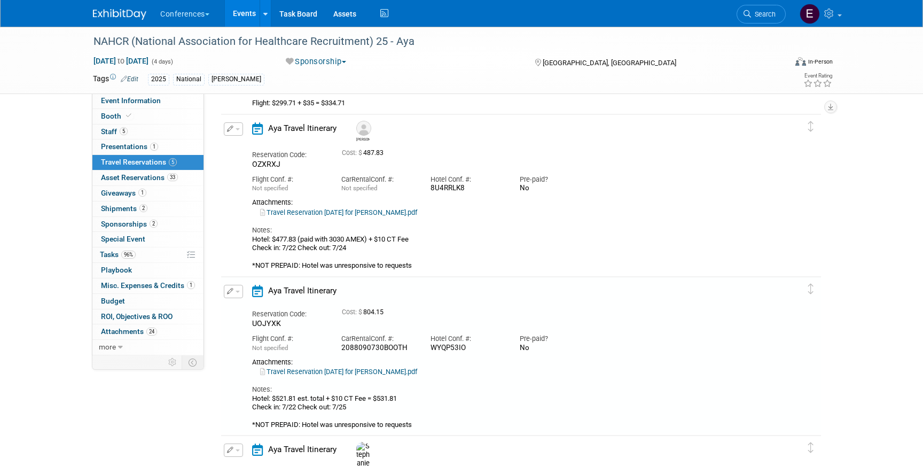
scroll to position [203, 0]
click at [234, 133] on button "button" at bounding box center [233, 130] width 19 height 13
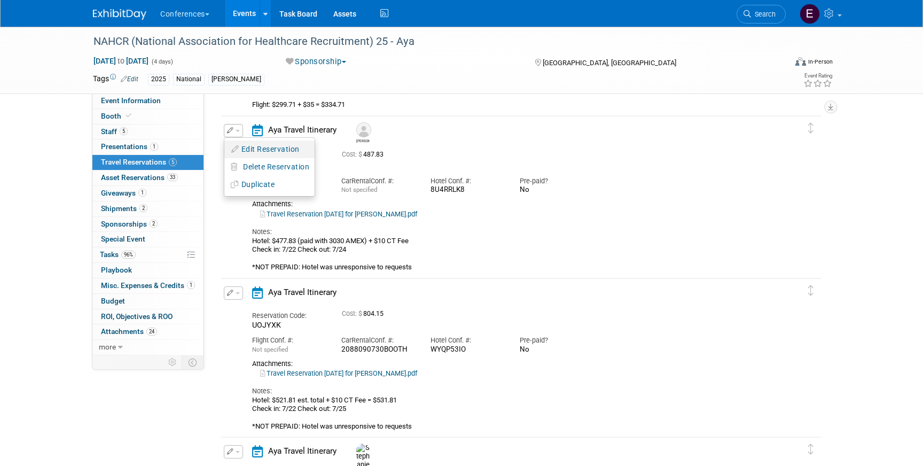
click at [255, 144] on button "Edit Reservation" at bounding box center [269, 148] width 90 height 15
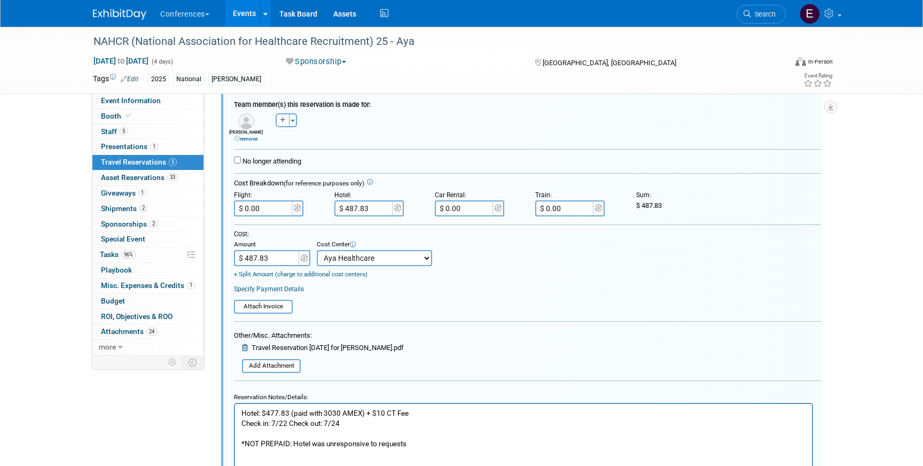
scroll to position [362, 0]
click at [374, 208] on input "$ 487.83" at bounding box center [364, 208] width 60 height 16
click at [415, 415] on p "Hotel: $477.83 (paid with 3030 AMEX) + $10 CT Fee Check in: 7/22 Check out: 7/2…" at bounding box center [523, 427] width 564 height 41
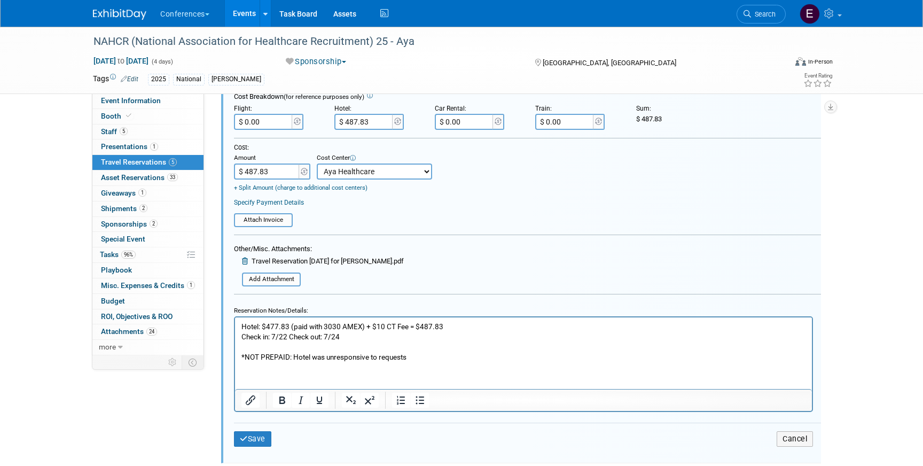
scroll to position [449, 0]
click at [258, 436] on button "Save" at bounding box center [252, 437] width 37 height 15
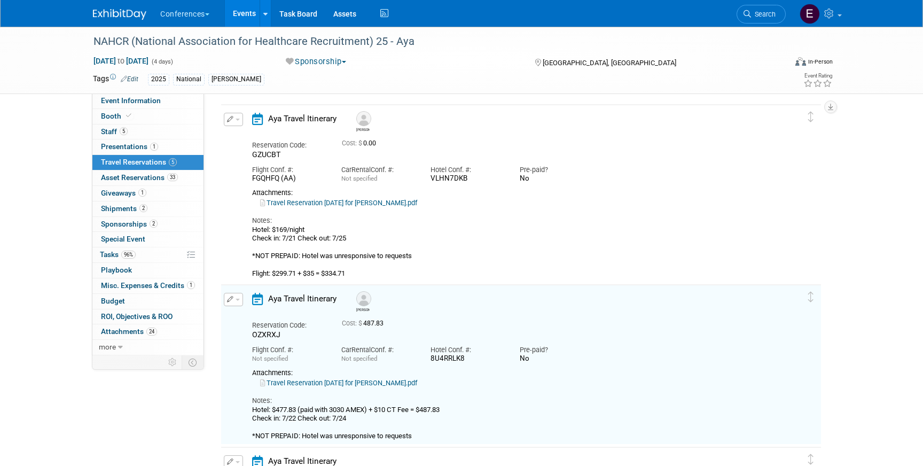
scroll to position [0, 0]
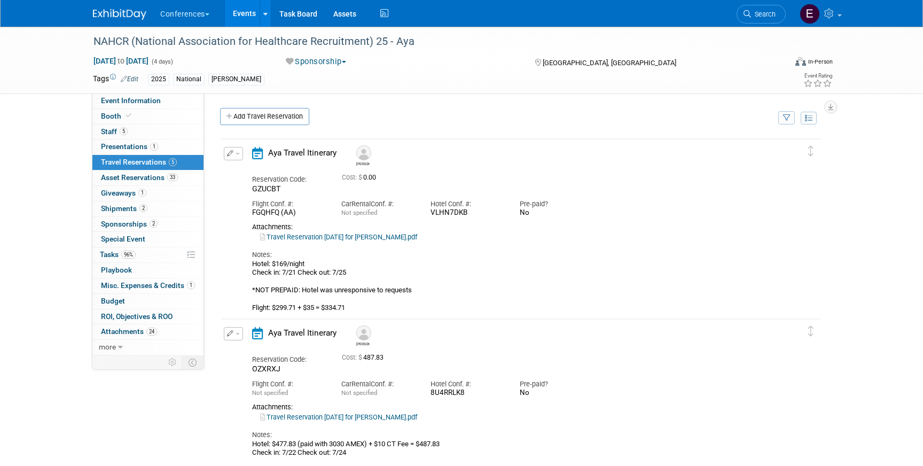
click at [226, 151] on button "button" at bounding box center [233, 153] width 19 height 13
click at [258, 169] on button "Edit Reservation" at bounding box center [269, 171] width 90 height 15
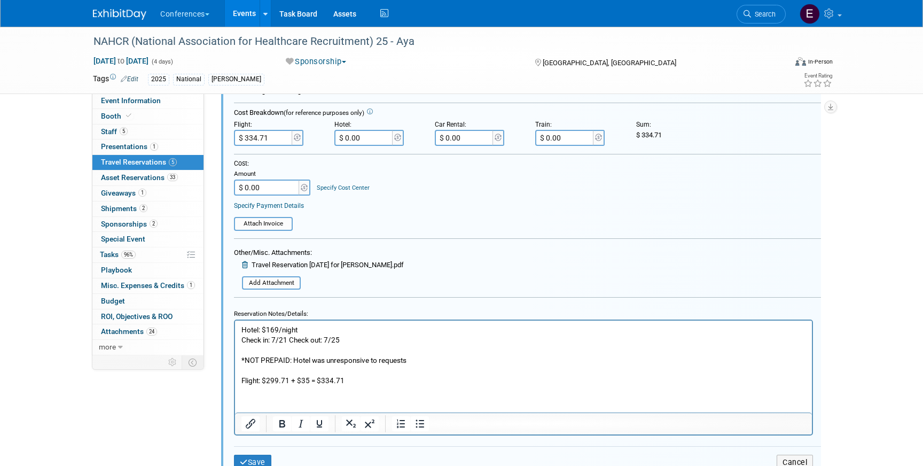
scroll to position [249, 0]
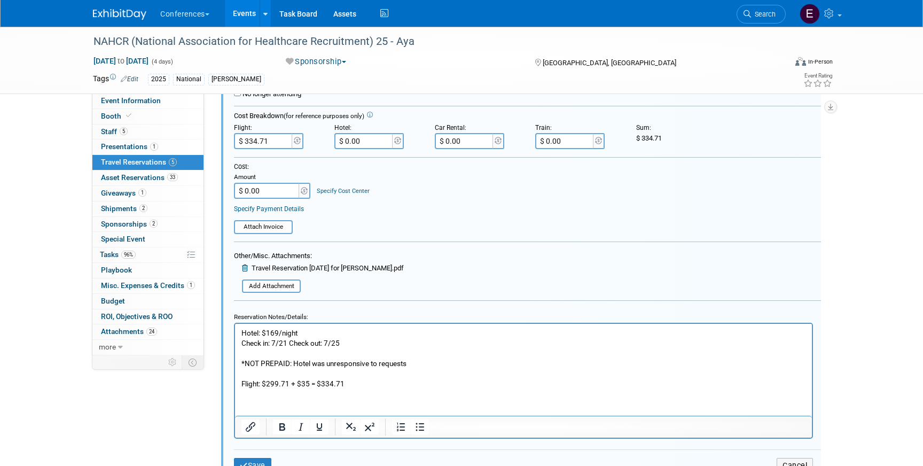
click at [326, 334] on p "Hotel: $169/night Check in: 7/21 Check out: 7/25 *NOT PREPAID: Hotel was unresp…" at bounding box center [523, 358] width 564 height 61
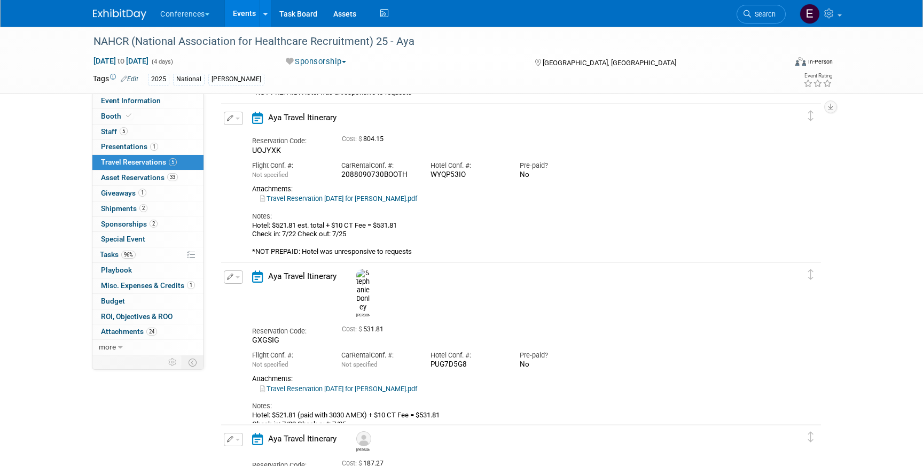
scroll to position [801, 0]
drag, startPoint x: 298, startPoint y: 223, endPoint x: 277, endPoint y: 223, distance: 21.4
click at [277, 223] on div "Hotel: $521.81 est. total + $10 CT Fee = $531.81 Check in: 7/22 Check out: 7/25…" at bounding box center [511, 237] width 519 height 35
copy div "521.81"
click at [238, 114] on button "button" at bounding box center [233, 117] width 19 height 13
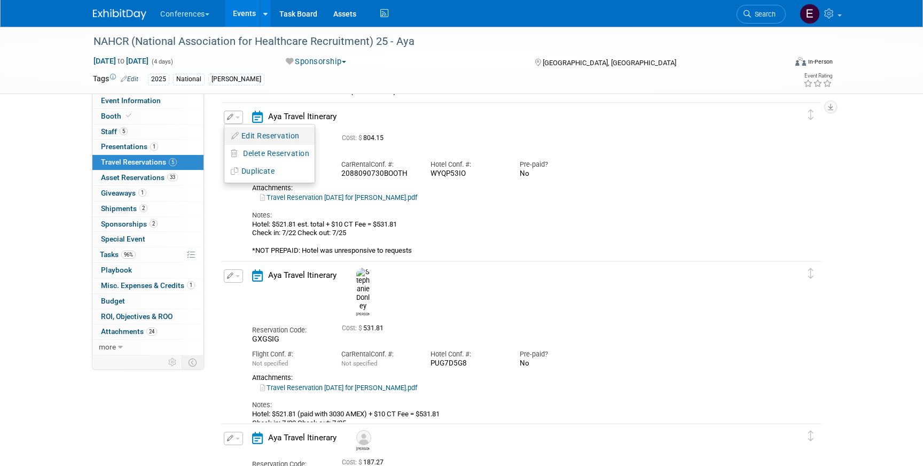
click at [258, 135] on button "Edit Reservation" at bounding box center [269, 135] width 90 height 15
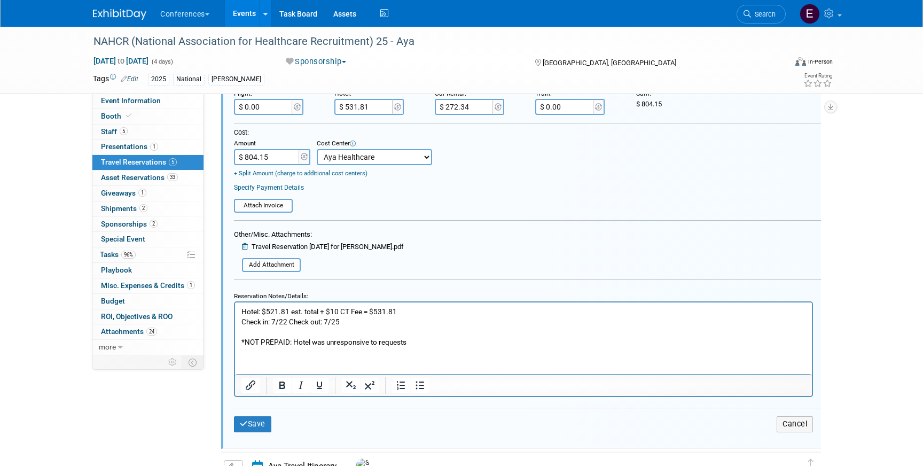
scroll to position [1035, 0]
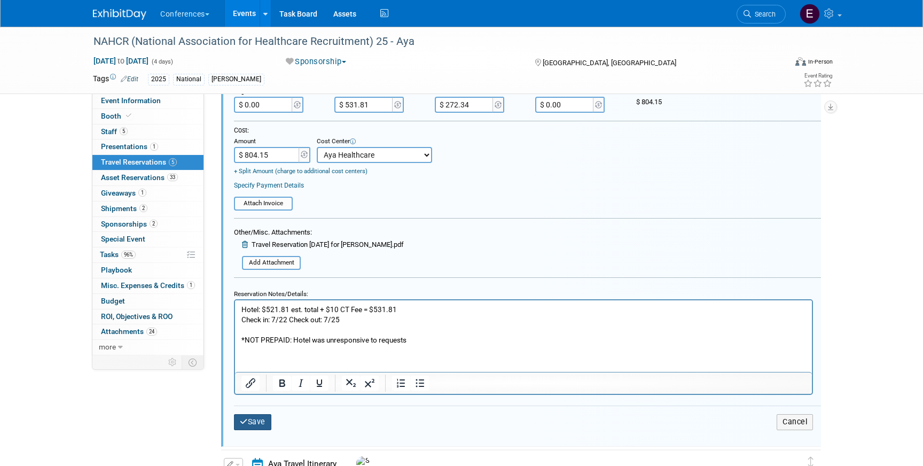
click at [264, 418] on button "Save" at bounding box center [252, 421] width 37 height 15
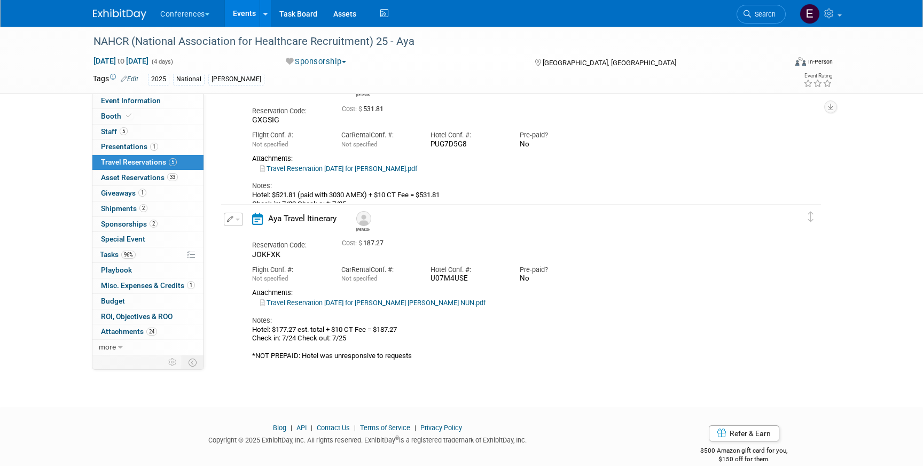
scroll to position [596, 0]
drag, startPoint x: 277, startPoint y: 167, endPoint x: 296, endPoint y: 170, distance: 19.5
click at [297, 192] on div "Hotel: $521.81 (paid with 3030 AMEX) + $10 CT Fee = $531.81 Check in: 7/22 Chec…" at bounding box center [511, 209] width 519 height 35
copy div "521.81"
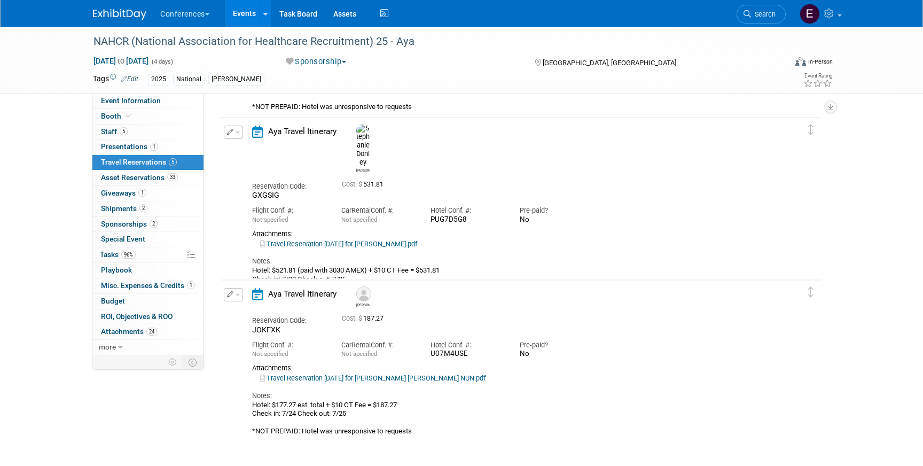
scroll to position [518, 0]
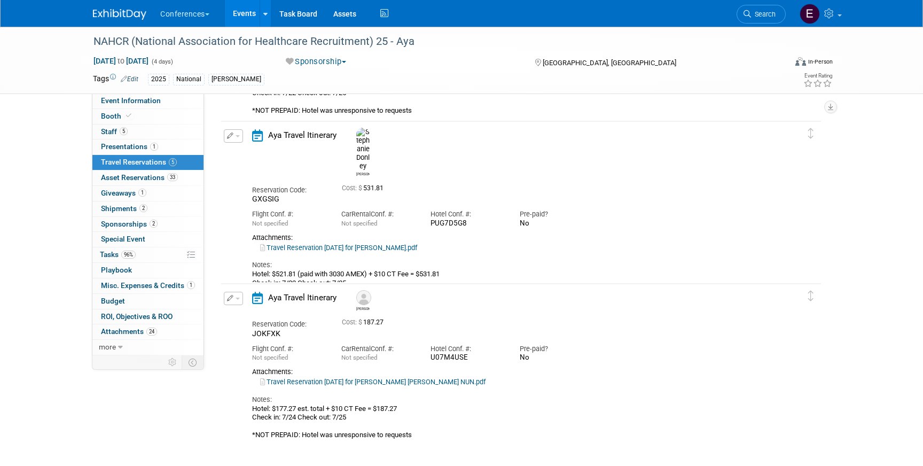
click at [238, 306] on div "Edit Reservation Delete Reservation" at bounding box center [232, 302] width 23 height 20
click at [234, 299] on button "button" at bounding box center [233, 298] width 19 height 13
click at [251, 312] on button "Edit Reservation" at bounding box center [269, 316] width 90 height 15
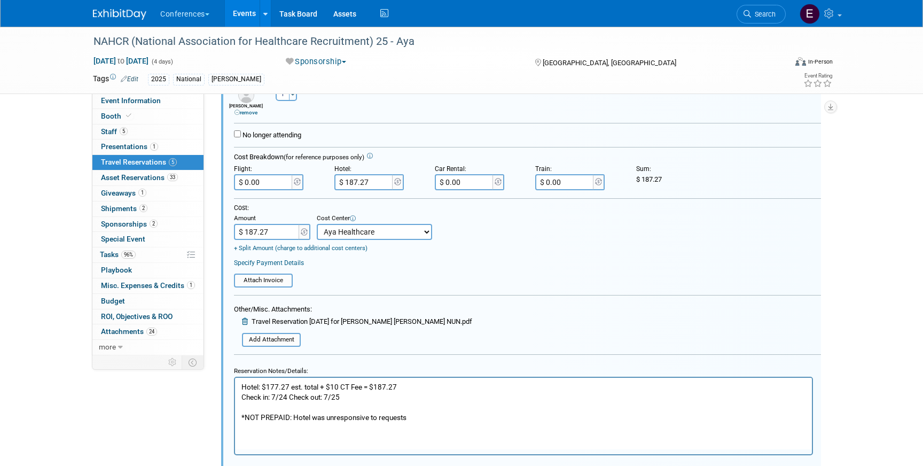
scroll to position [874, 0]
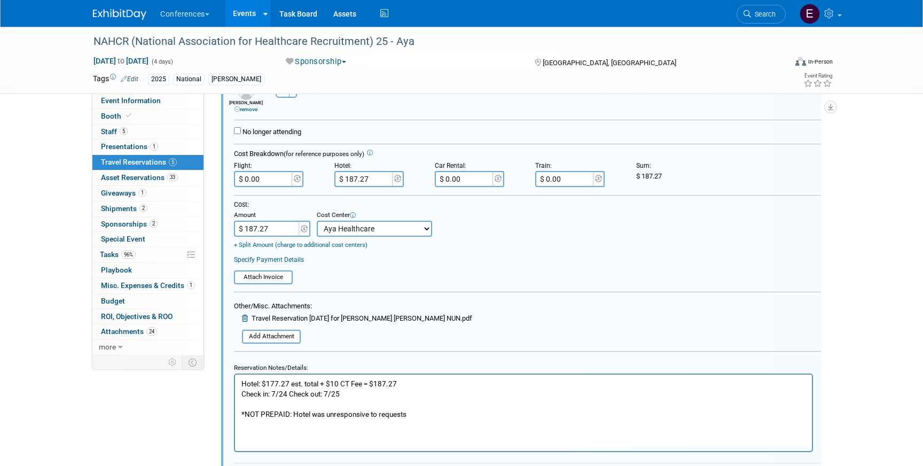
click at [288, 383] on p "Hotel: $177.27 est. total + $10 CT Fee = $187.27 Check in: 7/24 Check out: 7/25…" at bounding box center [523, 398] width 564 height 41
click at [384, 382] on p "Hotel: $173.94 est. total + $10 CT Fee = $187.27 Check in: 7/24 Check out: 7/25…" at bounding box center [523, 398] width 564 height 41
click at [409, 383] on p "Hotel: $173.94 est. total + $10 CT Fee = $183.27 Check in: 7/24 Check out: 7/25…" at bounding box center [523, 398] width 564 height 41
drag, startPoint x: 412, startPoint y: 384, endPoint x: 373, endPoint y: 382, distance: 38.5
click at [373, 382] on p "Hotel: $173.94 est. total + $10 CT Fee = $183.94 Check in: 7/24 Check out: 7/25…" at bounding box center [523, 398] width 564 height 41
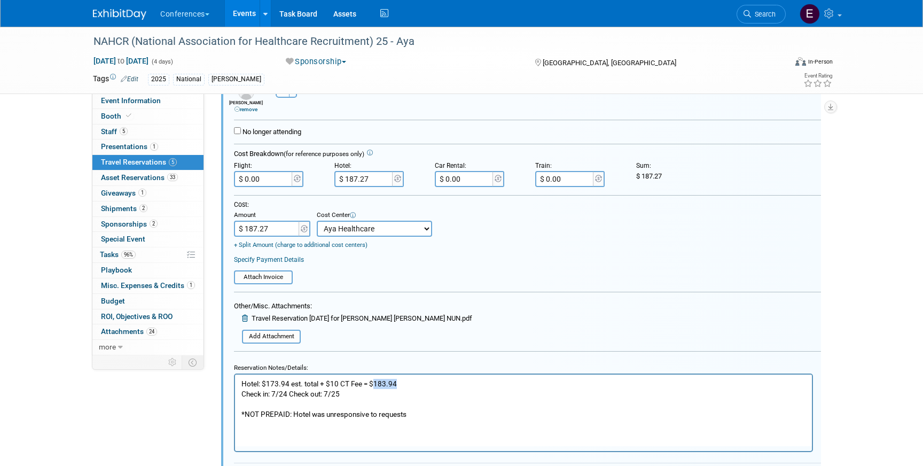
copy p "183.94"
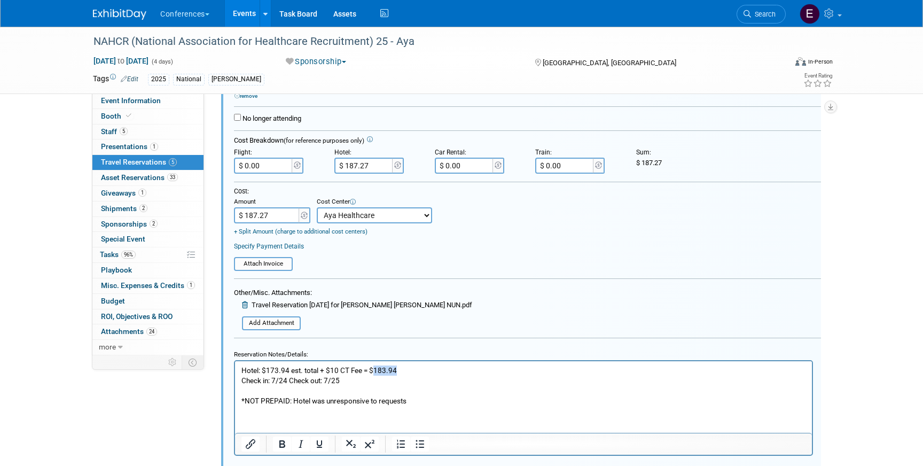
scroll to position [892, 0]
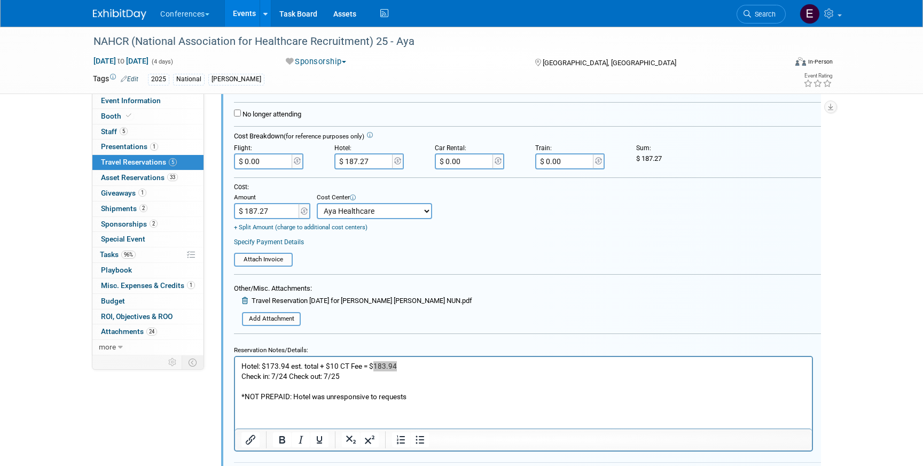
click at [378, 161] on input "$ 187.27" at bounding box center [364, 161] width 60 height 16
type input "$ 183.94"
click at [276, 215] on input "$ 187.27" at bounding box center [267, 211] width 67 height 16
paste input "183.94"
type input "$ 183.94"
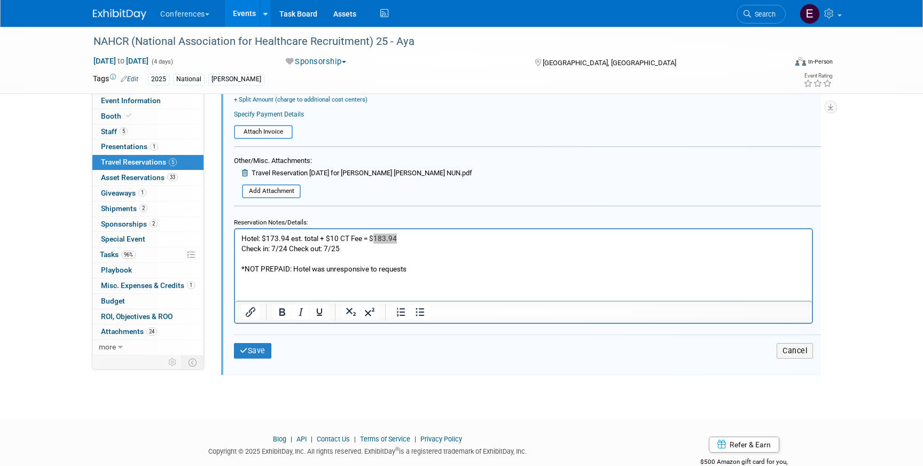
scroll to position [1020, 0]
click at [257, 344] on button "Save" at bounding box center [252, 349] width 37 height 15
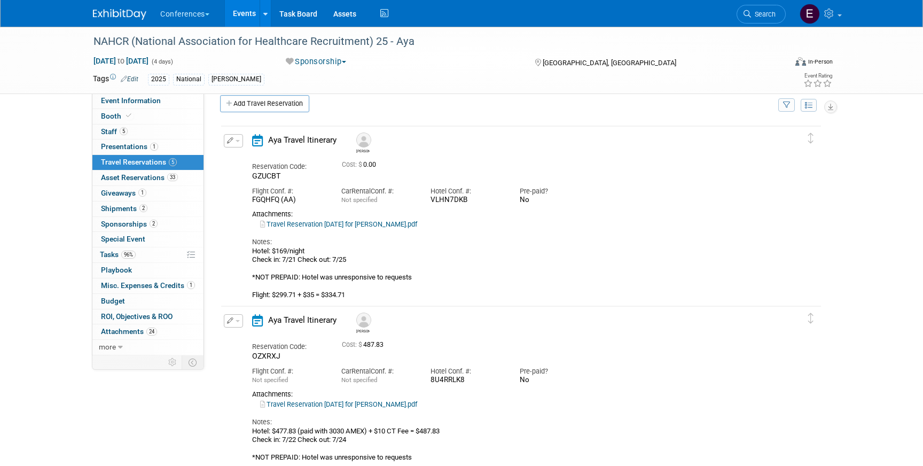
scroll to position [1, 0]
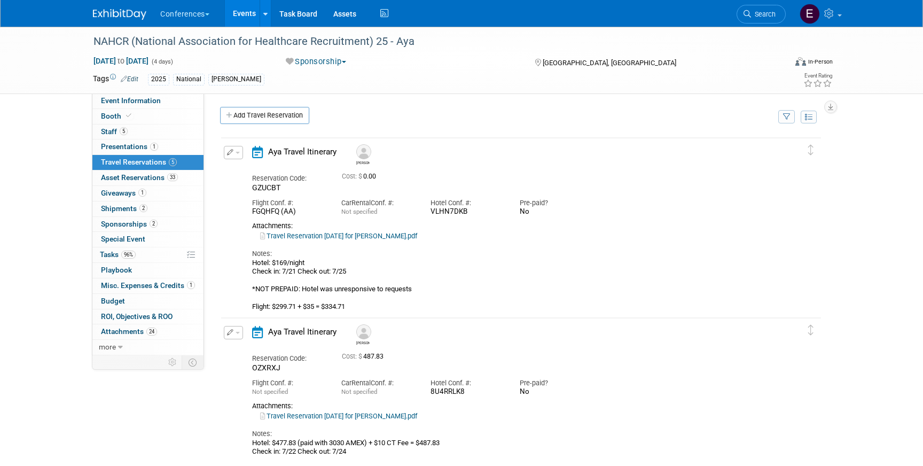
click at [238, 154] on button "button" at bounding box center [233, 152] width 19 height 13
click at [249, 168] on button "Edit Reservation" at bounding box center [269, 170] width 90 height 15
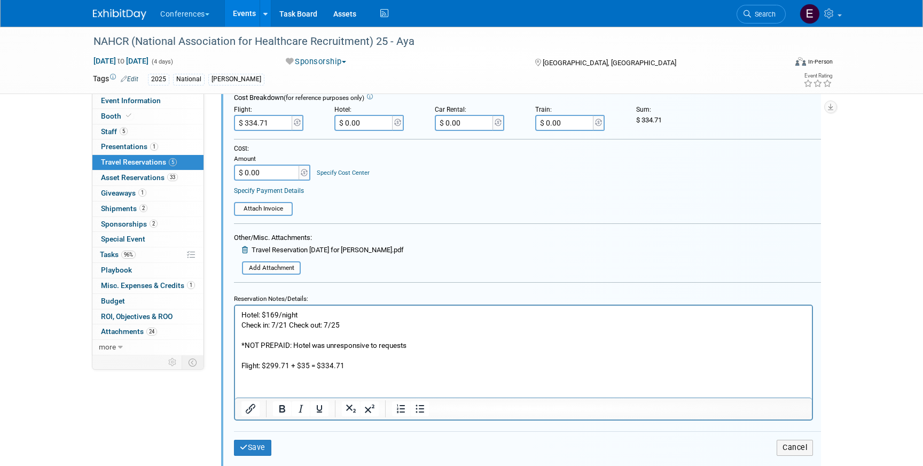
scroll to position [269, 0]
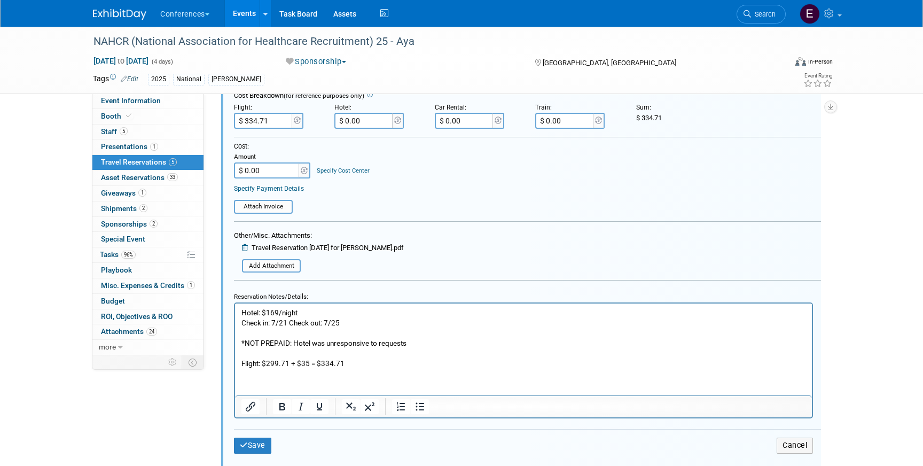
click at [318, 312] on p "Hotel: $169/night Check in: 7/21 Check out: 7/25 *NOT PREPAID: Hotel was unresp…" at bounding box center [523, 338] width 564 height 61
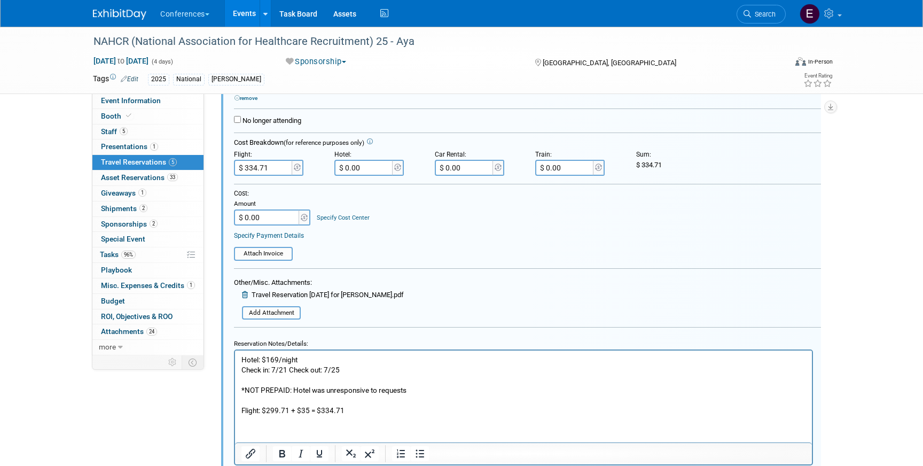
scroll to position [234, 0]
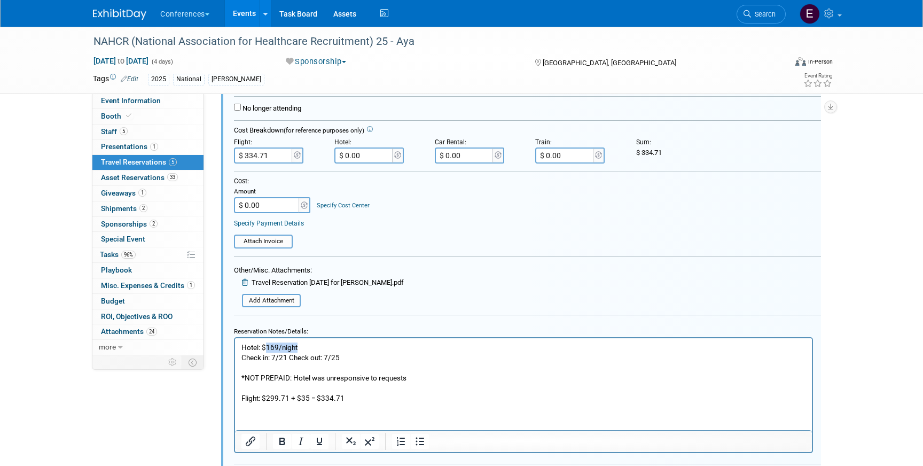
drag, startPoint x: 313, startPoint y: 349, endPoint x: 267, endPoint y: 349, distance: 45.9
click at [267, 349] on p "Hotel: $169/night Check in: 7/21 Check out: 7/25 *NOT PREPAID: Hotel was unresp…" at bounding box center [523, 372] width 564 height 61
click at [315, 342] on p "Hotel: $695.76 Check in: 7/21 Check out: 7/25 *NOT PREPAID: Hotel was unrespons…" at bounding box center [523, 372] width 564 height 61
click at [322, 354] on p "Hotel: $695.76 Check in: 7/21 Check out: 7/25 *NOT PREPAID: Hotel was unrespons…" at bounding box center [523, 372] width 564 height 61
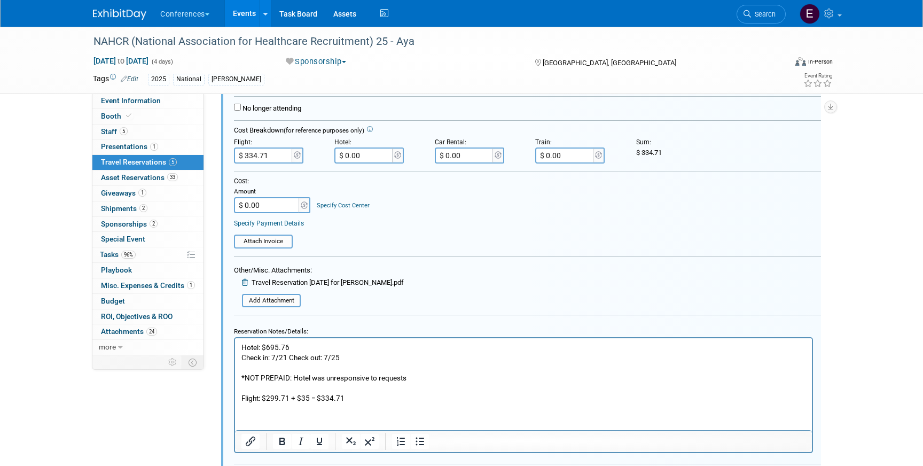
click at [313, 345] on p "Hotel: $695.76 Check in: 7/21 Check out: 7/25 *NOT PREPAID: Hotel was unrespons…" at bounding box center [523, 372] width 564 height 61
drag, startPoint x: 412, startPoint y: 343, endPoint x: 374, endPoint y: 342, distance: 38.5
click at [374, 342] on p "Hotel: $695.76 est. total + $10 CT Fee = $705.76 Check in: 7/21 Check out: 7/25…" at bounding box center [523, 372] width 564 height 61
copy p "705.76"
click at [370, 155] on input "$ 0.00" at bounding box center [364, 155] width 60 height 16
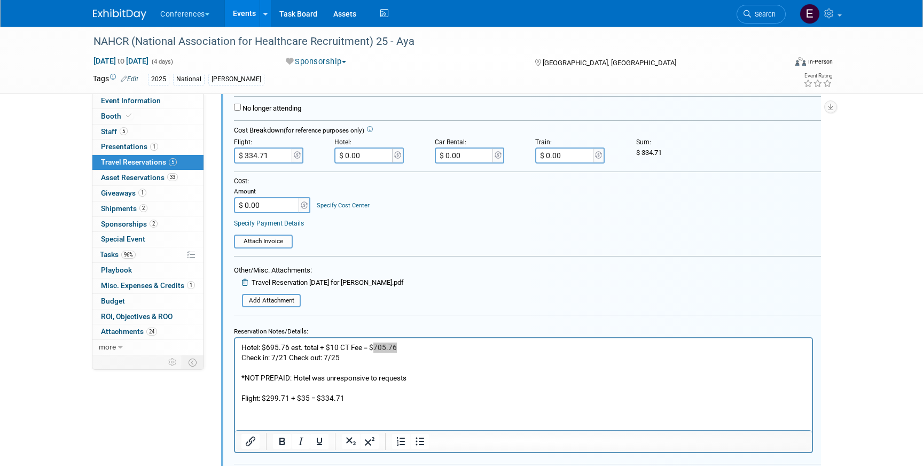
paste input "705.76"
type input "$ 705.76"
click at [278, 208] on input "$ 0.00" at bounding box center [267, 205] width 67 height 16
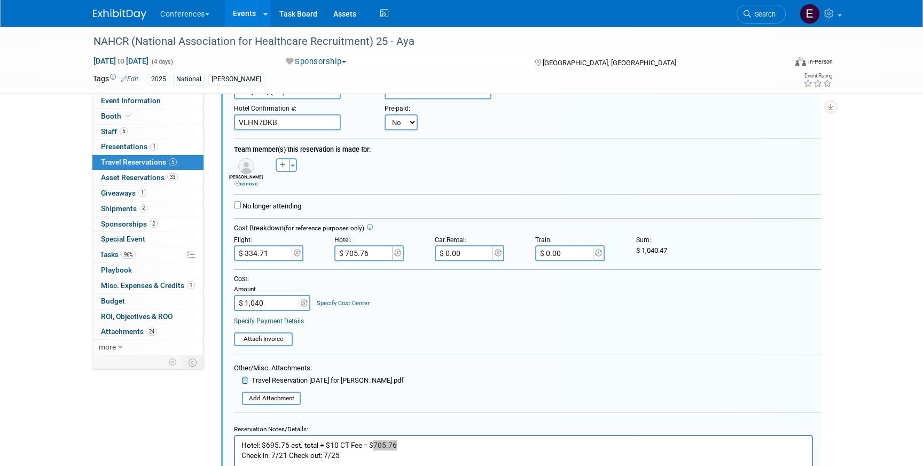
scroll to position [138, 0]
type input "$ 1,040.47"
click at [337, 300] on link "Specify Cost Center" at bounding box center [343, 301] width 53 height 7
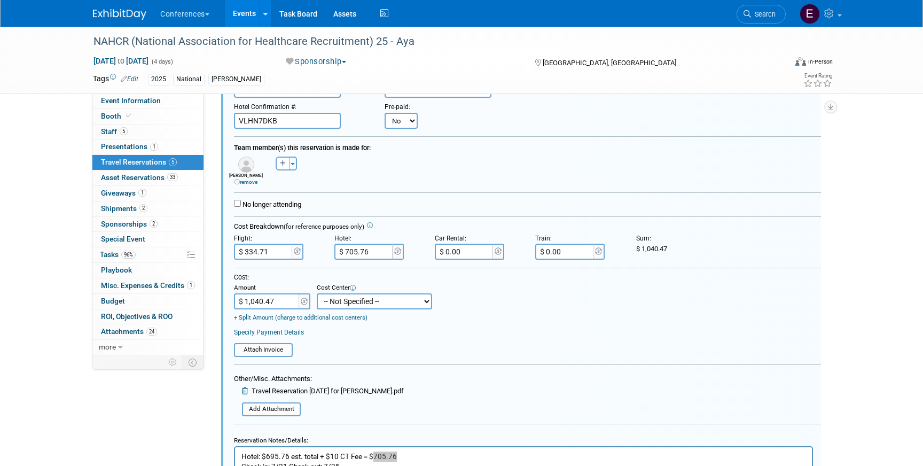
click at [372, 299] on select "-- Not Specified -- Aya Education Aya Healthcare Aya Locums Bespoke Corporate D…" at bounding box center [374, 301] width 115 height 16
select select "18965872"
click at [317, 294] on select "-- Not Specified -- Aya Education Aya Healthcare Aya Locums Bespoke Corporate D…" at bounding box center [374, 301] width 115 height 16
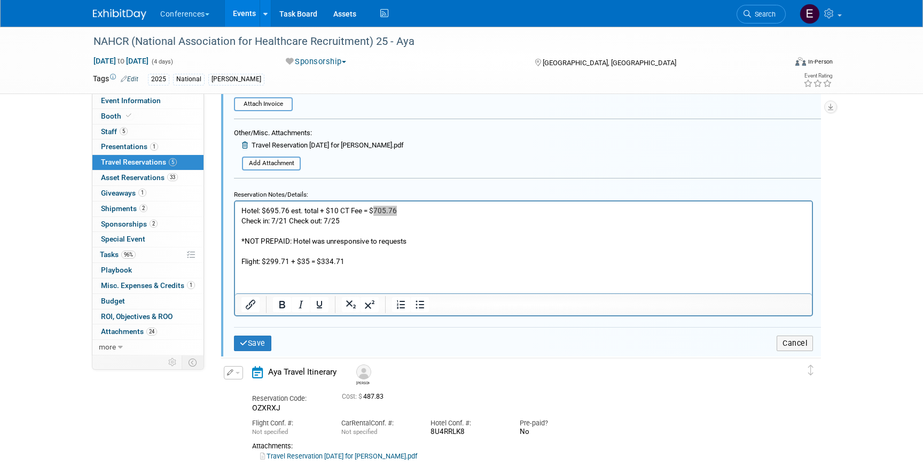
scroll to position [397, 0]
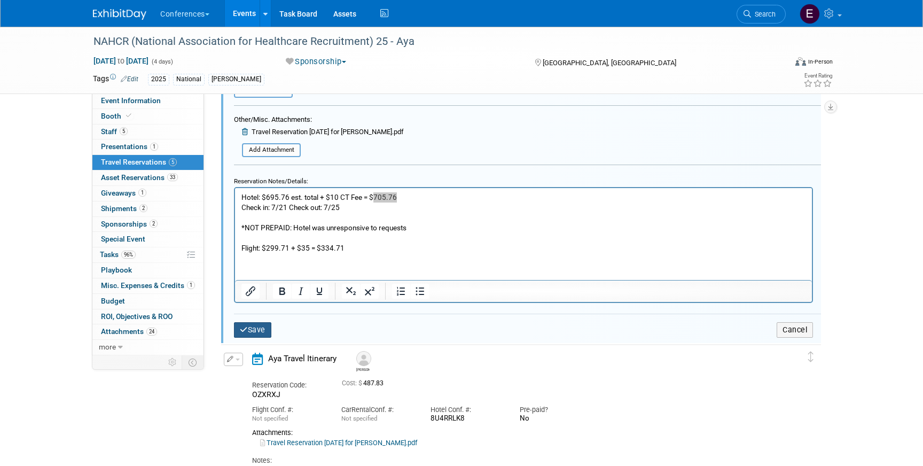
click at [242, 329] on icon "submit" at bounding box center [244, 329] width 8 height 7
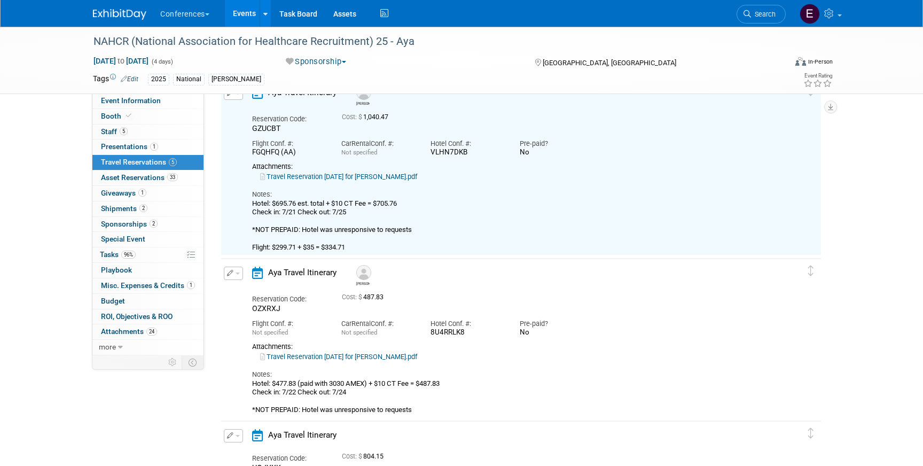
scroll to position [116, 0]
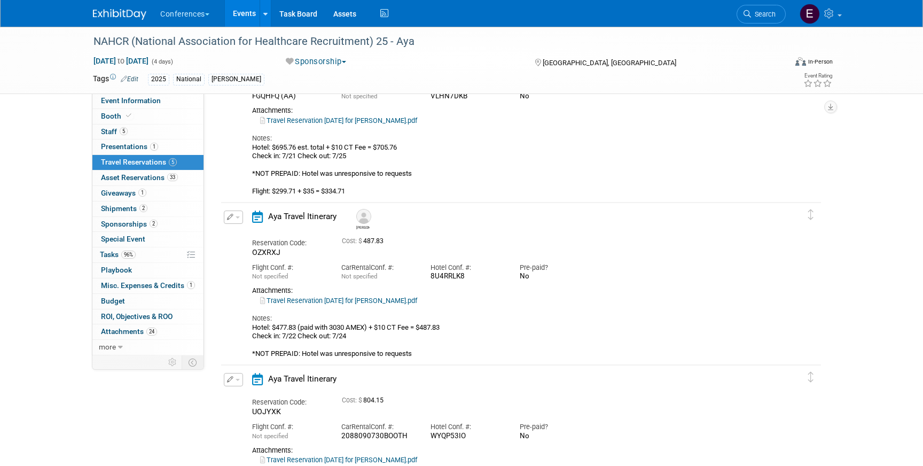
click at [233, 226] on div "Edit Reservation Delete Reservation" at bounding box center [230, 220] width 12 height 20
click at [233, 221] on button "button" at bounding box center [233, 216] width 19 height 13
click at [246, 232] on button "Edit Reservation" at bounding box center [269, 235] width 90 height 15
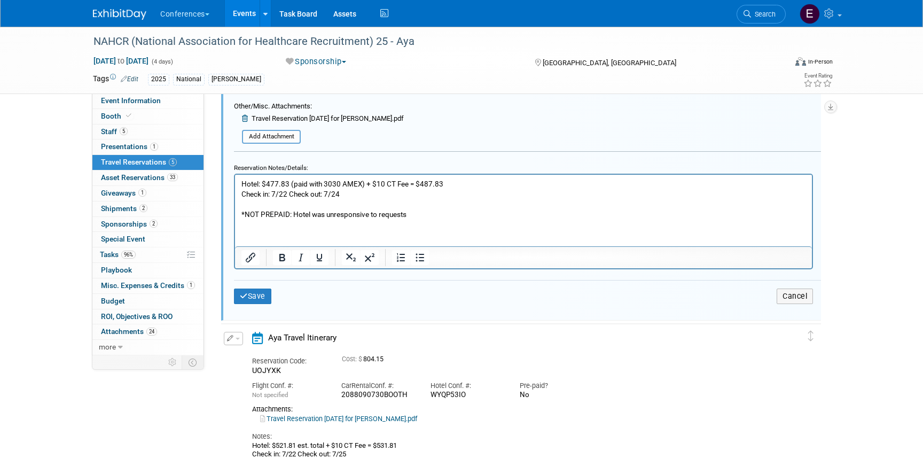
scroll to position [607, 0]
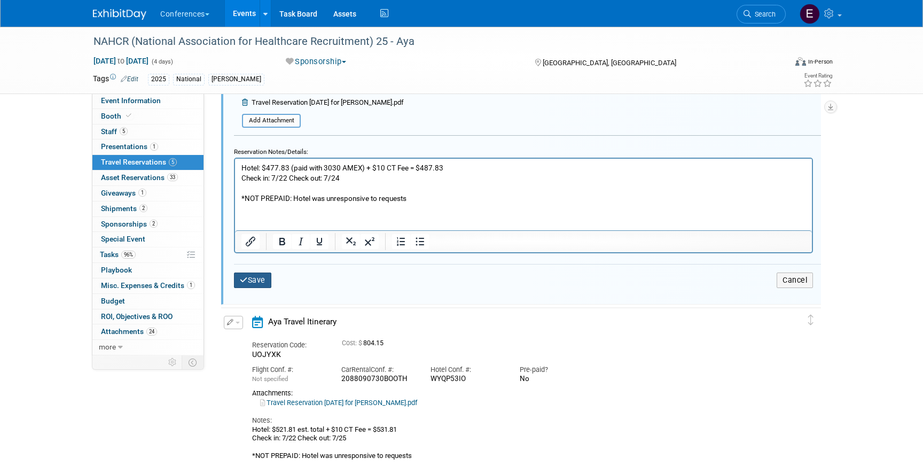
click at [239, 284] on button "Save" at bounding box center [252, 279] width 37 height 15
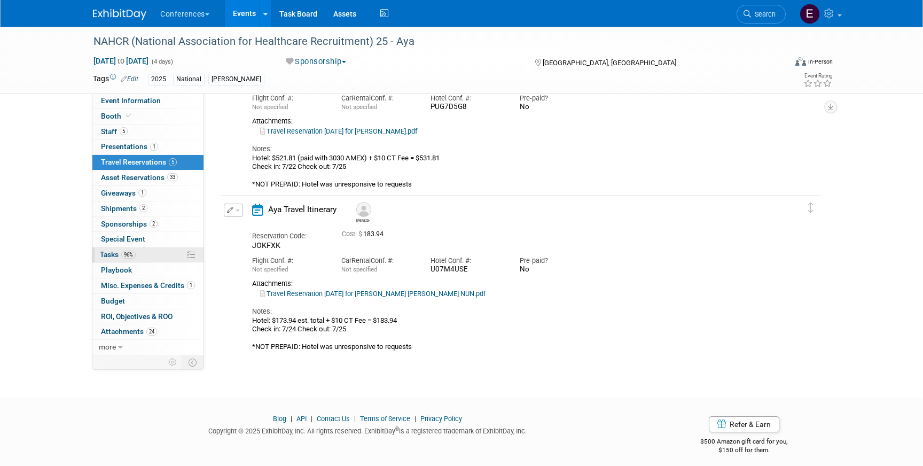
click at [152, 253] on link "96% Tasks 96%" at bounding box center [147, 254] width 111 height 15
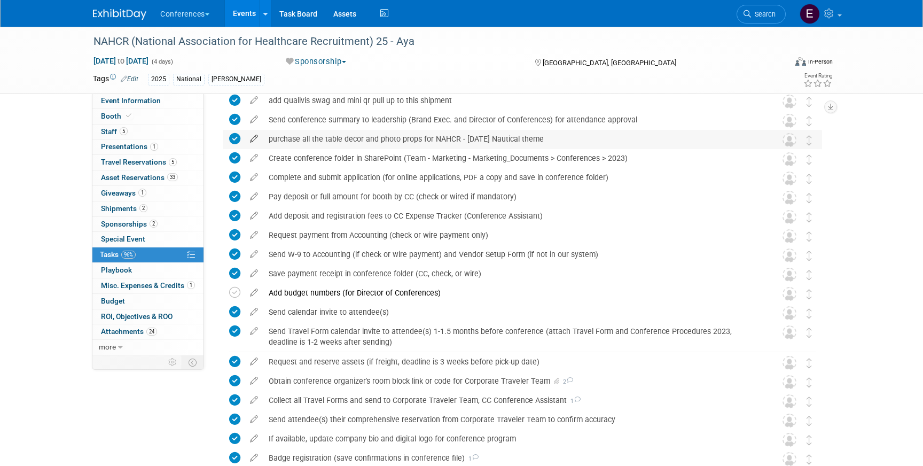
scroll to position [146, 0]
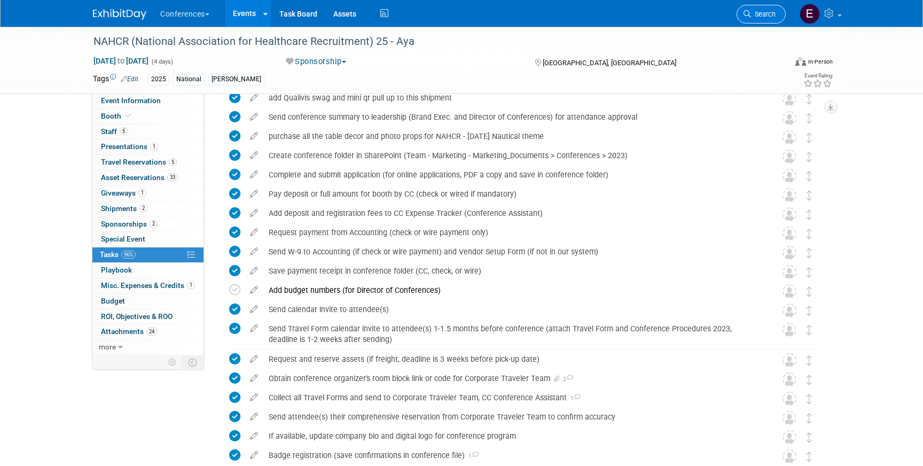
click at [756, 12] on span "Search" at bounding box center [763, 14] width 25 height 8
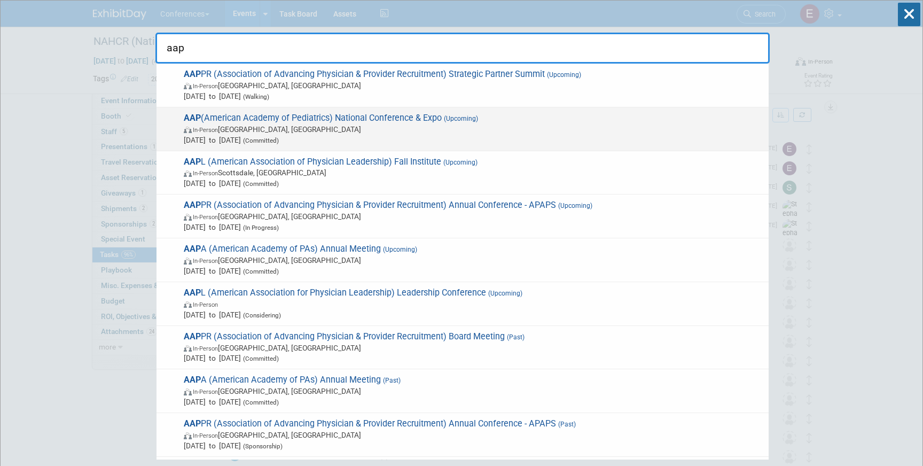
type input "aap"
click at [423, 132] on span "In-Person Denver, CO" at bounding box center [473, 129] width 579 height 11
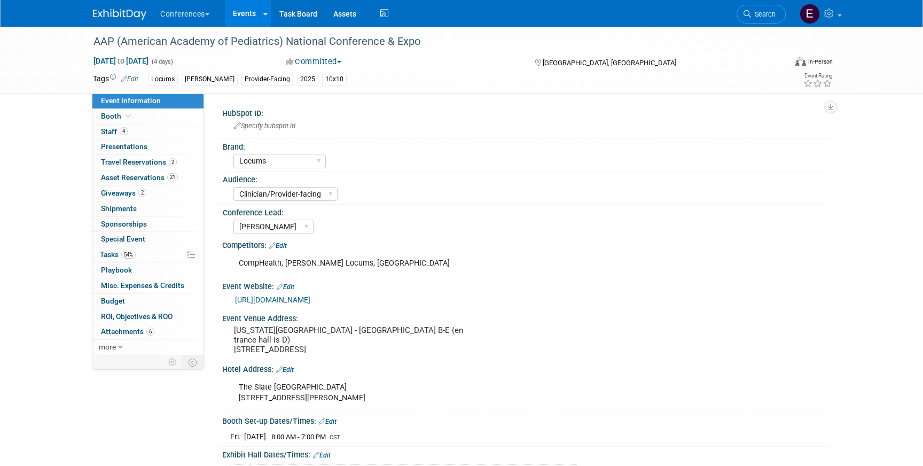
select select "Locums"
select select "Clinician/Provider-facing"
select select "[PERSON_NAME]"
click at [178, 164] on link "2 Travel Reservations 2" at bounding box center [147, 162] width 111 height 15
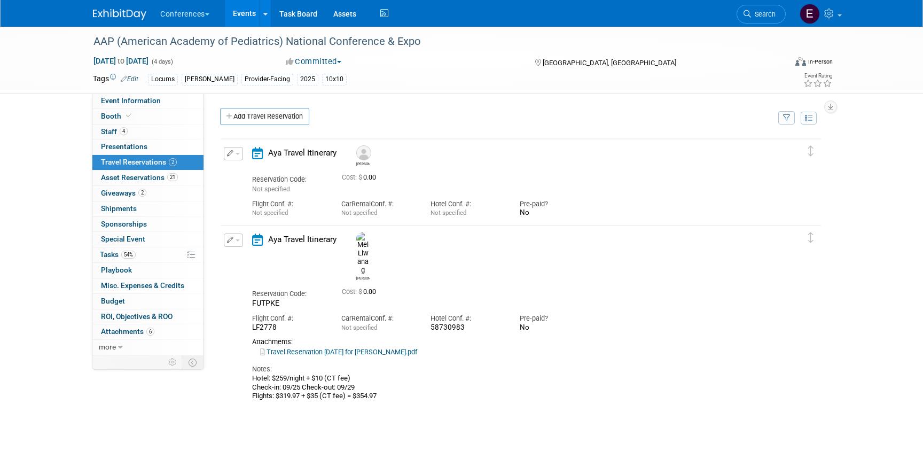
click at [357, 158] on div "[PERSON_NAME]" at bounding box center [362, 155] width 19 height 21
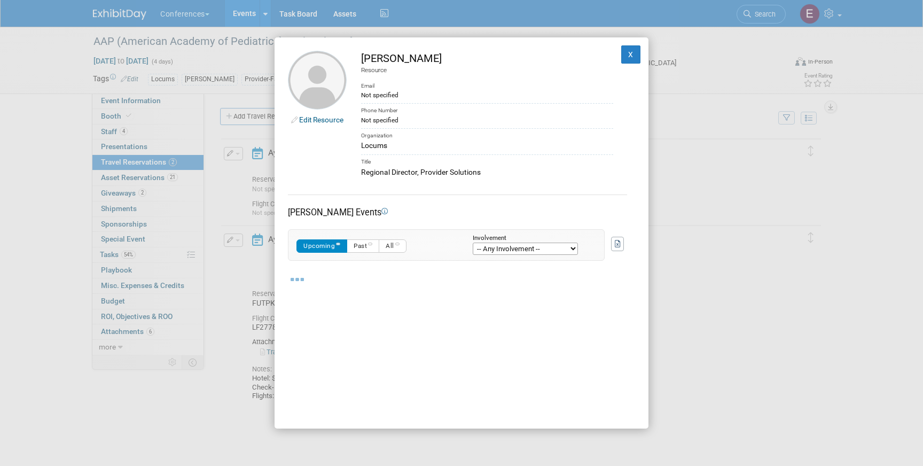
click at [640, 58] on div "Edit Resource [PERSON_NAME] Resource Email Not specified Phone Number Not speci…" at bounding box center [461, 232] width 374 height 391
click at [636, 58] on button "X" at bounding box center [630, 54] width 19 height 18
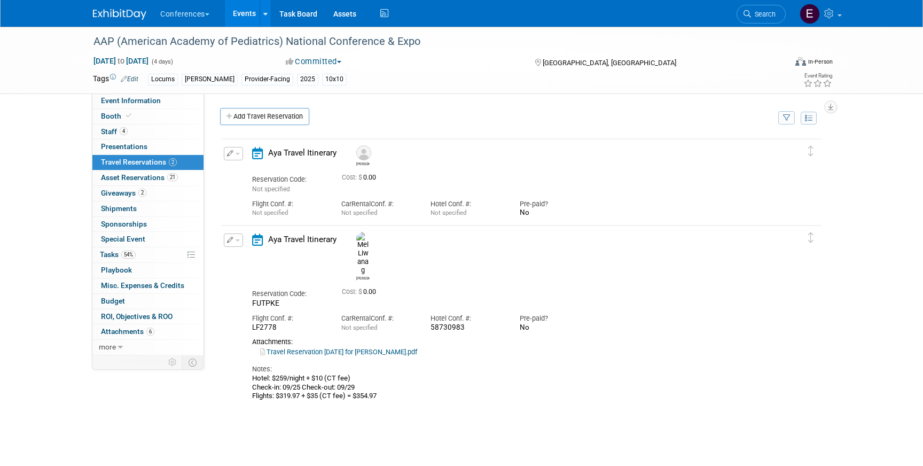
click at [239, 156] on button "button" at bounding box center [233, 153] width 19 height 13
click at [241, 164] on button "Edit Reservation" at bounding box center [269, 171] width 90 height 15
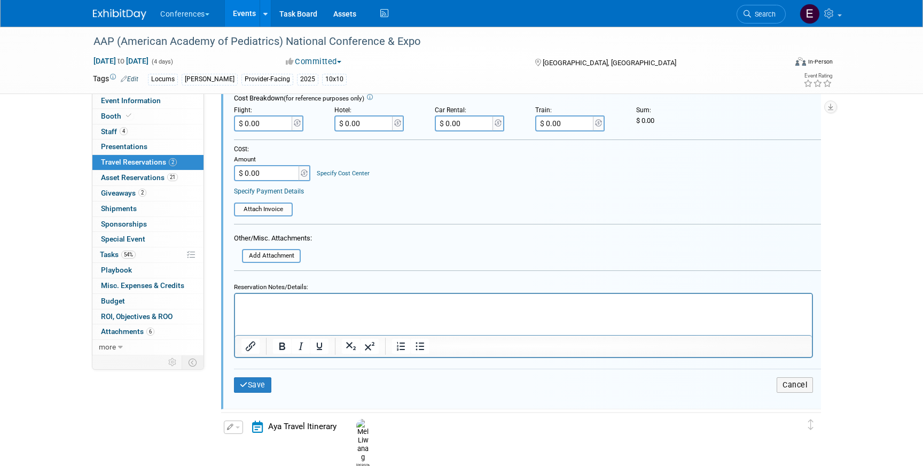
scroll to position [265, 0]
click at [268, 260] on input "file" at bounding box center [235, 257] width 127 height 12
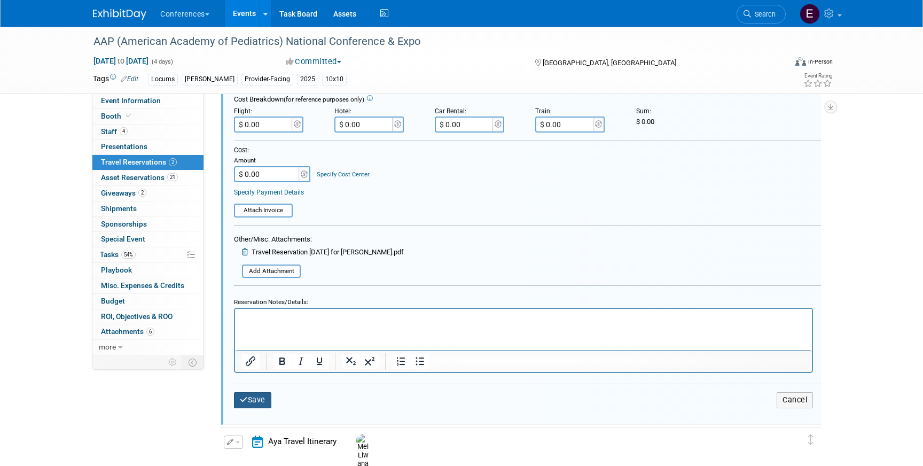
click at [253, 402] on button "Save" at bounding box center [252, 399] width 37 height 15
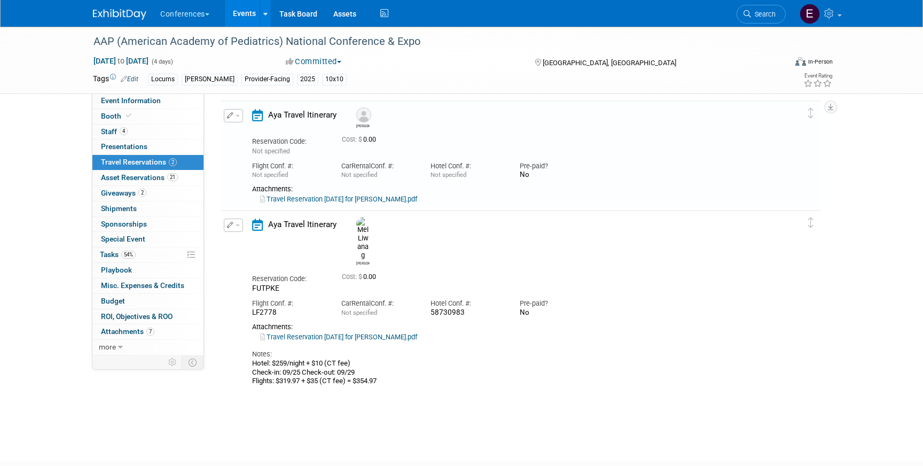
scroll to position [18, 0]
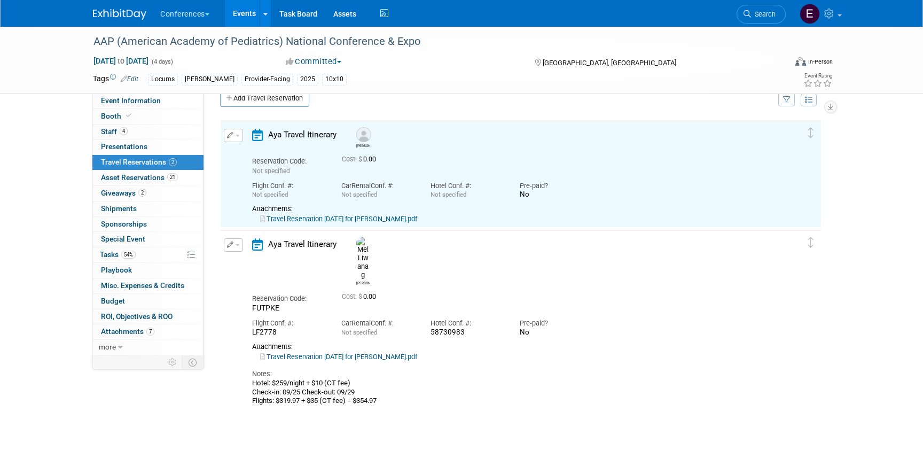
click at [368, 217] on link "Travel Reservation [DATE] for [PERSON_NAME].pdf" at bounding box center [338, 219] width 157 height 8
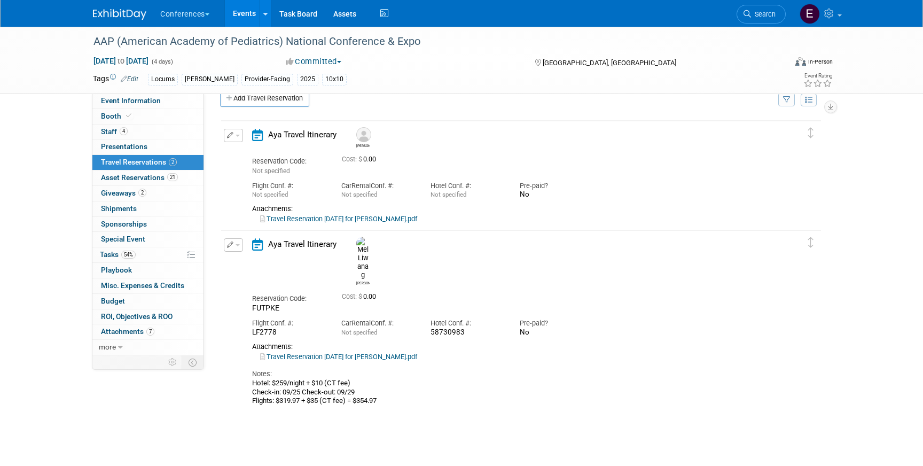
click at [238, 137] on span "button" at bounding box center [237, 136] width 4 height 2
click at [246, 150] on button "Edit Reservation" at bounding box center [269, 153] width 90 height 15
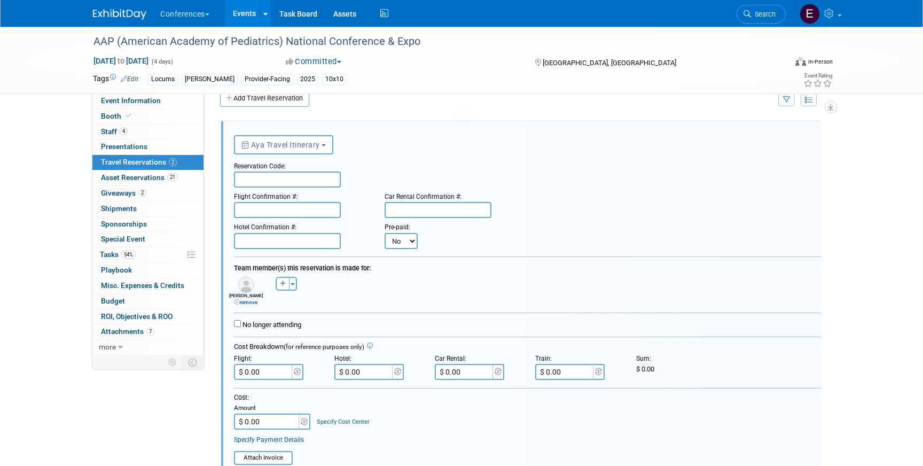
scroll to position [0, 0]
click at [266, 175] on input "text" at bounding box center [287, 179] width 107 height 16
paste input "NBPBIO"
type input "NBPBIO"
click at [255, 210] on input "text" at bounding box center [287, 210] width 107 height 16
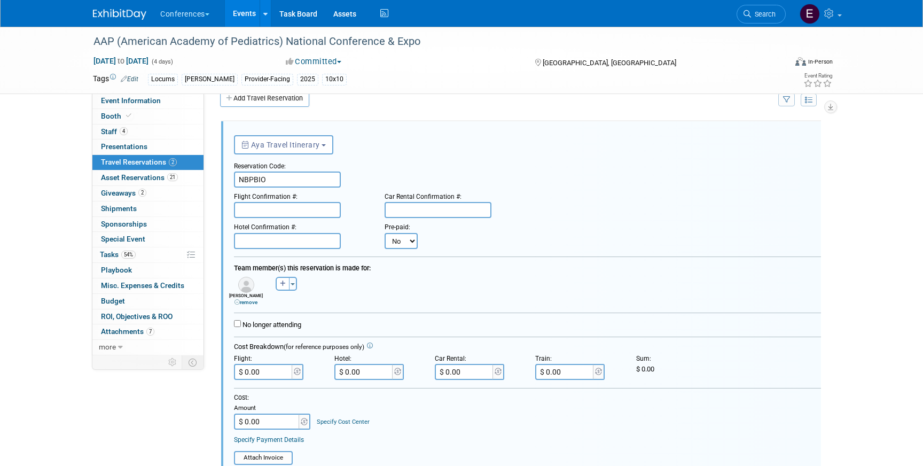
paste input "HVMIKG (DL)"
type input "HVMIKG (DL)"
click at [310, 240] on input "text" at bounding box center [287, 241] width 107 height 16
paste input "58730990"
type input "58730990"
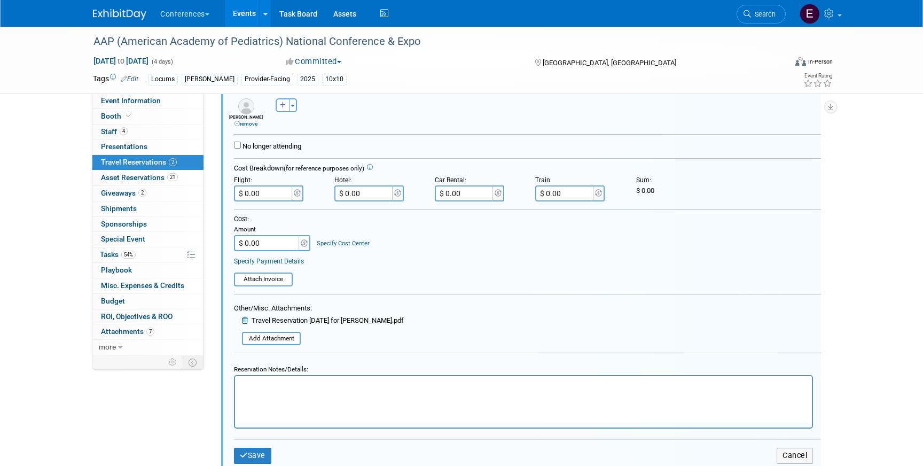
scroll to position [210, 0]
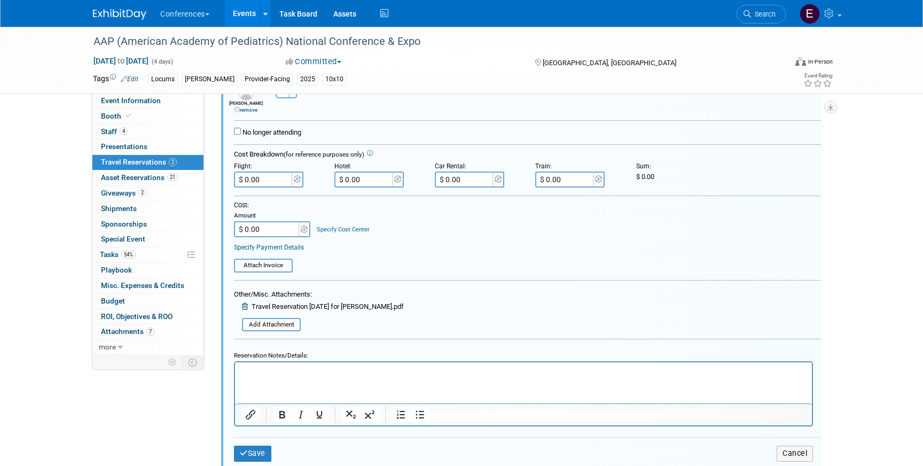
click at [314, 376] on html at bounding box center [523, 369] width 577 height 14
click at [336, 364] on html "Hotel: $259" at bounding box center [523, 369] width 577 height 14
click at [305, 370] on p "Hotel: $259" at bounding box center [523, 371] width 564 height 10
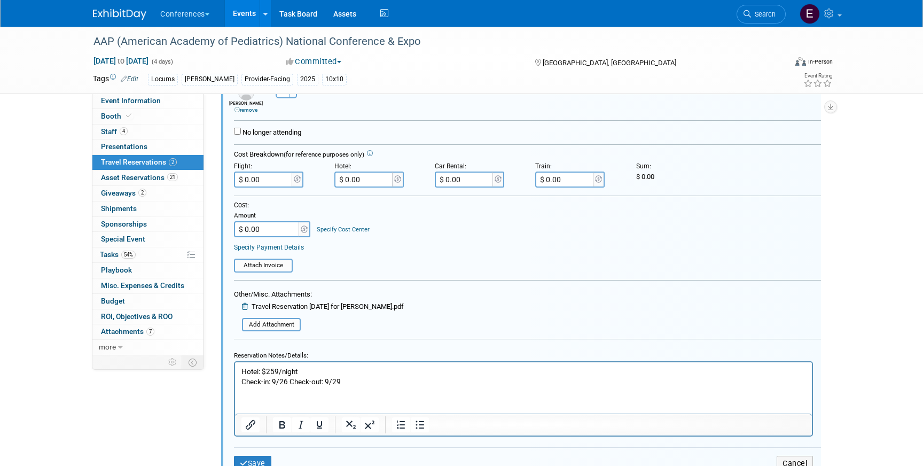
click at [303, 371] on p "Hotel: $259/night" at bounding box center [523, 371] width 564 height 10
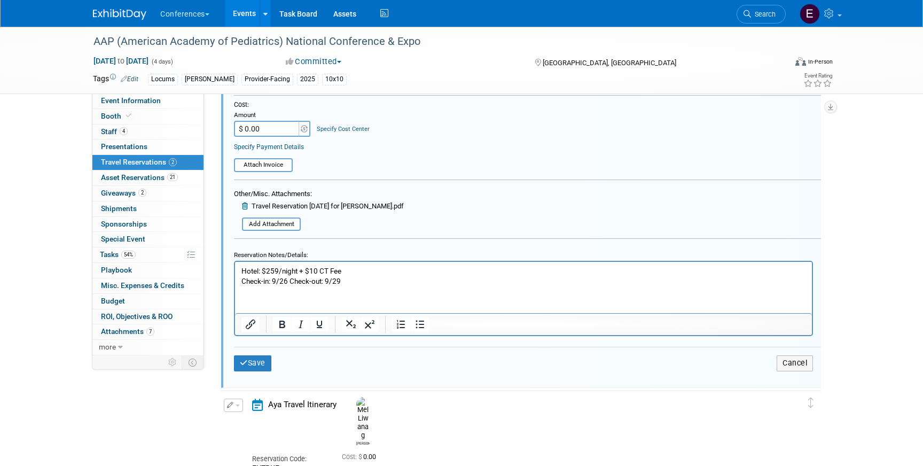
scroll to position [313, 0]
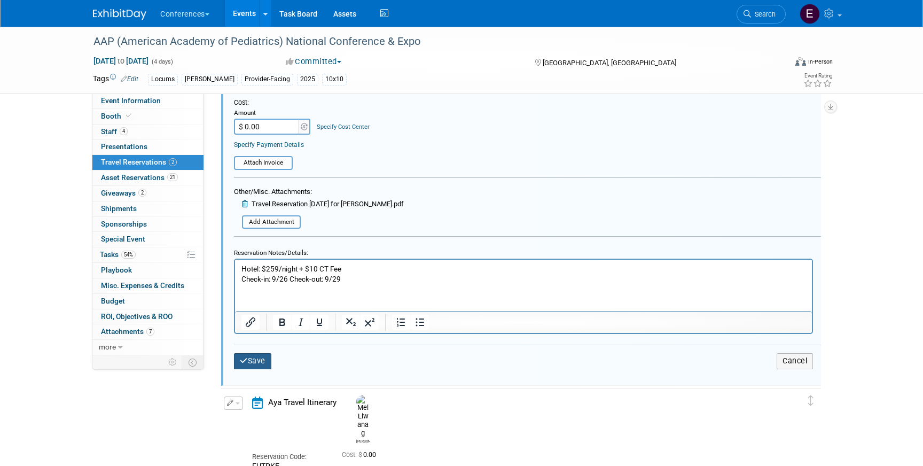
click at [255, 360] on button "Save" at bounding box center [252, 360] width 37 height 15
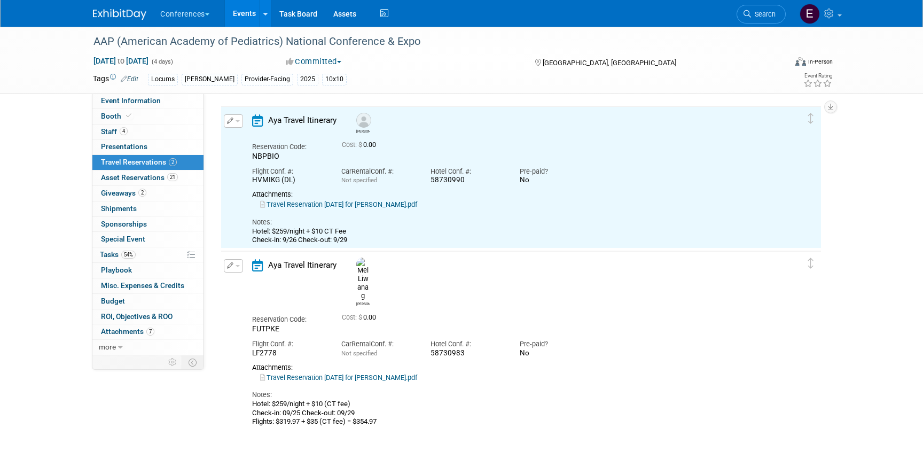
scroll to position [18, 0]
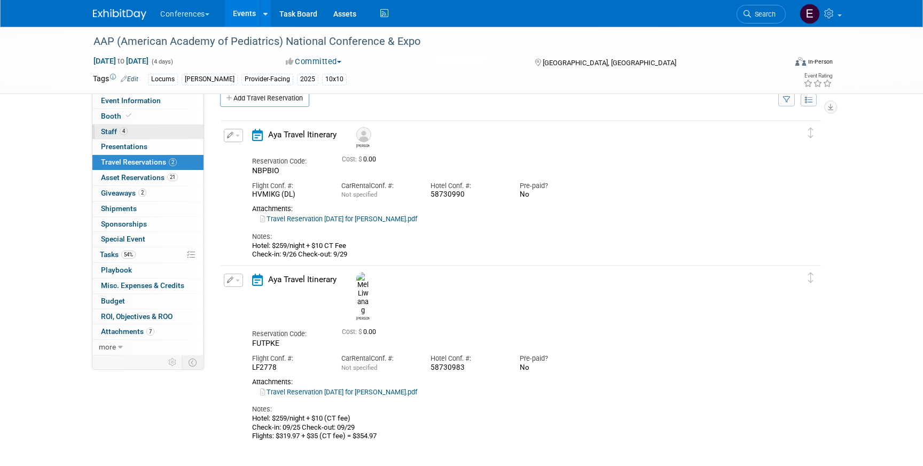
click at [184, 132] on link "4 Staff 4" at bounding box center [147, 131] width 111 height 15
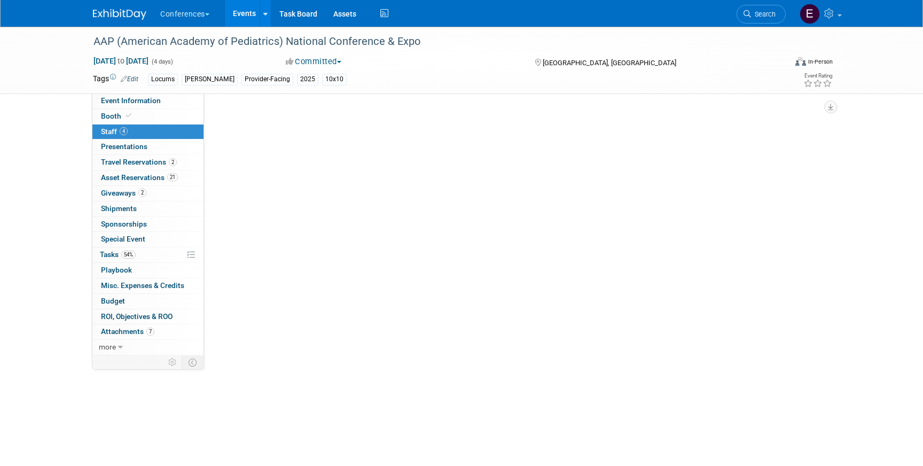
scroll to position [0, 0]
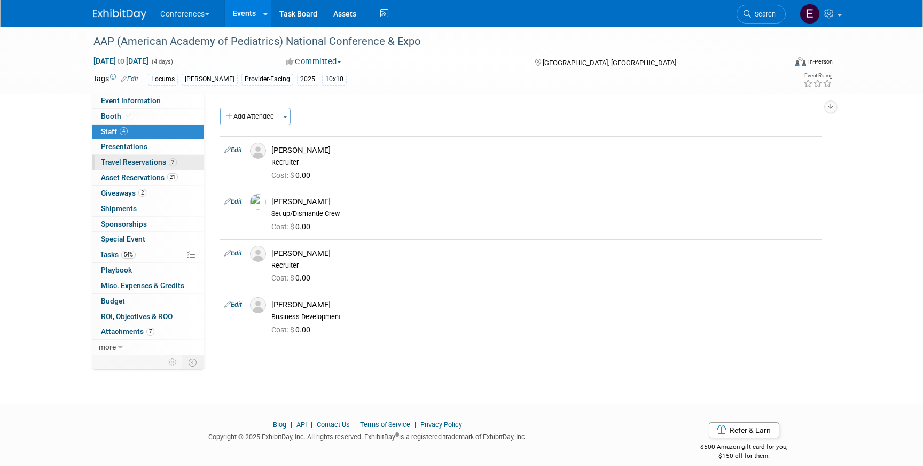
click at [167, 160] on span "Travel Reservations 2" at bounding box center [139, 162] width 76 height 9
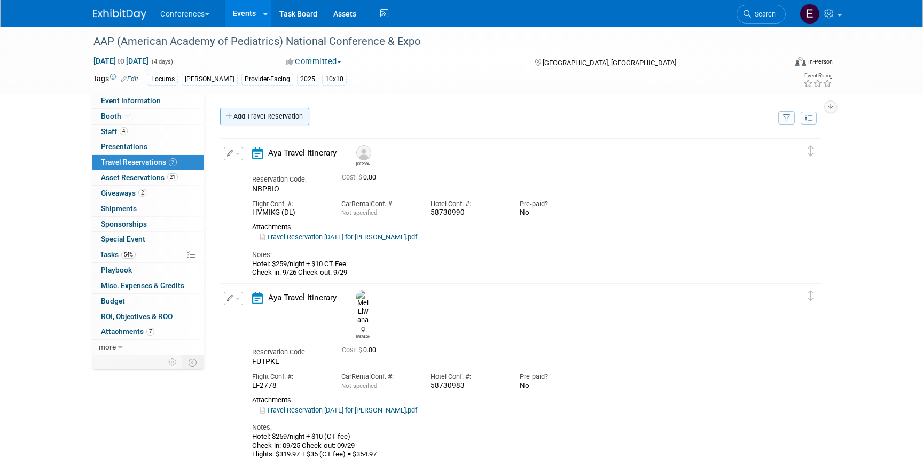
click at [265, 116] on link "Add Travel Reservation" at bounding box center [264, 116] width 89 height 17
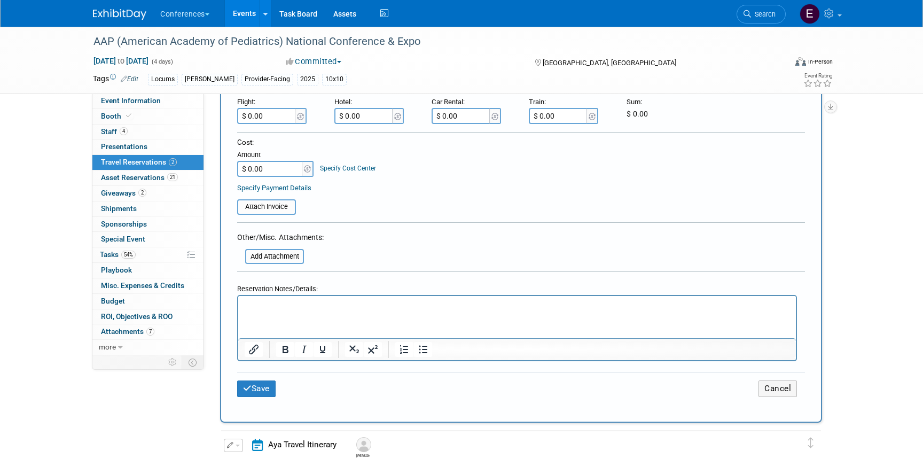
scroll to position [285, 0]
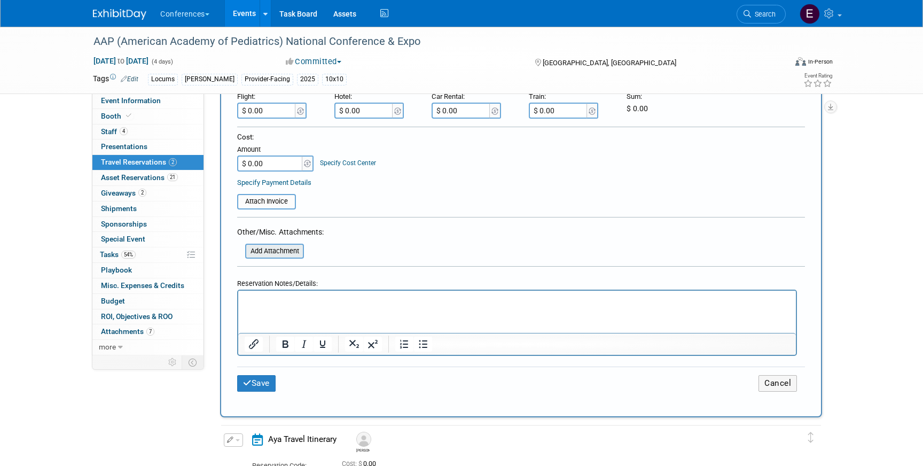
click at [271, 253] on input "file" at bounding box center [239, 251] width 127 height 13
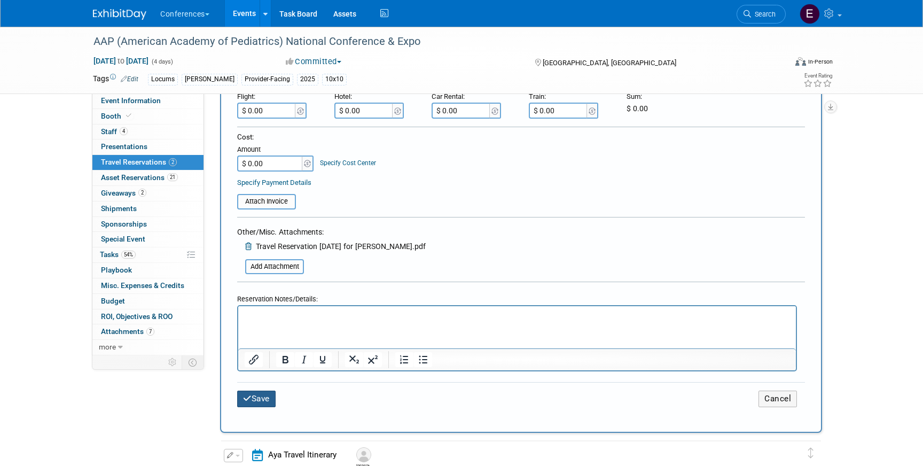
click at [245, 404] on button "Save" at bounding box center [256, 398] width 38 height 17
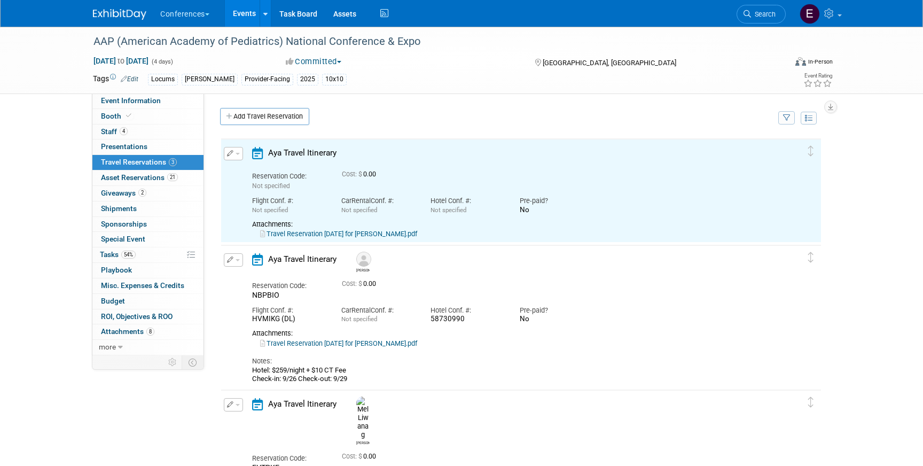
scroll to position [0, 0]
click at [346, 229] on div "Attachments: Travel Reservation September 26 for RACHEL M KOEHLER.pdf" at bounding box center [511, 229] width 519 height 19
click at [346, 232] on link "Travel Reservation September 26 for RACHEL M KOEHLER.pdf" at bounding box center [338, 234] width 157 height 8
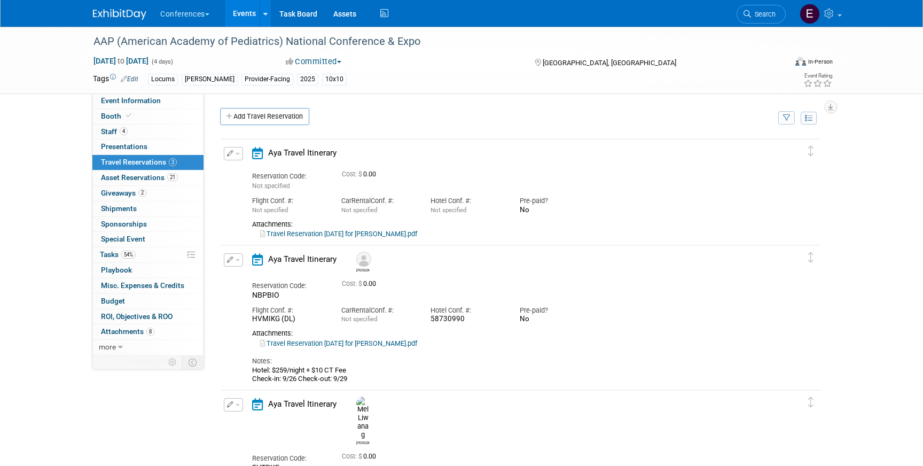
click at [227, 151] on icon "button" at bounding box center [230, 153] width 7 height 6
click at [248, 177] on button "Edit Reservation" at bounding box center [269, 171] width 90 height 15
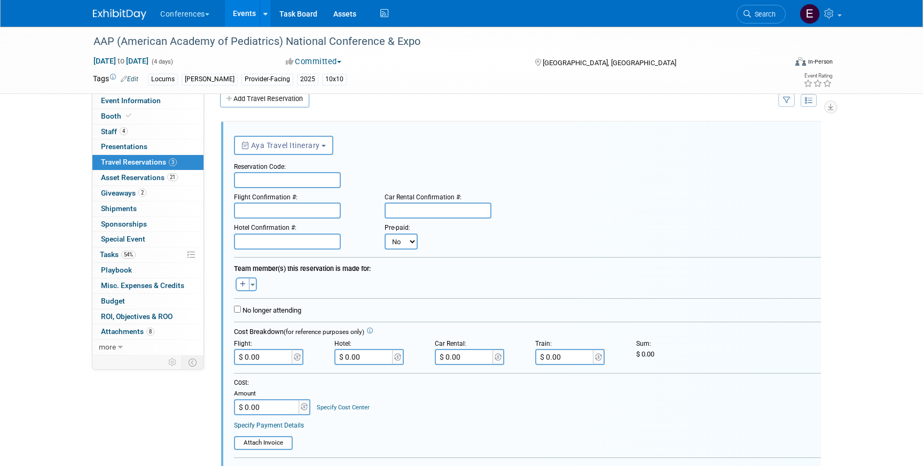
scroll to position [18, 0]
click at [256, 182] on input "text" at bounding box center [287, 179] width 107 height 16
paste input "IWNQZS"
type input "IWNQZS"
click at [251, 208] on input "text" at bounding box center [287, 210] width 107 height 16
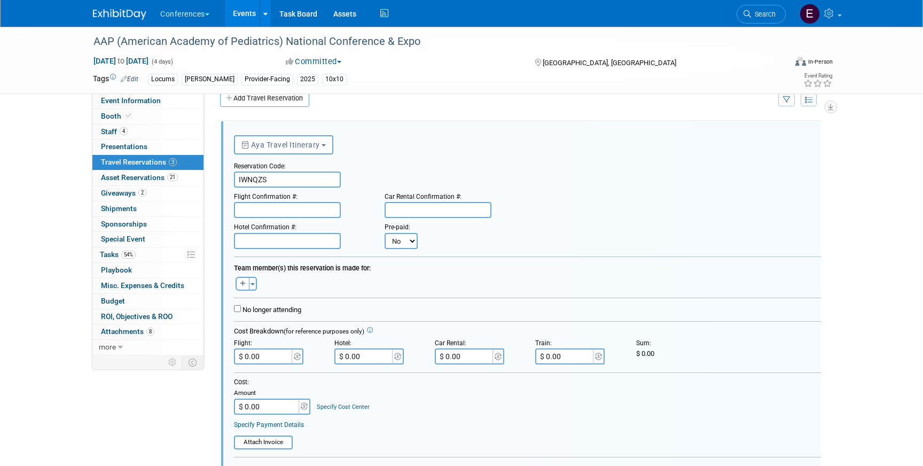
paste input "I2M3DV (UA)"
type input "I2M3DV (UA)"
click at [265, 236] on input "text" at bounding box center [287, 241] width 107 height 16
paste input "58730987"
type input "58730987"
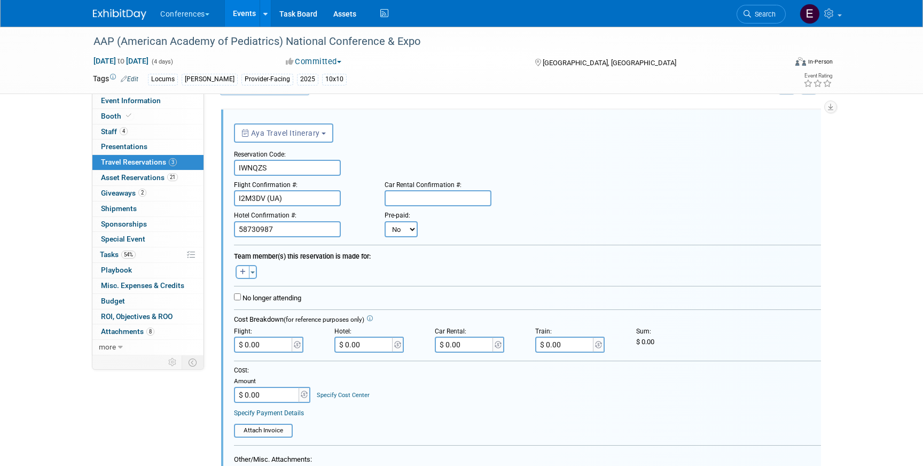
scroll to position [33, 0]
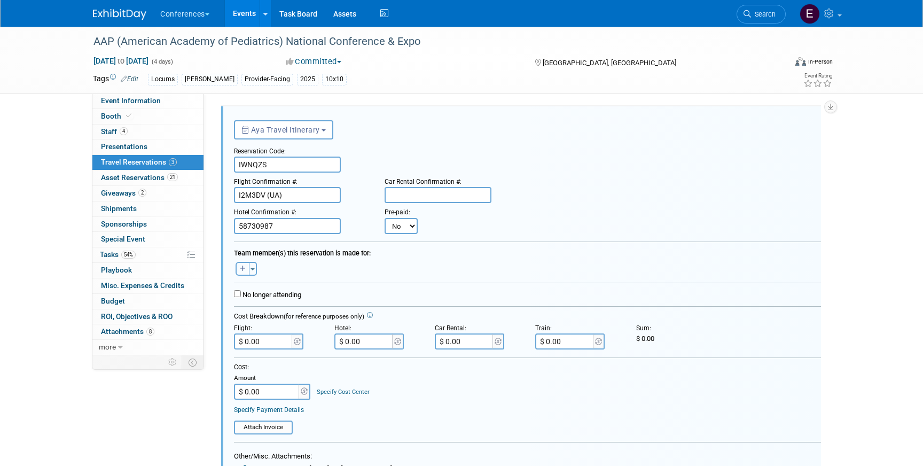
click at [238, 265] on button "button" at bounding box center [242, 269] width 14 height 14
select select
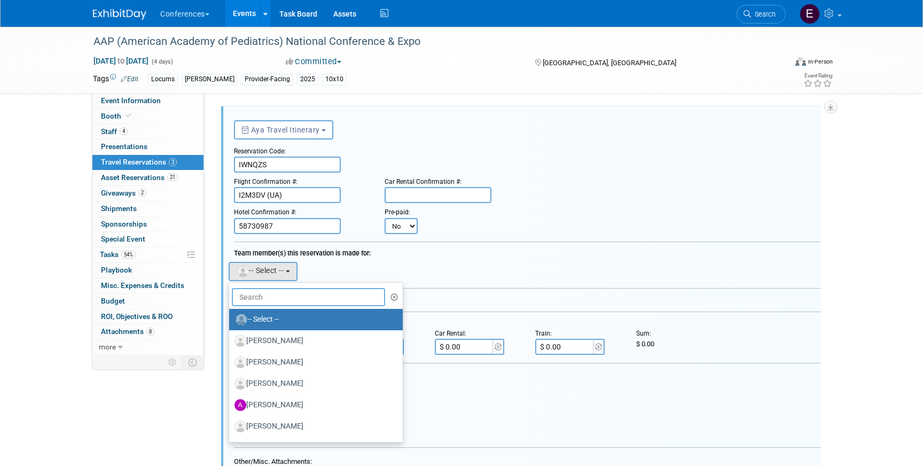
click at [279, 303] on input "text" at bounding box center [308, 297] width 153 height 18
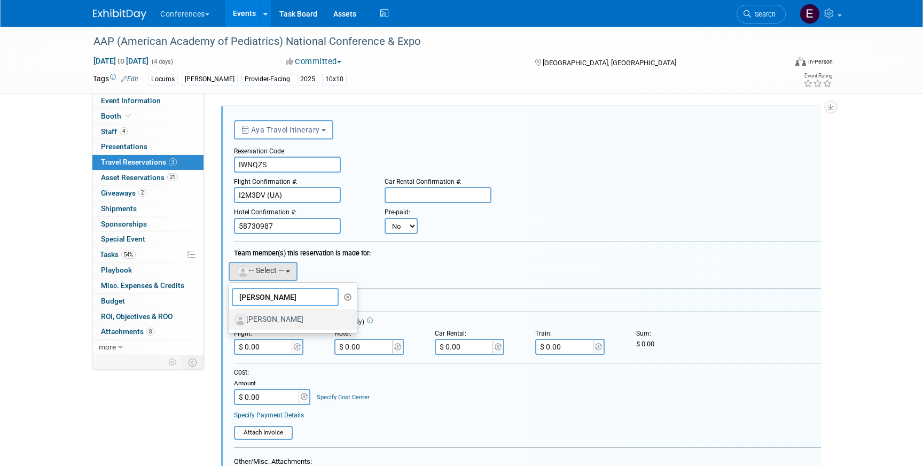
type input "rachel k"
click at [285, 317] on label "[PERSON_NAME]" at bounding box center [290, 319] width 112 height 17
click at [231, 317] on input "[PERSON_NAME]" at bounding box center [227, 317] width 7 height 7
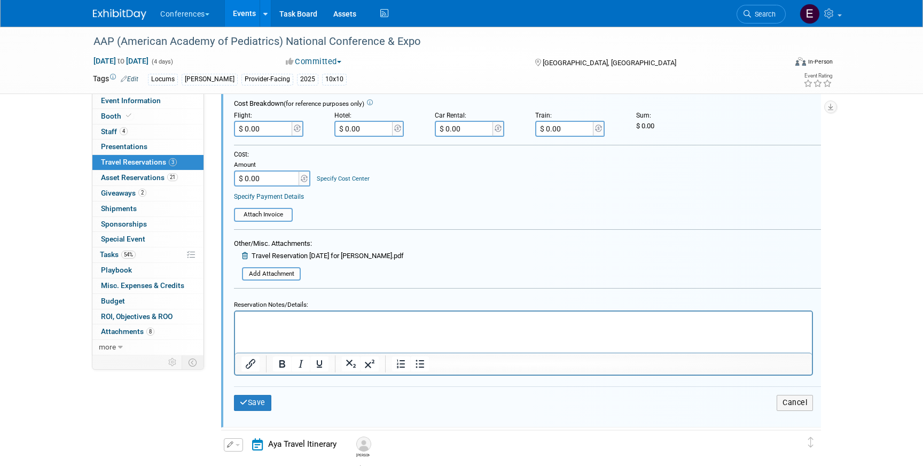
scroll to position [264, 0]
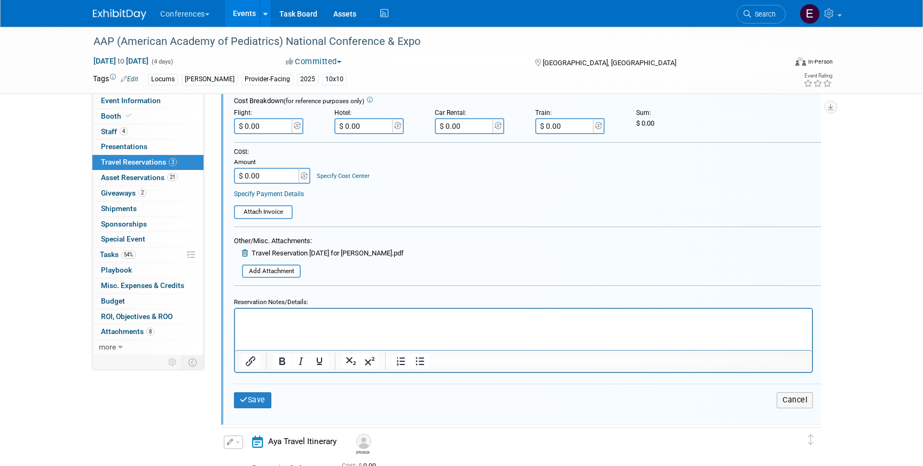
click at [290, 319] on p "Rich Text Area. Press ALT-0 for help." at bounding box center [523, 318] width 564 height 10
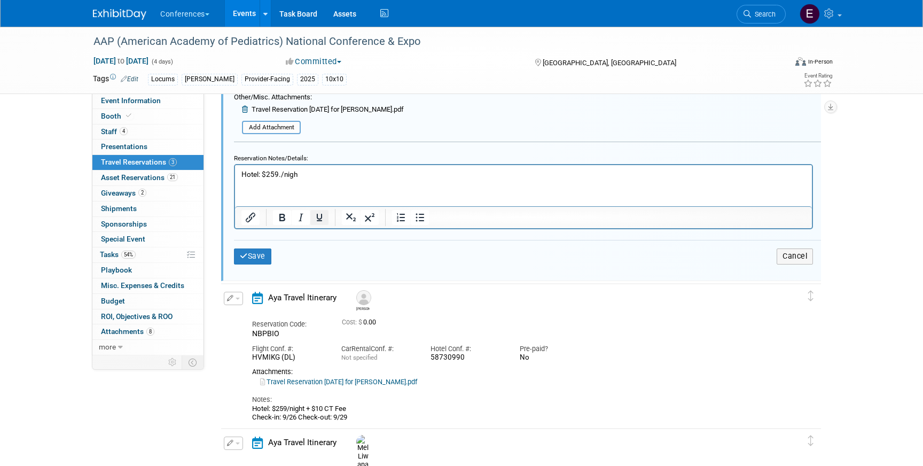
scroll to position [431, 0]
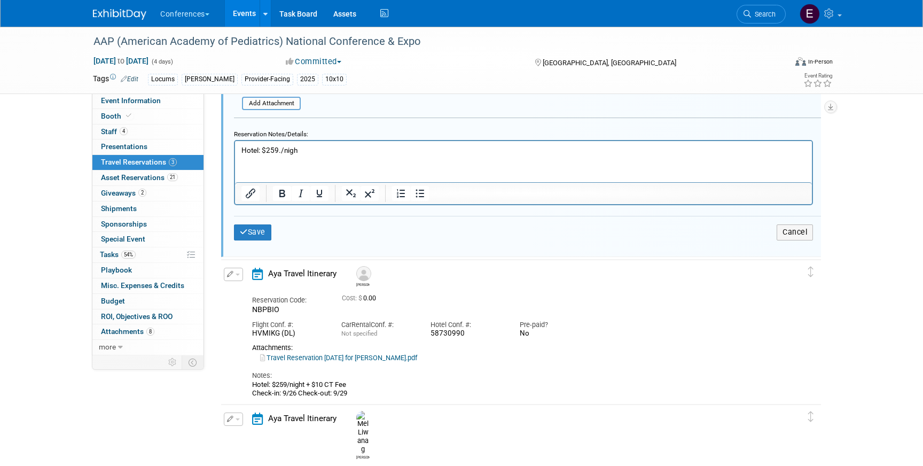
drag, startPoint x: 352, startPoint y: 384, endPoint x: 274, endPoint y: 388, distance: 78.0
click at [274, 389] on div "Hotel: $259/night + $10 CT Fee Check-in: 9/26 Check-out: 9/29" at bounding box center [511, 389] width 519 height 18
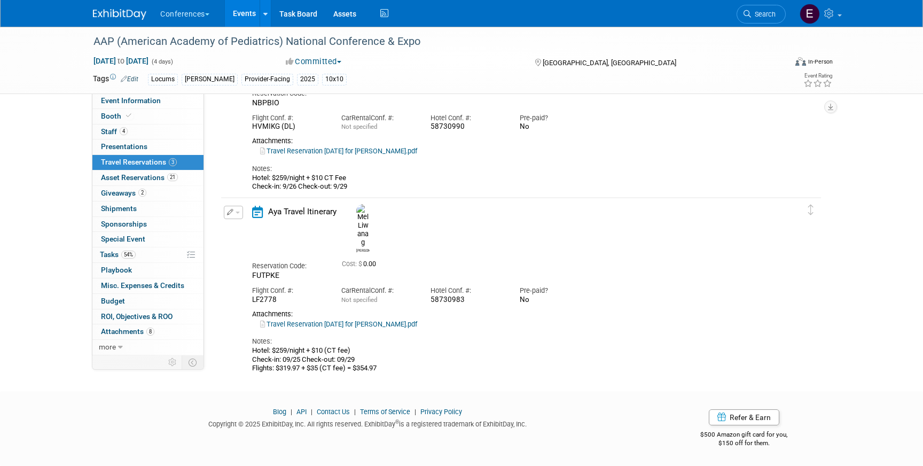
copy div "259/night + $10 CT Fee"
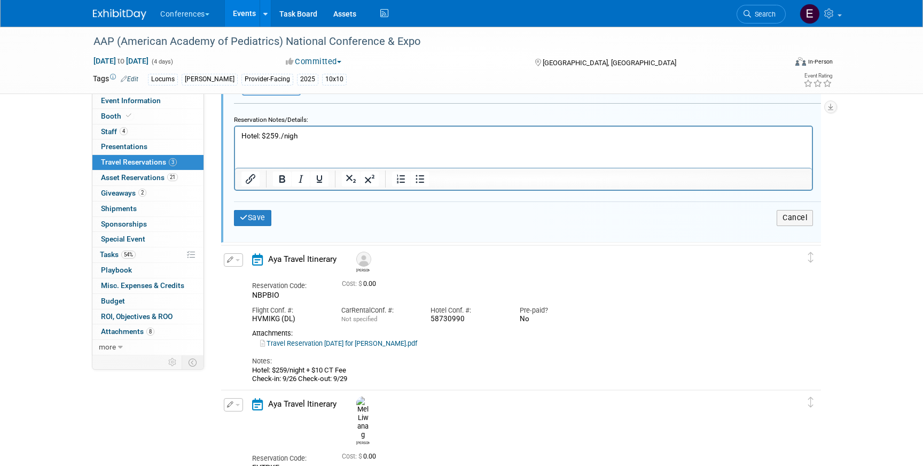
scroll to position [439, 0]
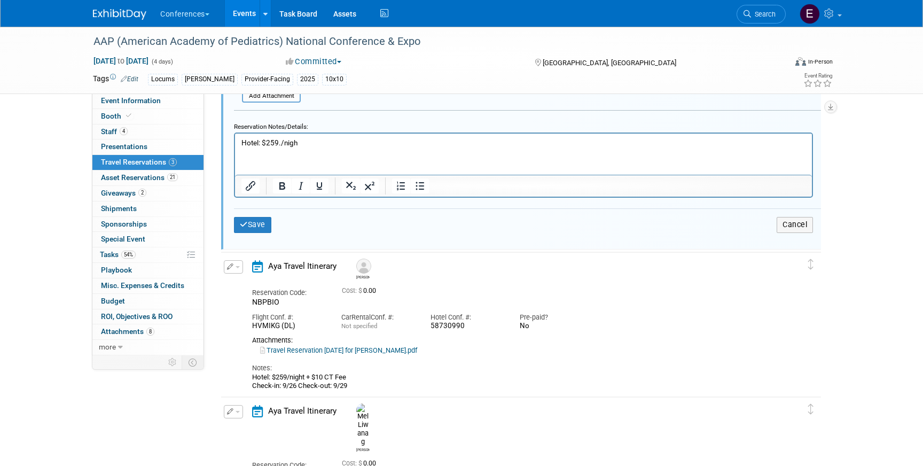
click at [313, 134] on html "Hotel: $259./nigh" at bounding box center [523, 140] width 577 height 14
drag, startPoint x: 313, startPoint y: 143, endPoint x: 276, endPoint y: 143, distance: 36.8
click at [276, 143] on p "Hotel: $259./nigh" at bounding box center [523, 143] width 564 height 10
click at [351, 147] on p "Hotel: $259/night + $10 CT Fee" at bounding box center [523, 143] width 564 height 10
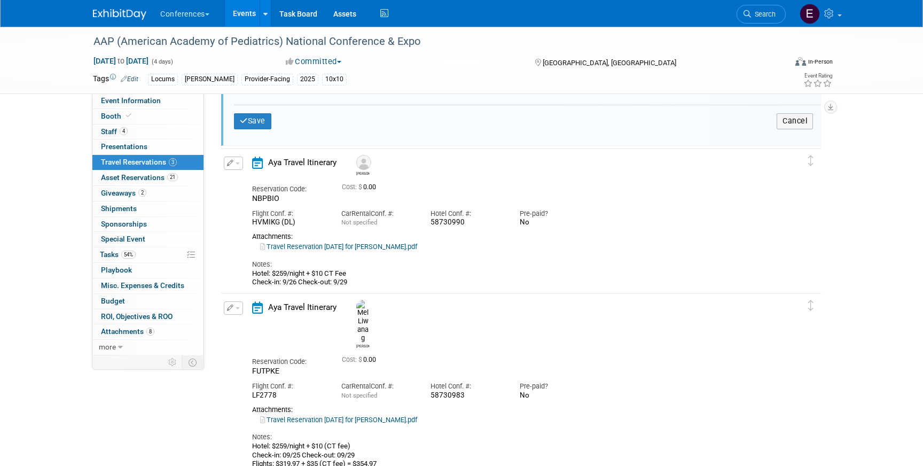
scroll to position [544, 0]
drag, startPoint x: 351, startPoint y: 283, endPoint x: 245, endPoint y: 284, distance: 106.8
click at [245, 284] on div "Aya Travel Itinerary Taylor Reservation Code: NBPBIO Cost: $ 0.00 Car" at bounding box center [511, 220] width 535 height 130
copy div "Check-in: 9/26 Check-out: 9/29"
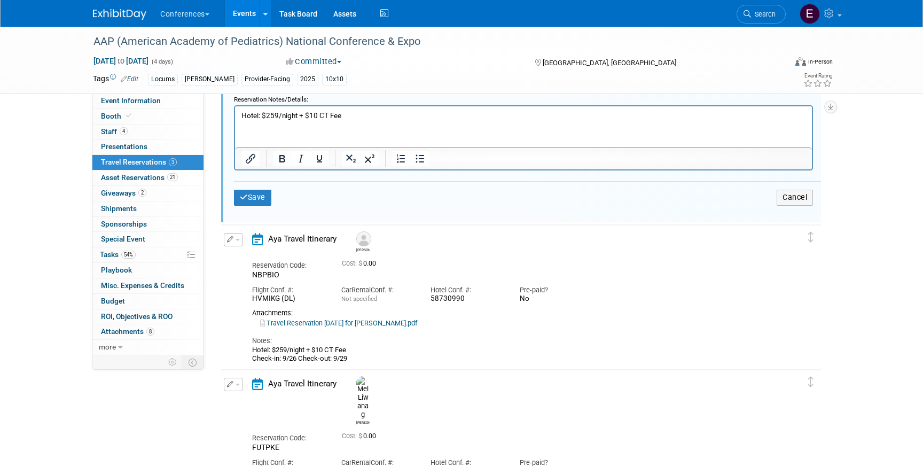
scroll to position [459, 0]
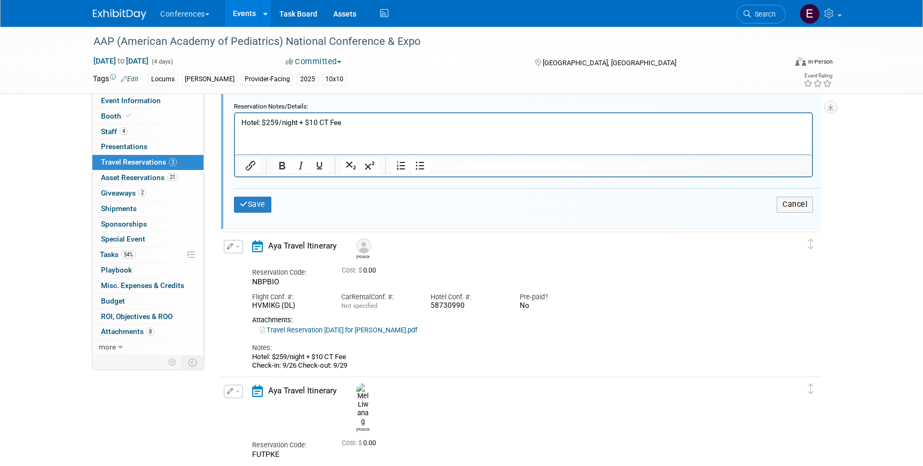
click at [359, 126] on p "Hotel: $259/night + $10 CT Fee" at bounding box center [523, 122] width 564 height 10
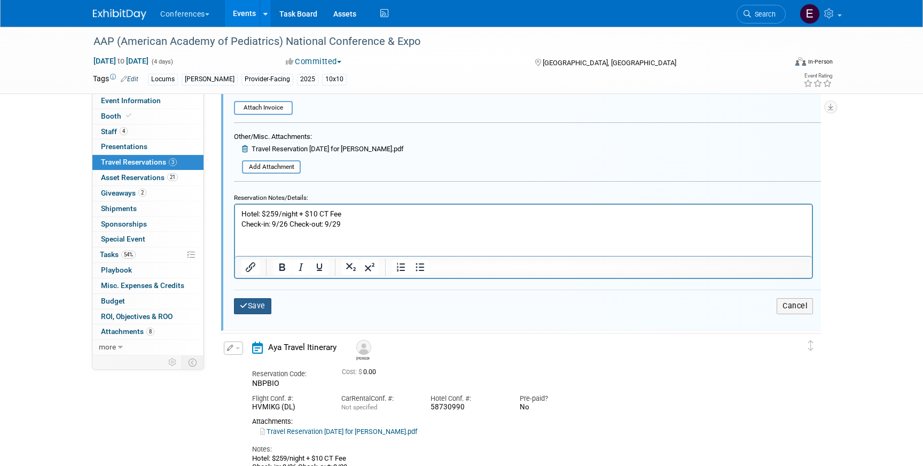
scroll to position [377, 0]
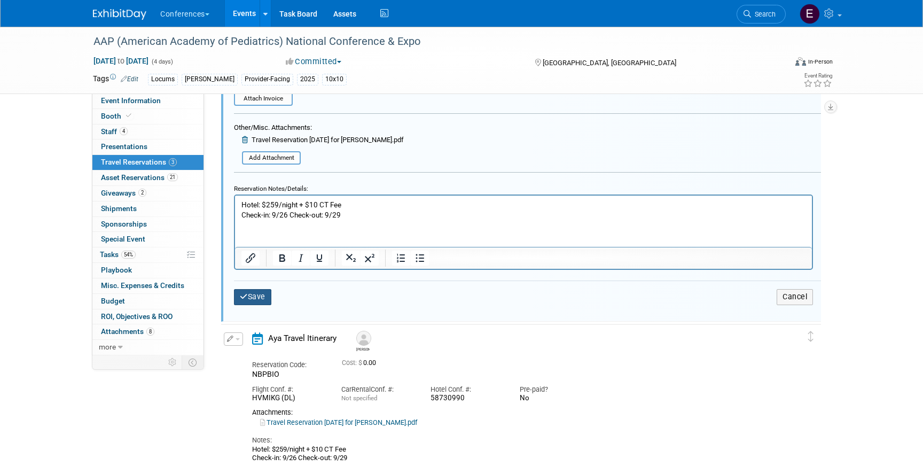
click at [261, 293] on button "Save" at bounding box center [252, 296] width 37 height 15
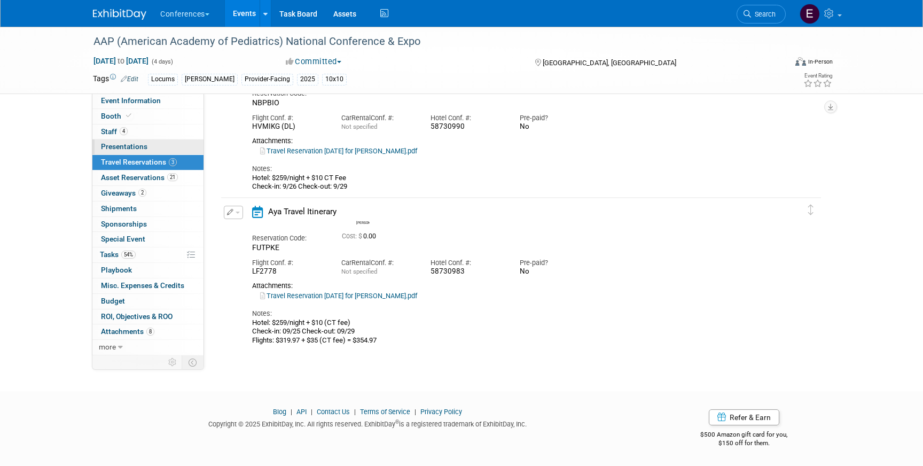
scroll to position [0, 0]
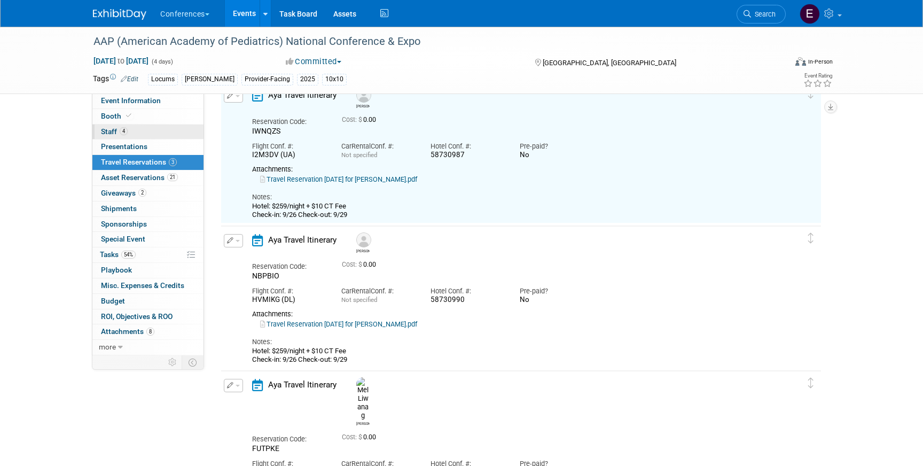
click at [177, 136] on link "4 Staff 4" at bounding box center [147, 131] width 111 height 15
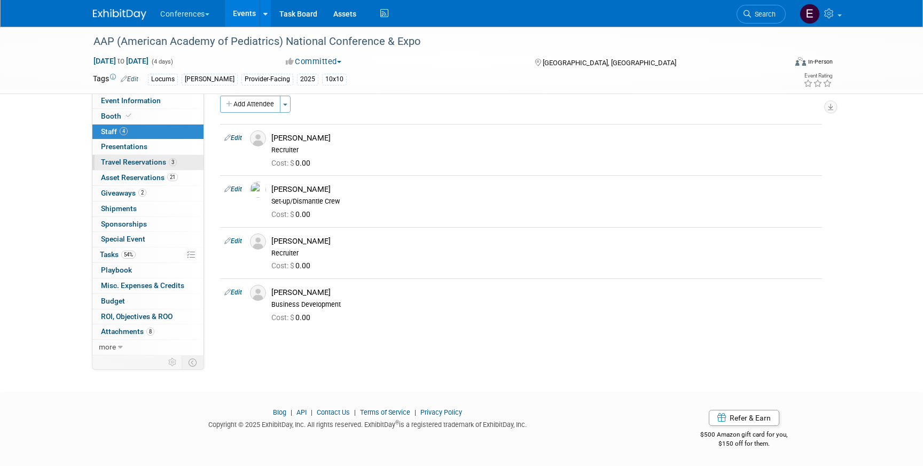
click at [159, 163] on span "Travel Reservations 3" at bounding box center [139, 162] width 76 height 9
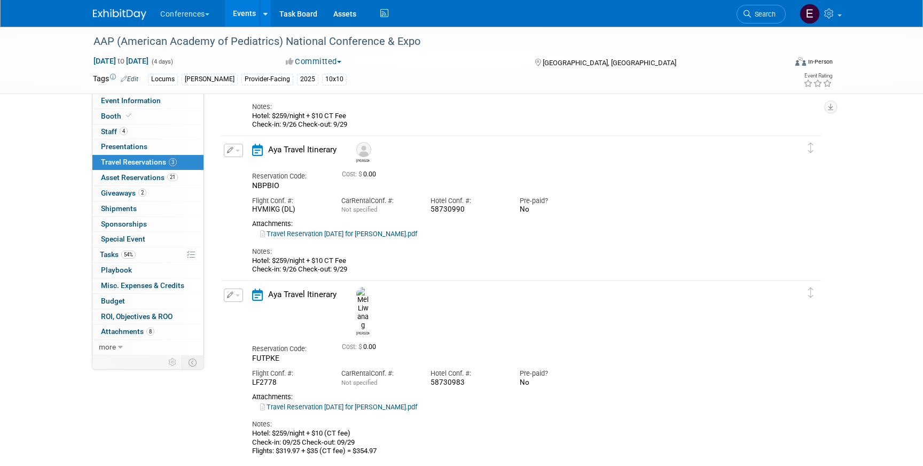
scroll to position [159, 0]
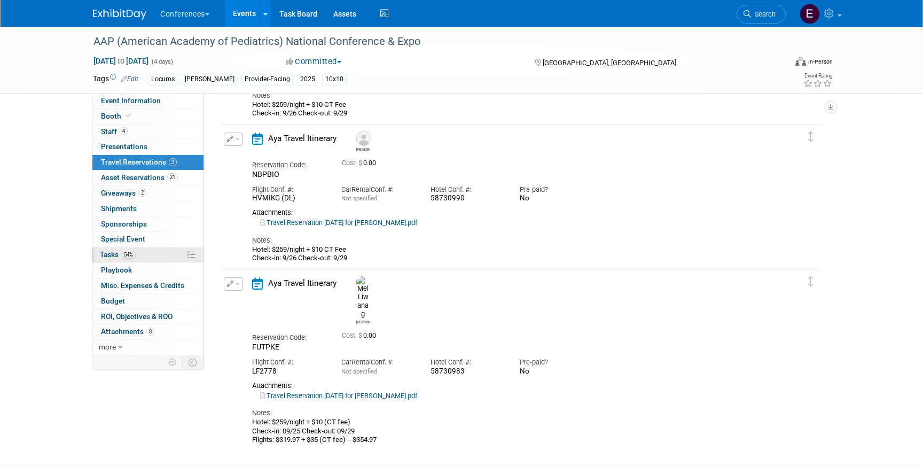
click at [155, 251] on link "54% Tasks 54%" at bounding box center [147, 254] width 111 height 15
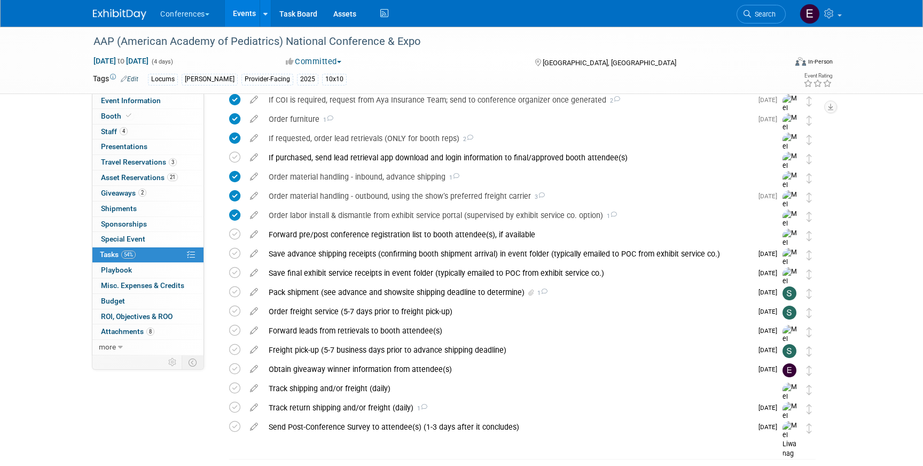
scroll to position [427, 0]
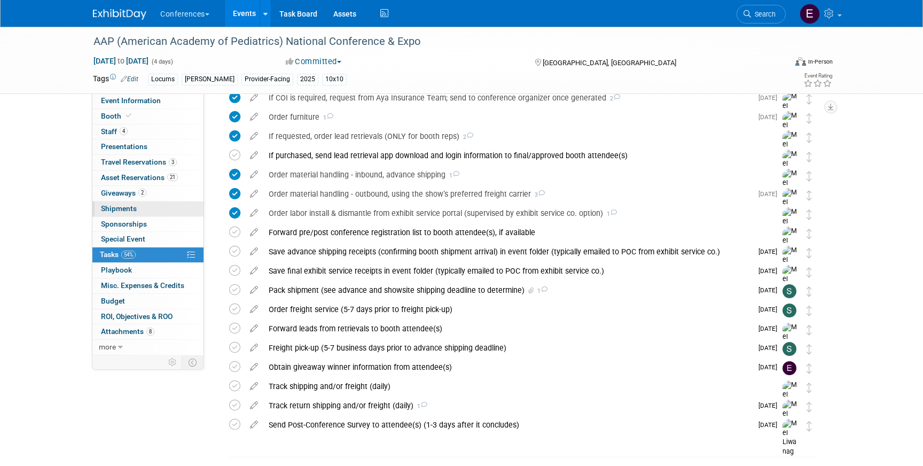
click at [123, 201] on link "0 Shipments 0" at bounding box center [147, 208] width 111 height 15
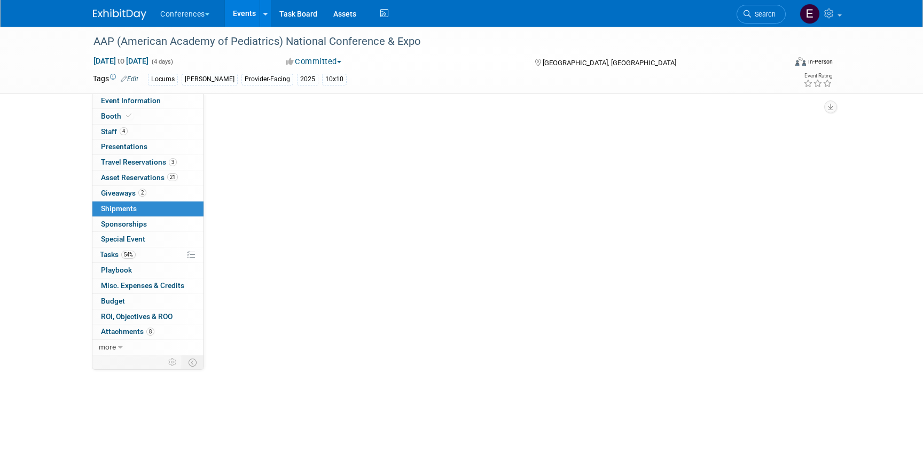
scroll to position [0, 0]
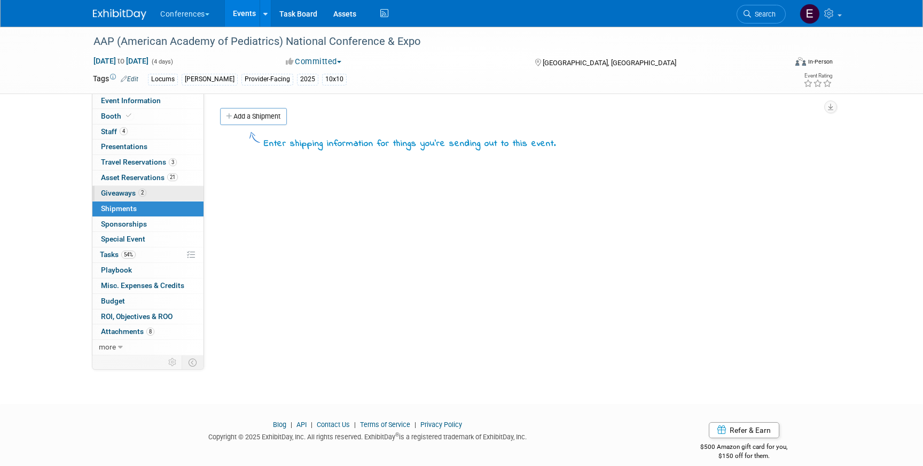
click at [119, 191] on span "Giveaways 2" at bounding box center [123, 192] width 45 height 9
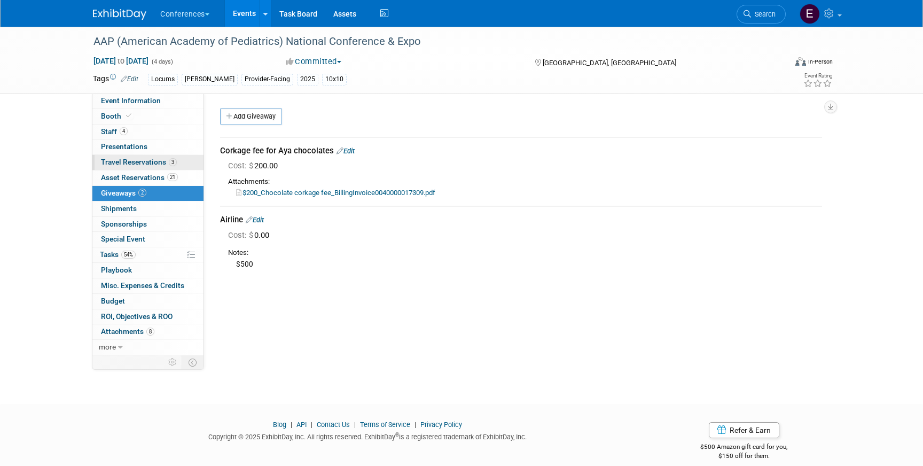
click at [123, 156] on link "3 Travel Reservations 3" at bounding box center [147, 162] width 111 height 15
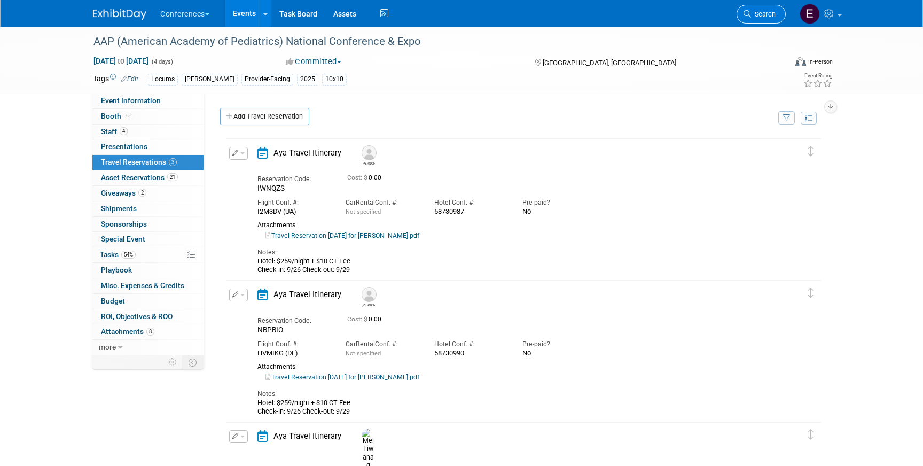
click at [770, 18] on span "Search" at bounding box center [763, 14] width 25 height 8
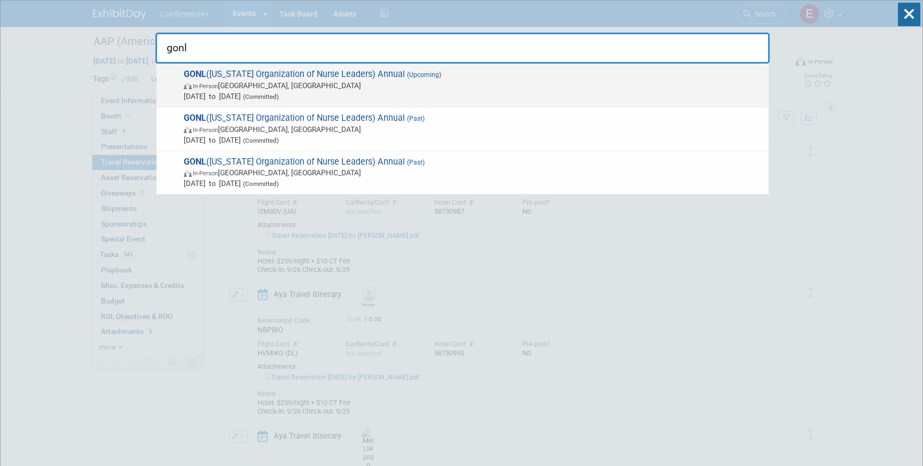
type input "gonl"
click at [327, 71] on span "GONL (Georgia Organization of Nurse Leaders) Annual (Upcoming) In-Person Savann…" at bounding box center [471, 85] width 583 height 33
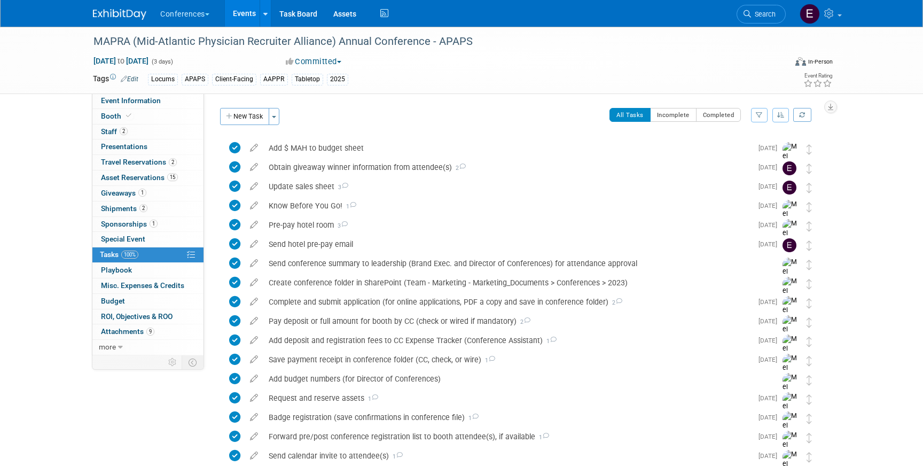
scroll to position [288, 0]
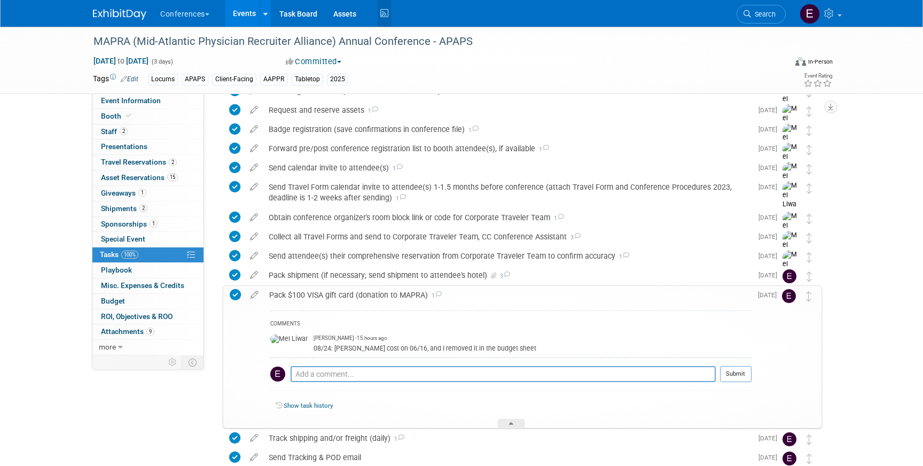
click at [391, 19] on icon at bounding box center [383, 13] width 13 height 17
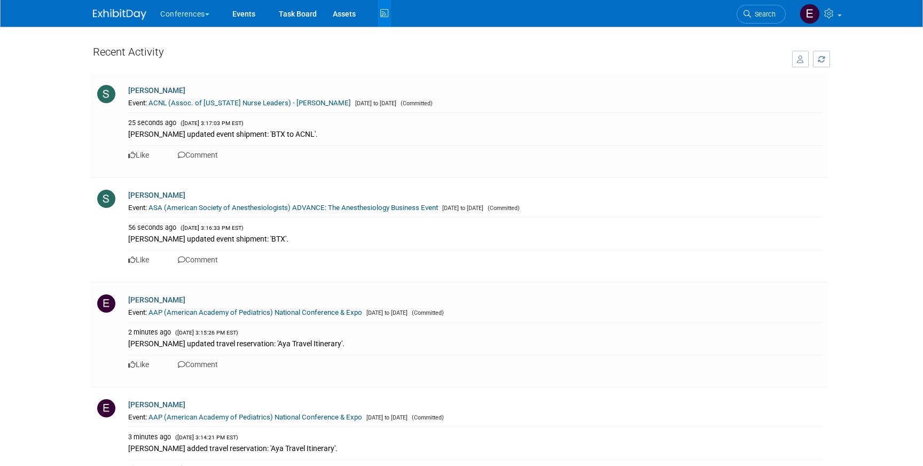
click at [798, 57] on icon "button" at bounding box center [800, 59] width 7 height 7
click at [786, 58] on span "All Activity" at bounding box center [775, 58] width 40 height 9
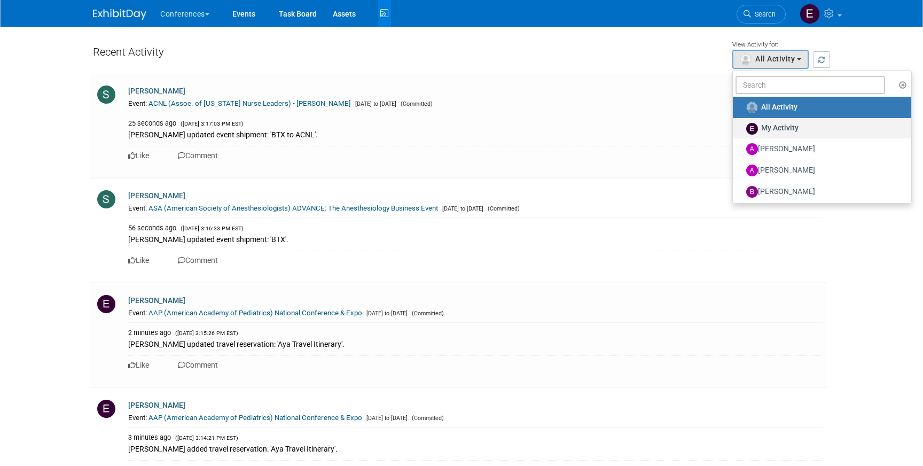
click at [793, 129] on span "My Activity" at bounding box center [779, 127] width 37 height 9
click at [742, 129] on input "My Activity" at bounding box center [738, 127] width 7 height 7
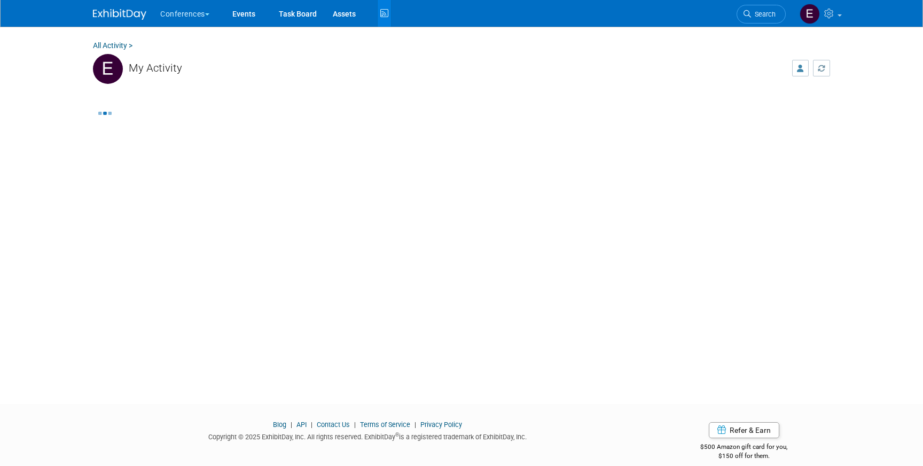
click at [113, 45] on link "All Activity >" at bounding box center [113, 45] width 40 height 9
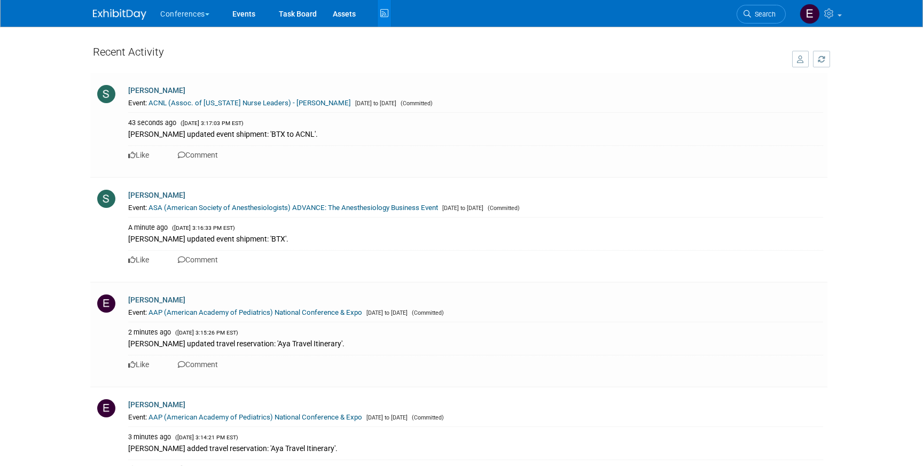
click at [799, 58] on icon "button" at bounding box center [800, 59] width 7 height 7
click at [776, 62] on span "All Activity" at bounding box center [775, 58] width 40 height 9
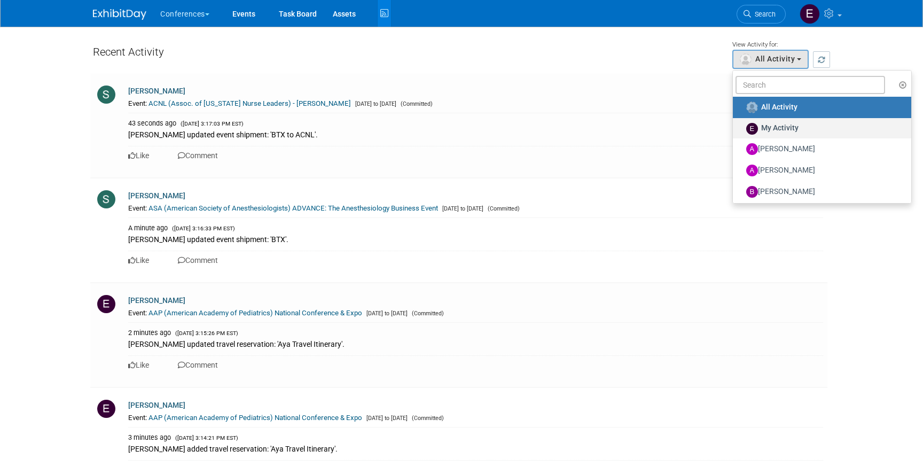
click at [775, 122] on label "My Activity" at bounding box center [819, 128] width 162 height 16
click at [742, 124] on input "My Activity" at bounding box center [738, 127] width 7 height 7
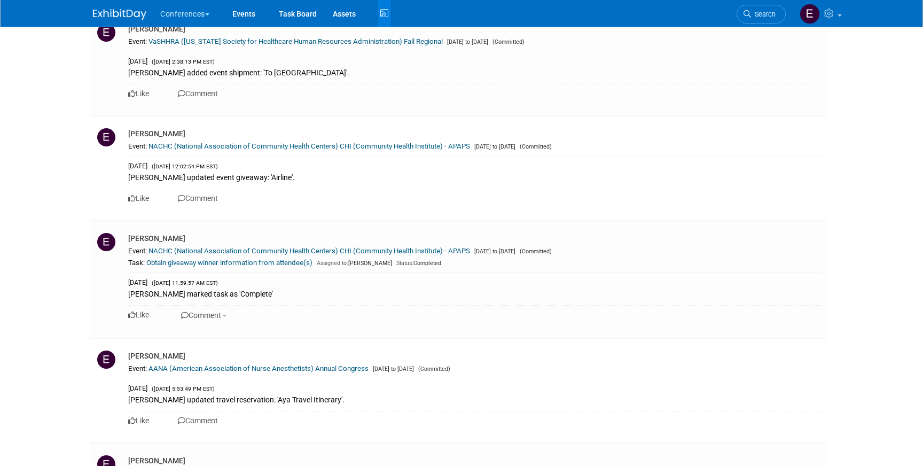
scroll to position [3447, 0]
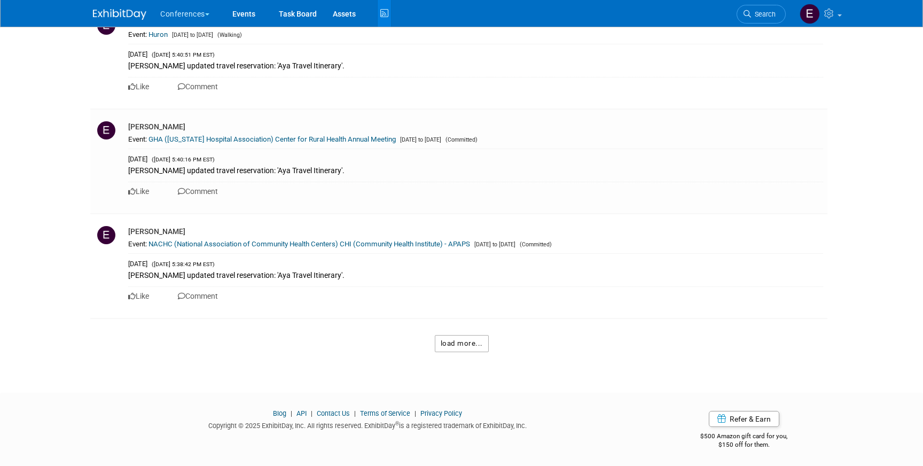
click at [465, 345] on button "load more..." at bounding box center [462, 343] width 54 height 17
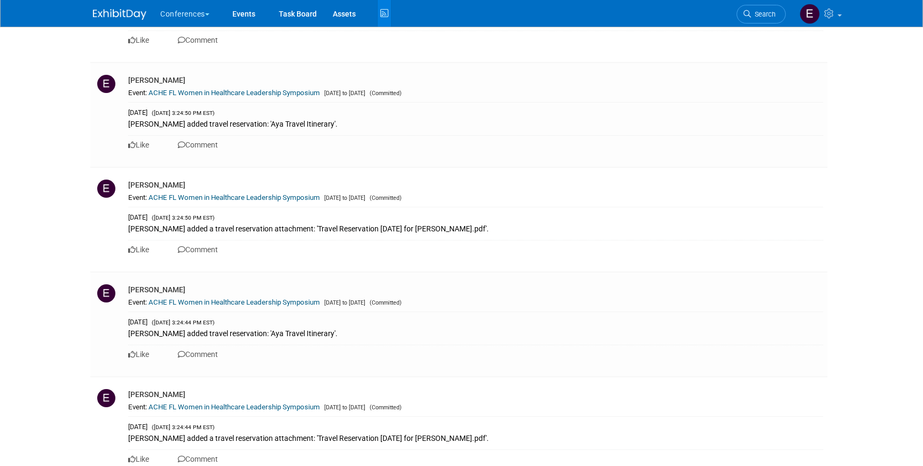
scroll to position [8980, 0]
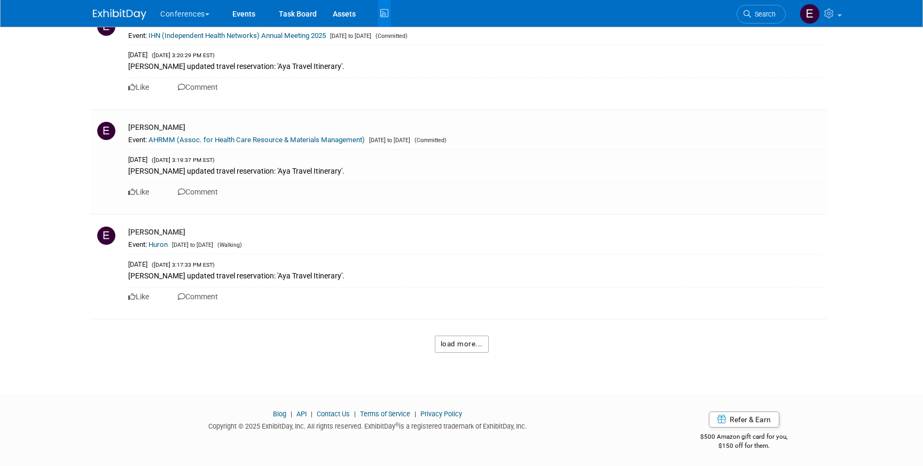
click at [475, 341] on button "load more..." at bounding box center [462, 343] width 54 height 17
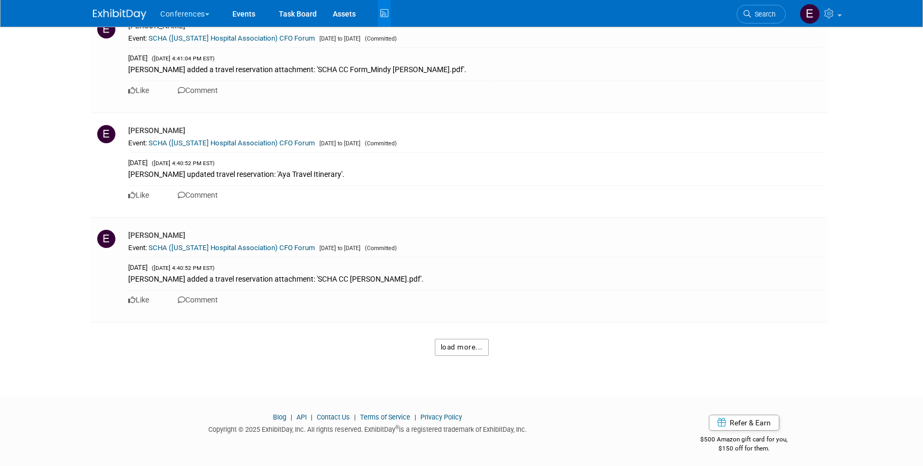
click at [467, 339] on button "load more..." at bounding box center [462, 347] width 54 height 17
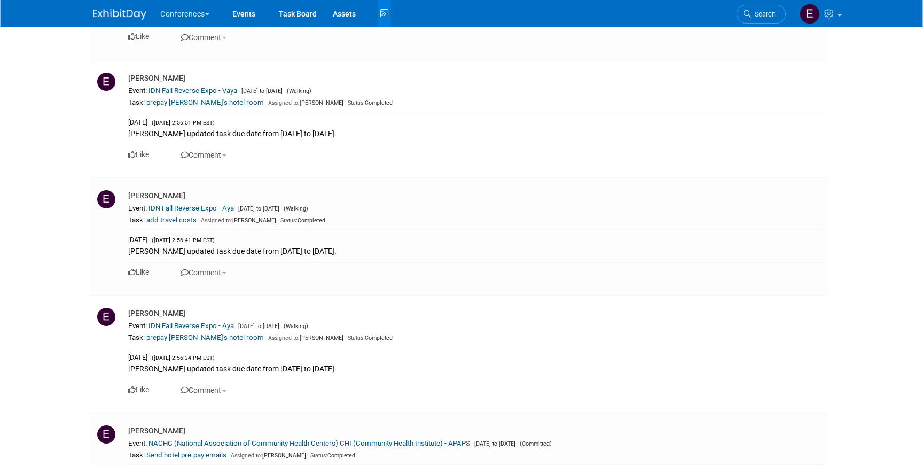
scroll to position [20444, 0]
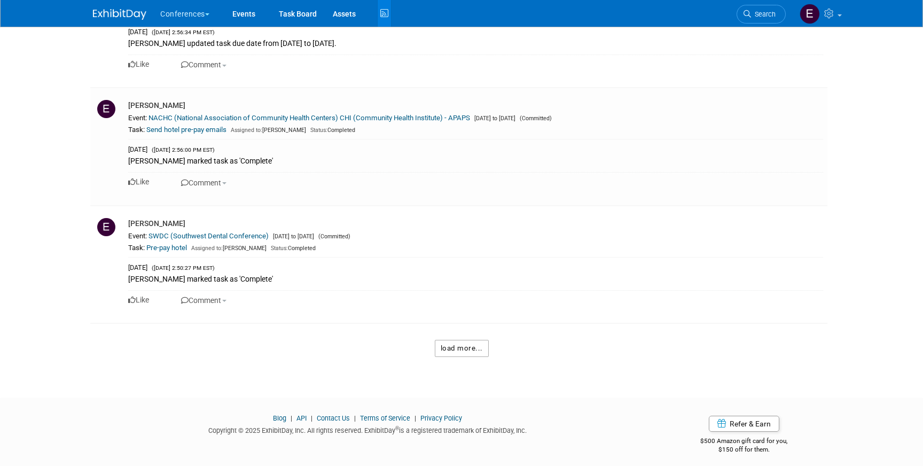
click at [465, 340] on button "load more..." at bounding box center [462, 348] width 54 height 17
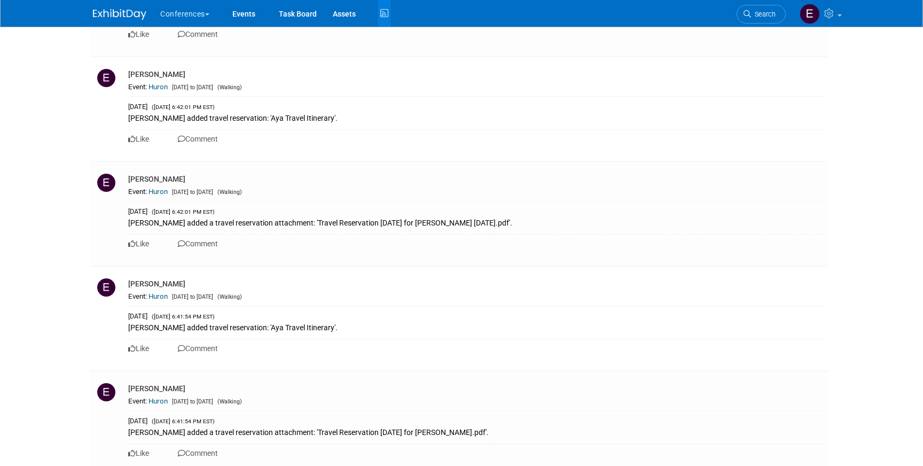
scroll to position [26389, 0]
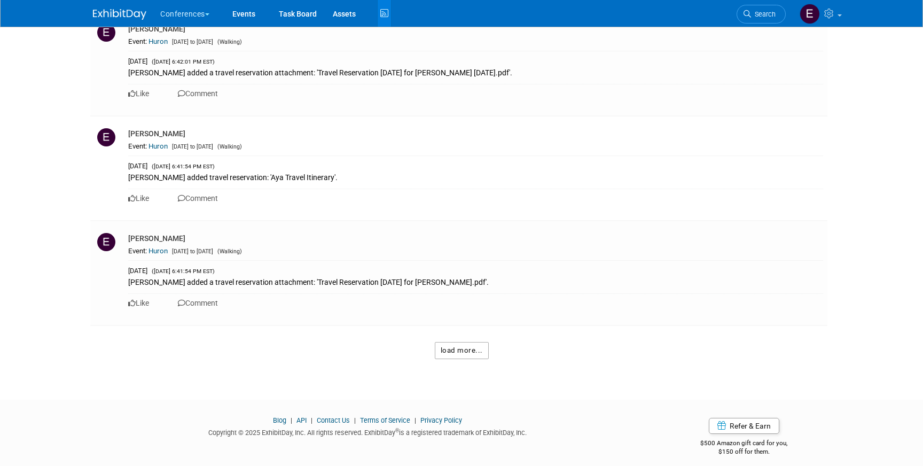
click at [461, 342] on button "load more..." at bounding box center [462, 350] width 54 height 17
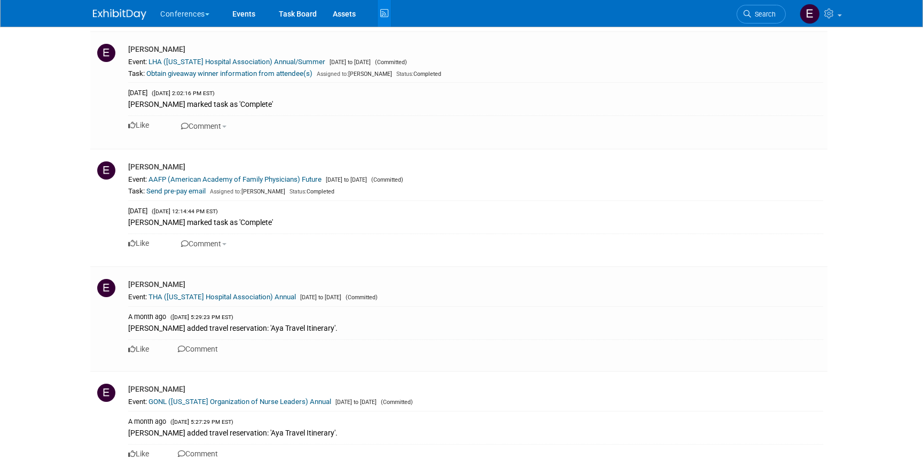
scroll to position [31175, 0]
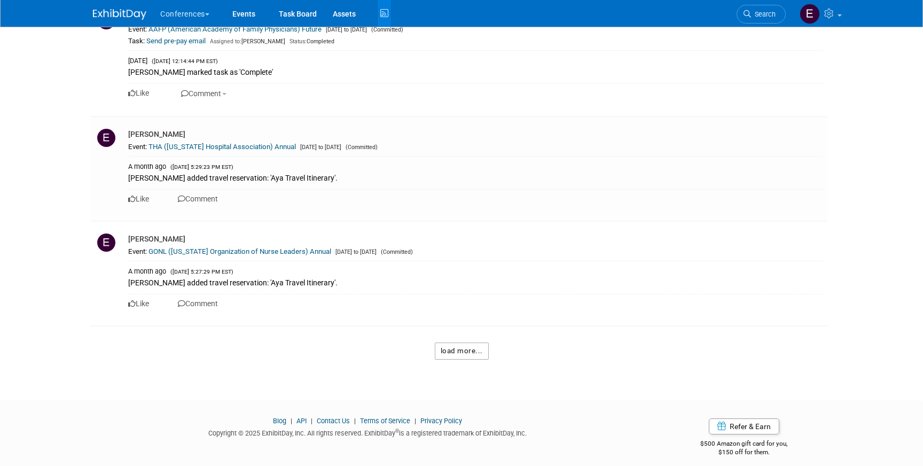
click at [454, 342] on button "load more..." at bounding box center [462, 350] width 54 height 17
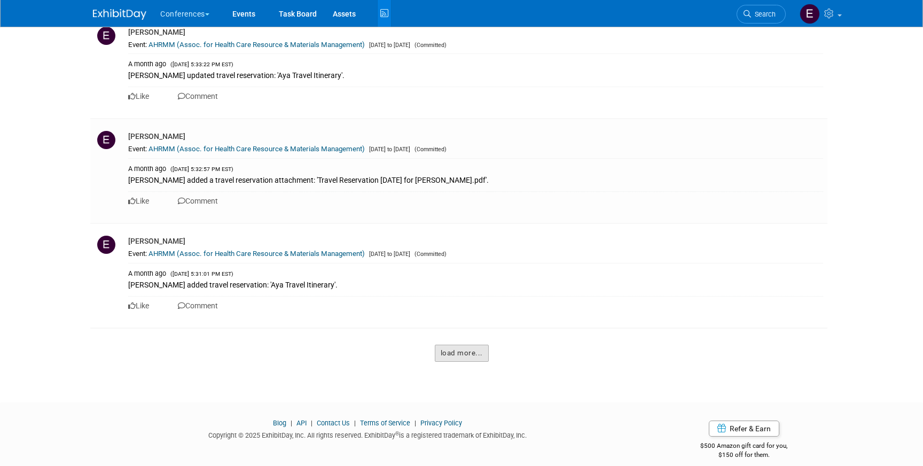
scroll to position [36719, 0]
click at [455, 343] on button "load more..." at bounding box center [462, 351] width 54 height 17
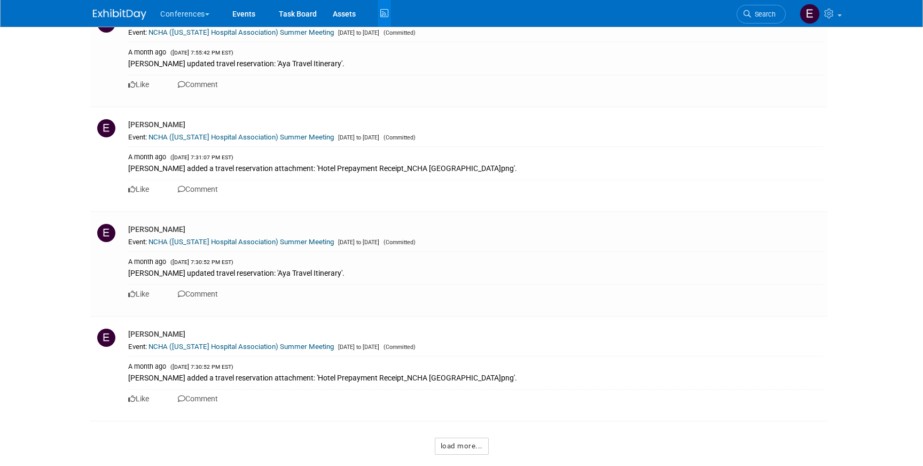
scroll to position [43566, 0]
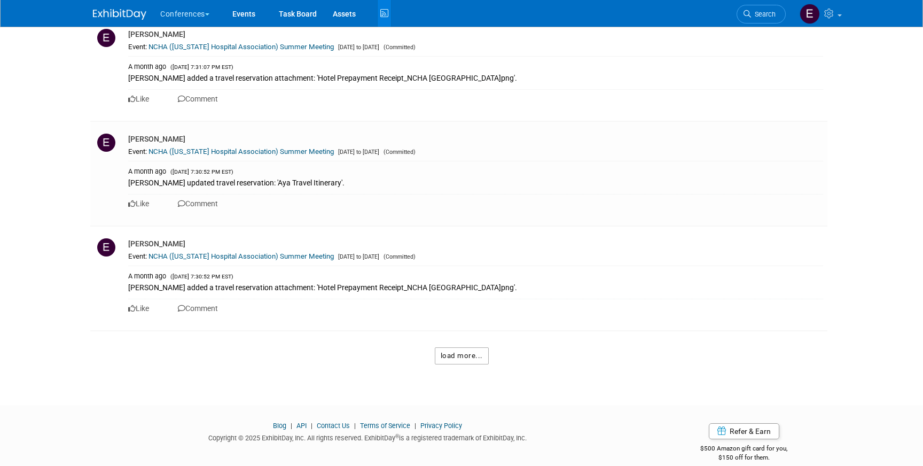
click at [457, 347] on button "load more..." at bounding box center [462, 355] width 54 height 17
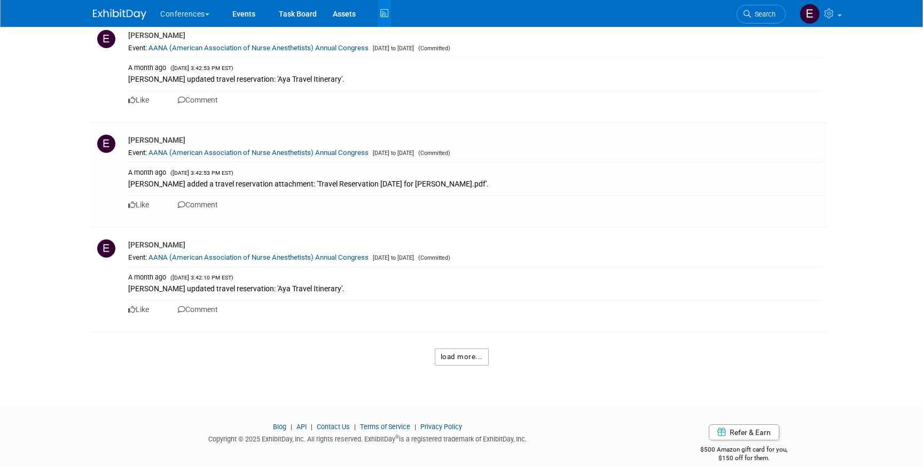
click at [458, 348] on button "load more..." at bounding box center [462, 356] width 54 height 17
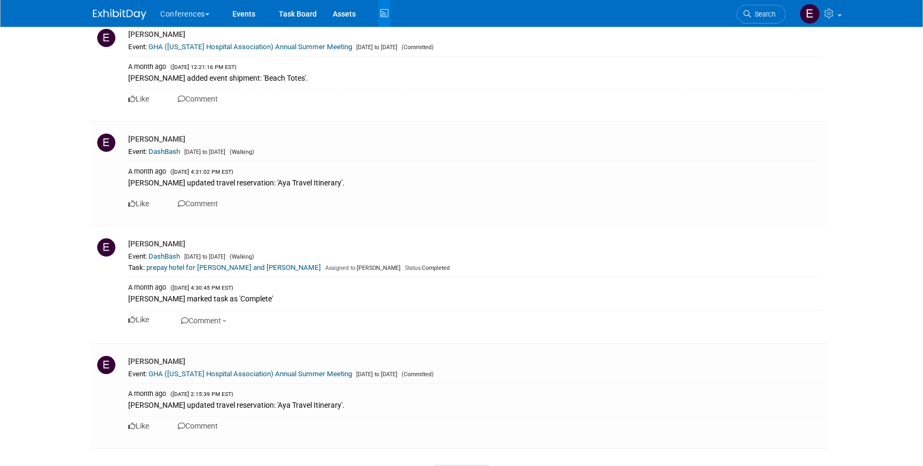
scroll to position [54106, 0]
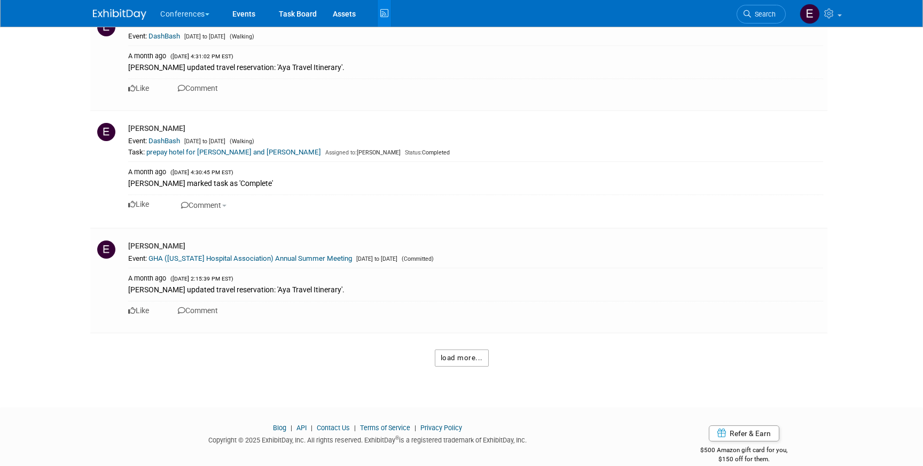
click at [455, 349] on button "load more..." at bounding box center [462, 357] width 54 height 17
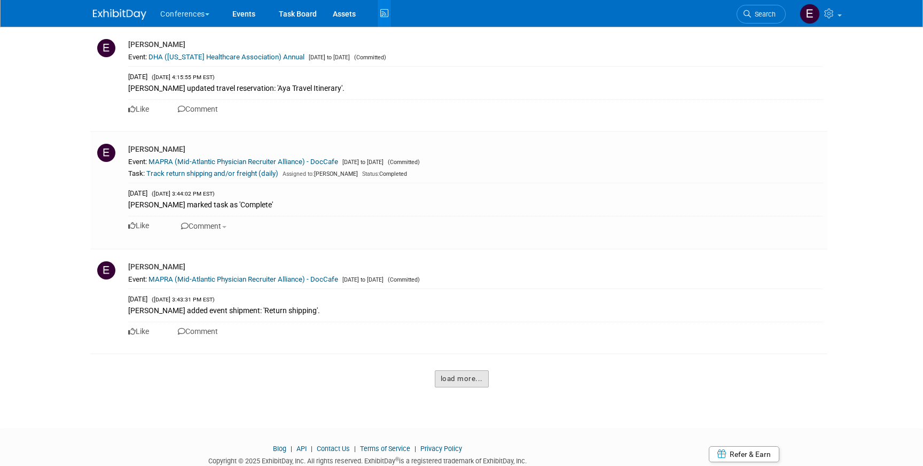
scroll to position [61073, 0]
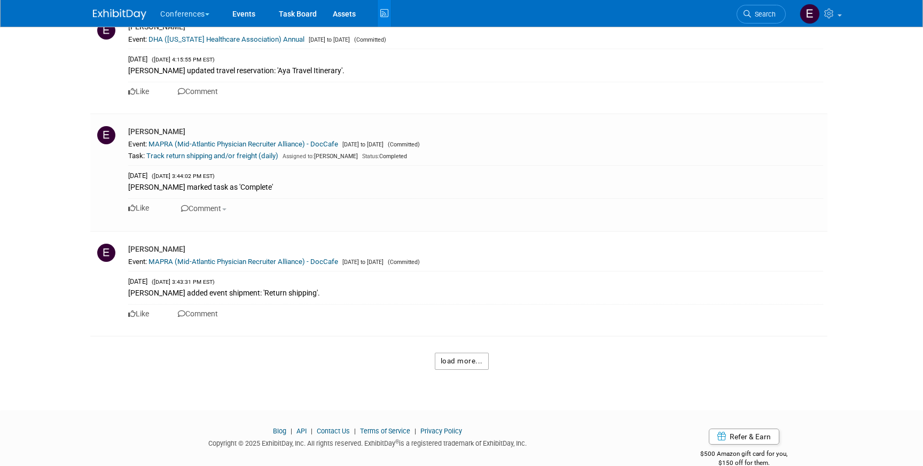
click at [460, 352] on button "load more..." at bounding box center [462, 360] width 54 height 17
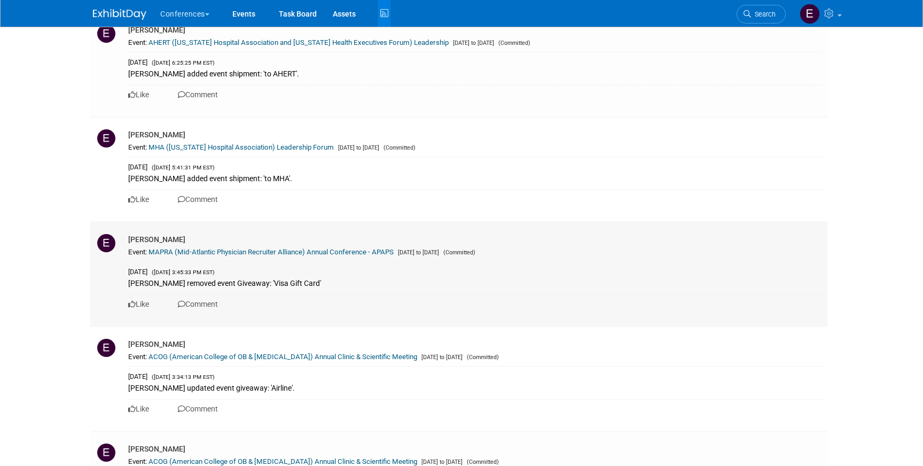
scroll to position [60548, 0]
click at [279, 247] on link "MAPRA (Mid-Atlantic Physician Recruiter Alliance) Annual Conference - APAPS" at bounding box center [270, 251] width 245 height 8
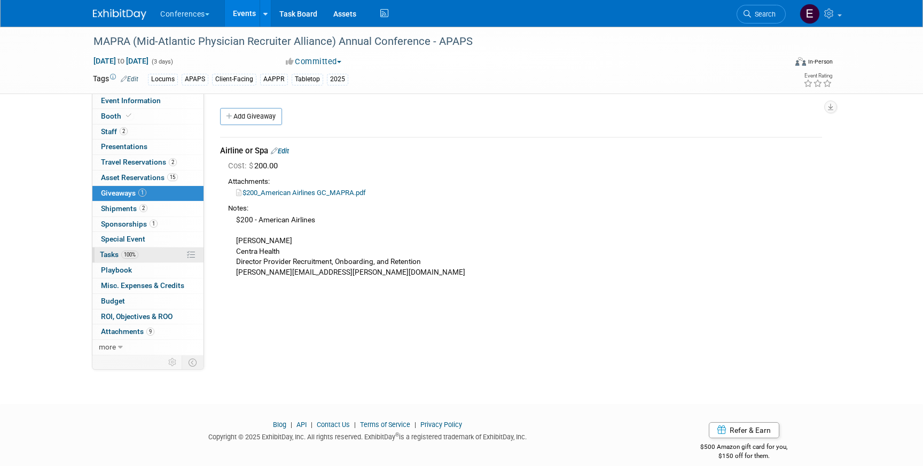
click at [165, 253] on link "100% Tasks 100%" at bounding box center [147, 254] width 111 height 15
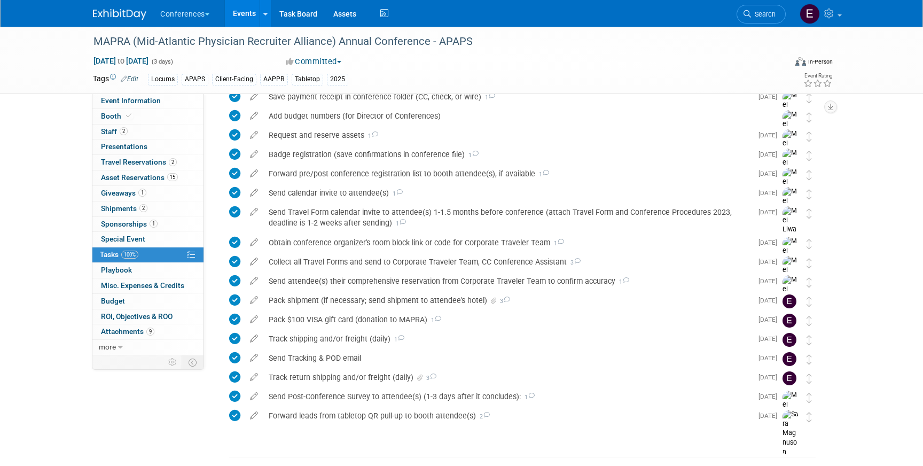
scroll to position [271, 0]
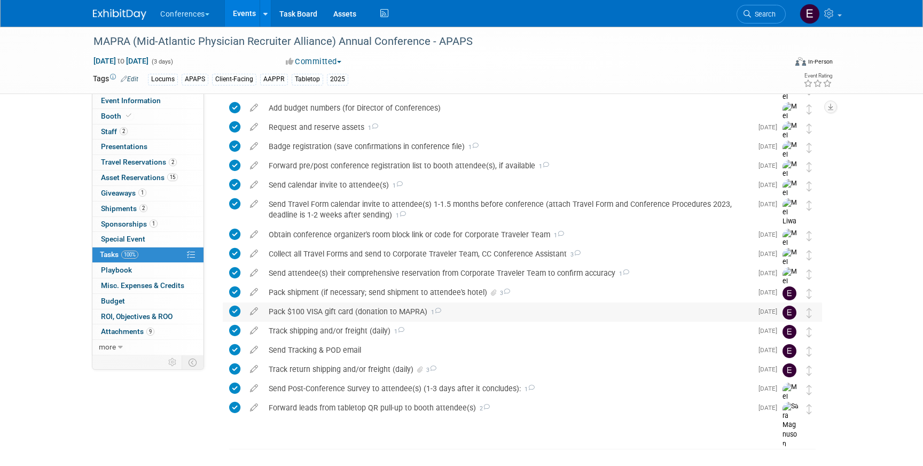
click at [366, 311] on div "Pack $100 VISA gift card (donation to MAPRA) 1" at bounding box center [507, 311] width 489 height 18
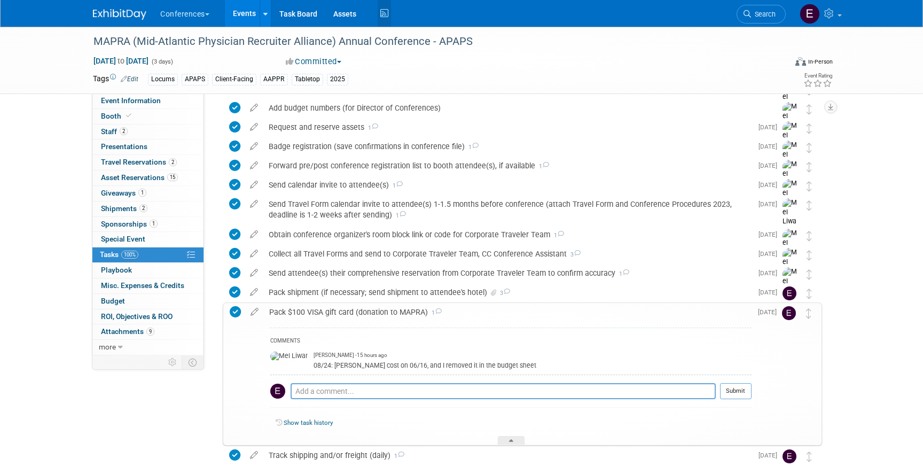
click at [380, 15] on icon at bounding box center [383, 13] width 13 height 17
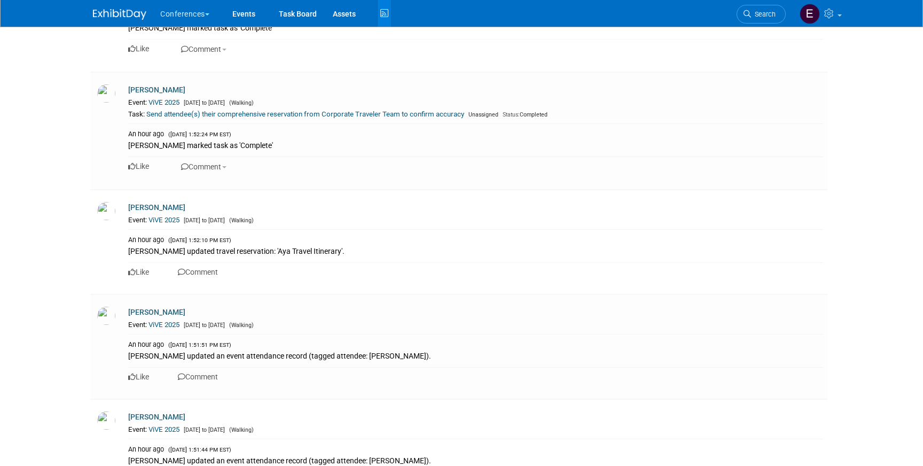
scroll to position [5012, 0]
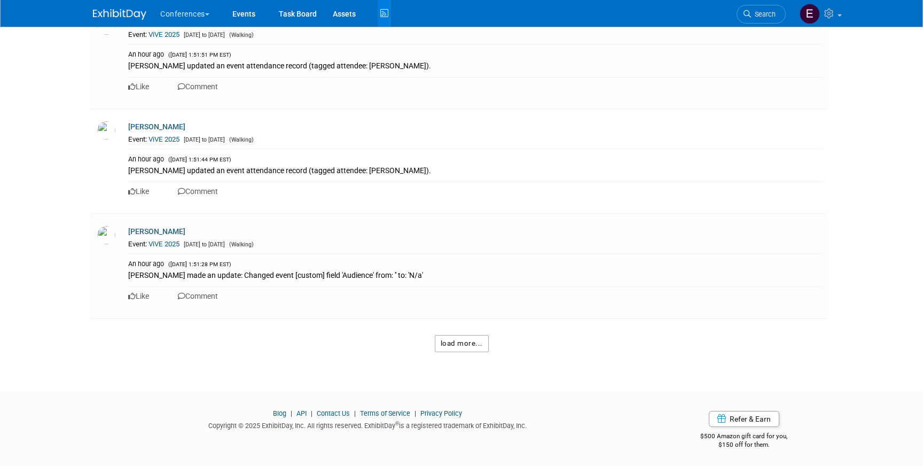
click at [447, 341] on button "load more..." at bounding box center [462, 343] width 54 height 17
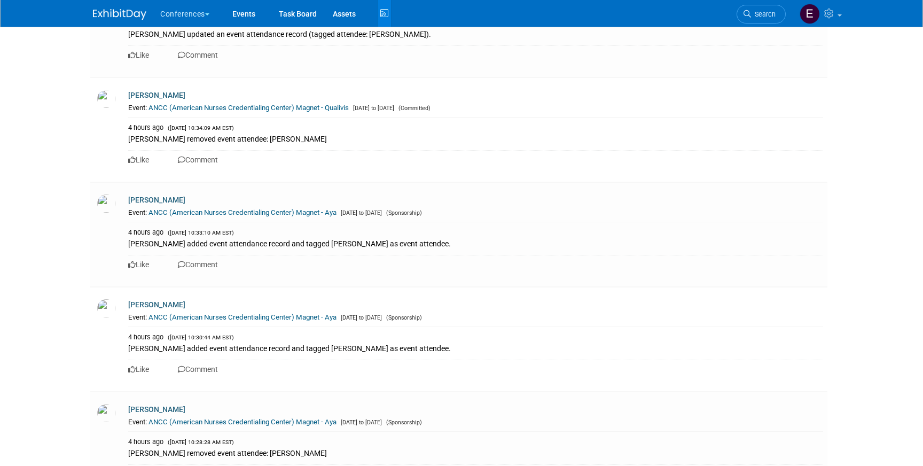
scroll to position [11071, 0]
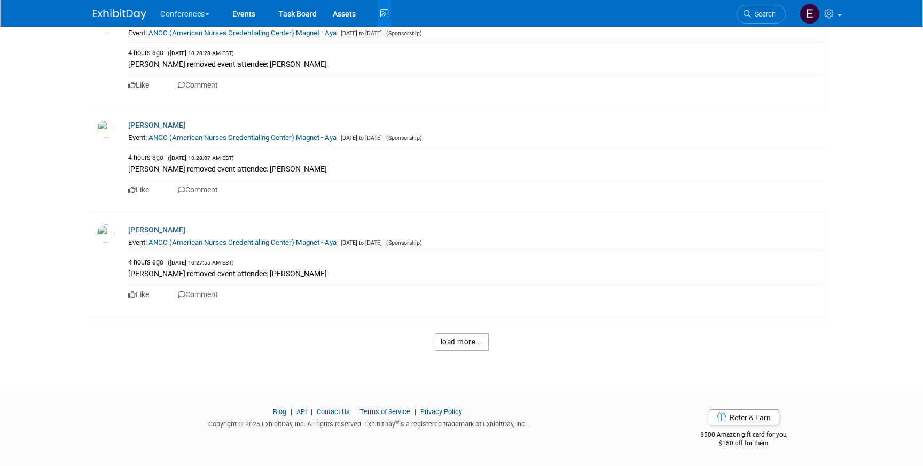
click at [451, 336] on button "load more..." at bounding box center [462, 341] width 54 height 17
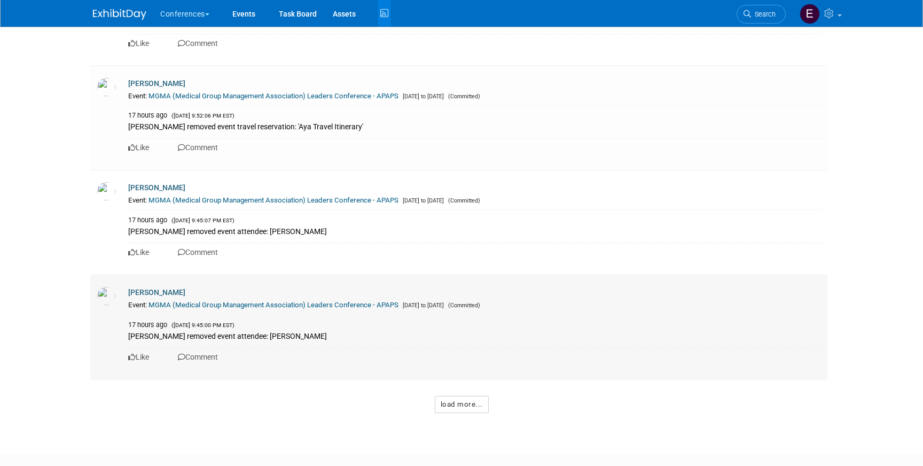
scroll to position [17307, 0]
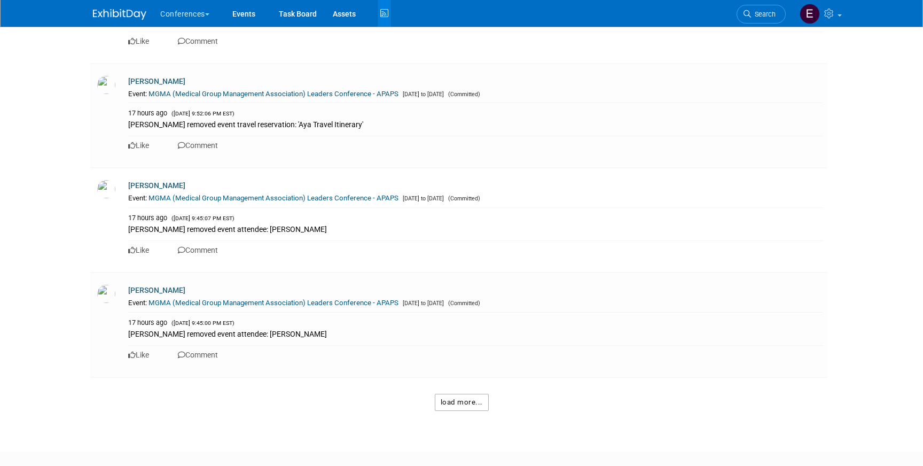
click at [444, 411] on button "load more..." at bounding box center [462, 402] width 54 height 17
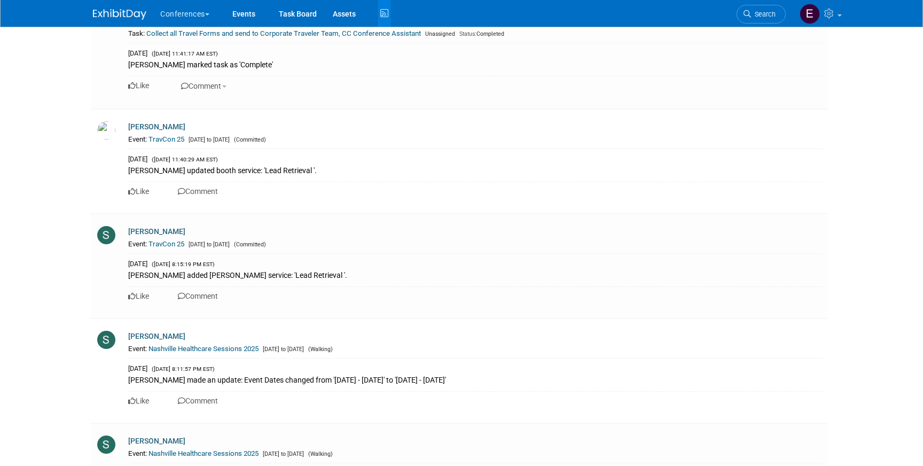
scroll to position [24444, 0]
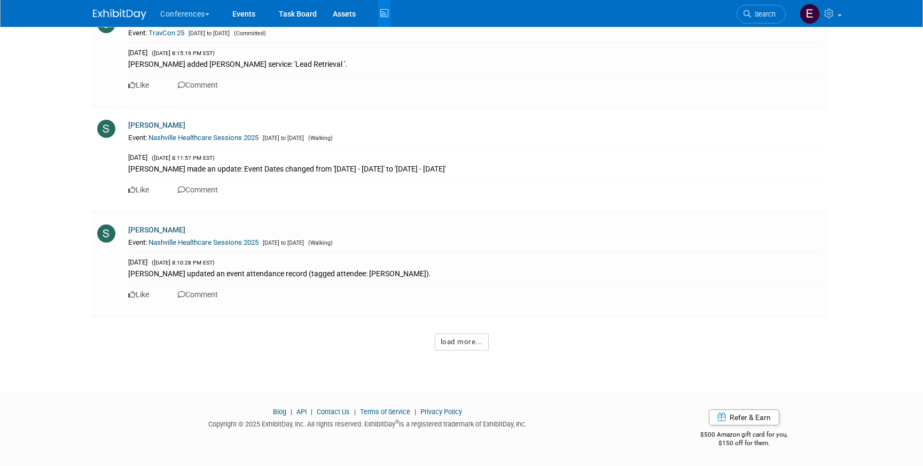
click at [464, 344] on button "load more..." at bounding box center [462, 341] width 54 height 17
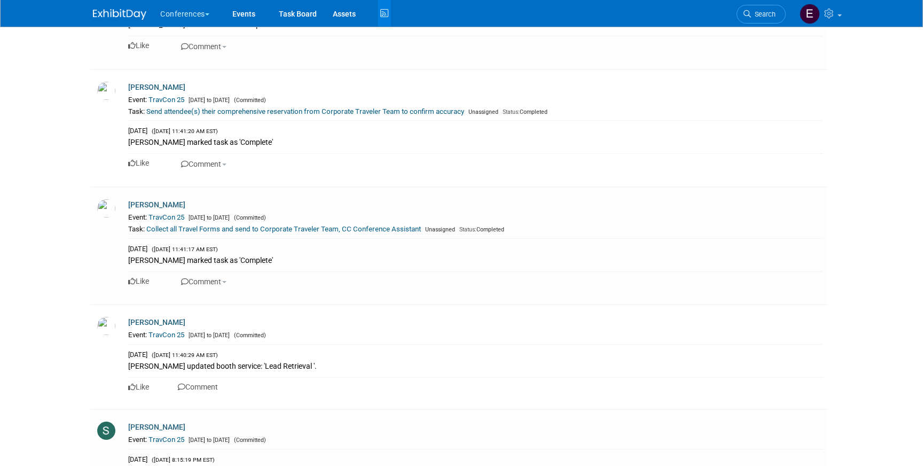
scroll to position [24032, 0]
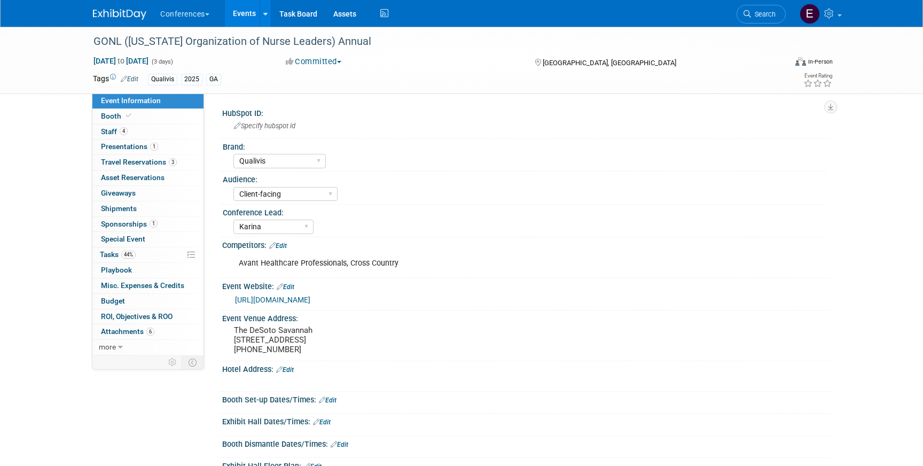
select select "Qualivis"
select select "Client-facing"
select select "Karina"
click at [144, 167] on link "3 Travel Reservations 3" at bounding box center [147, 162] width 111 height 15
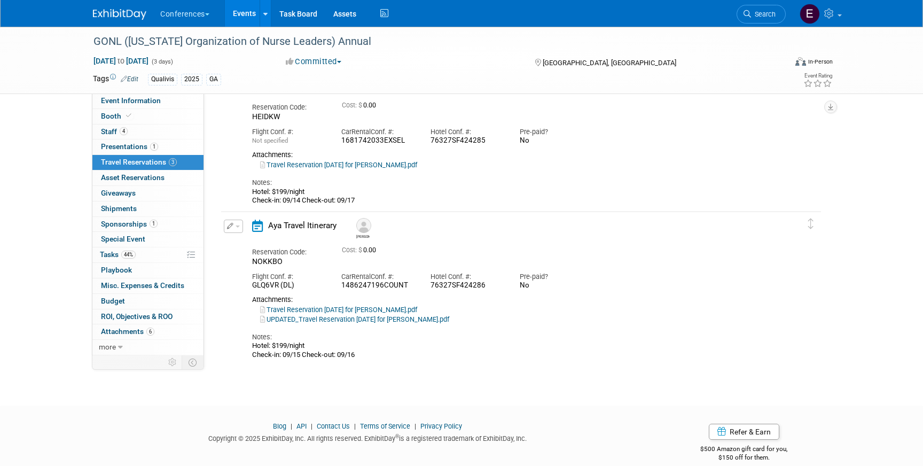
scroll to position [145, 0]
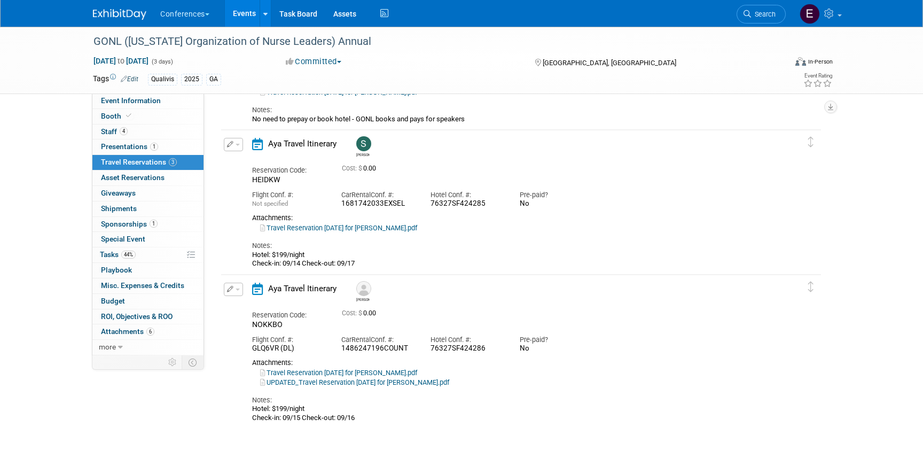
click at [230, 146] on icon "button" at bounding box center [230, 144] width 7 height 6
click at [246, 163] on button "Edit Reservation" at bounding box center [269, 162] width 90 height 15
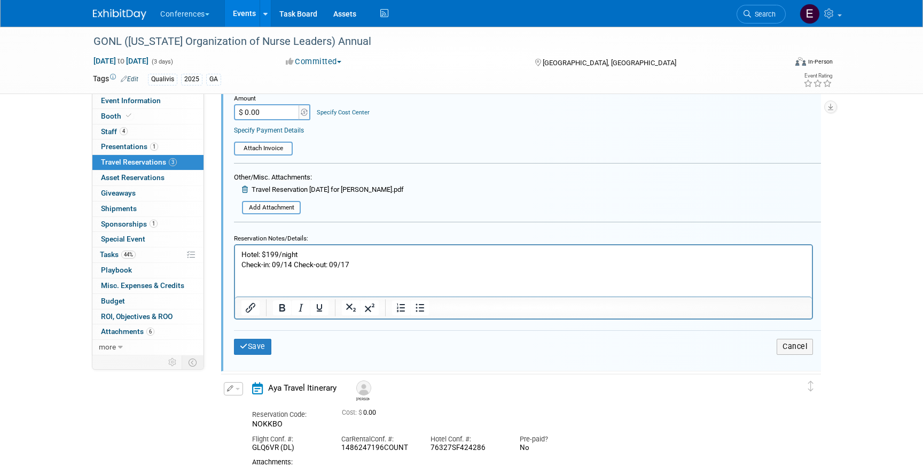
scroll to position [468, 0]
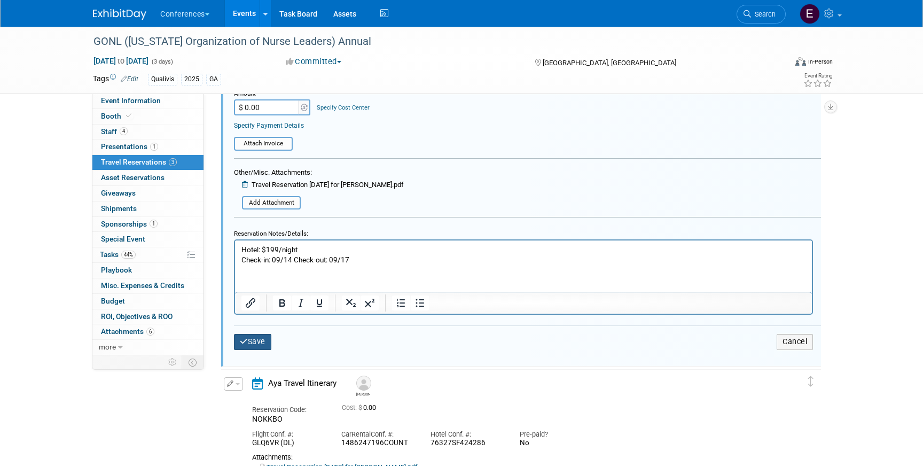
click at [250, 340] on button "Save" at bounding box center [252, 341] width 37 height 15
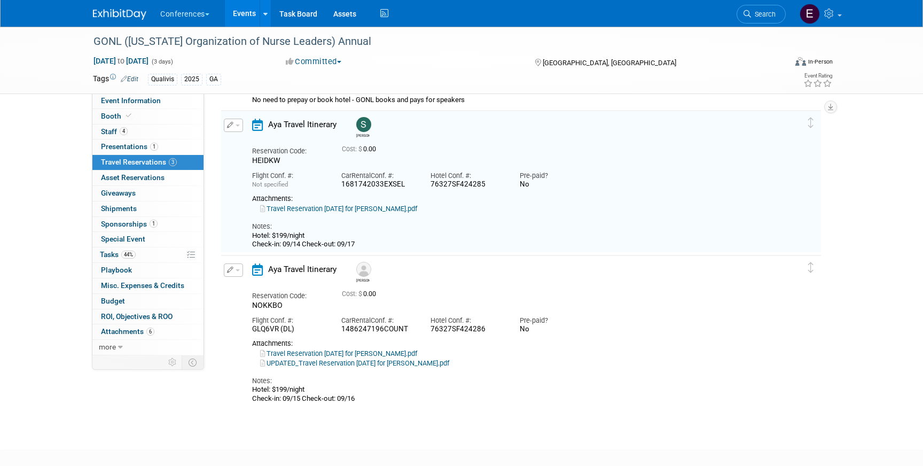
scroll to position [154, 0]
